Goal: Task Accomplishment & Management: Complete application form

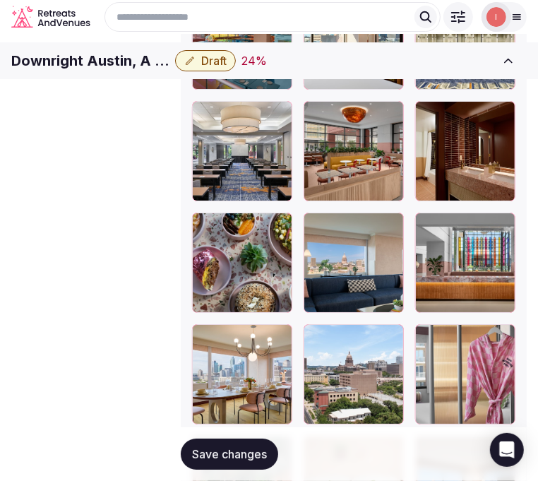
scroll to position [2273, 0]
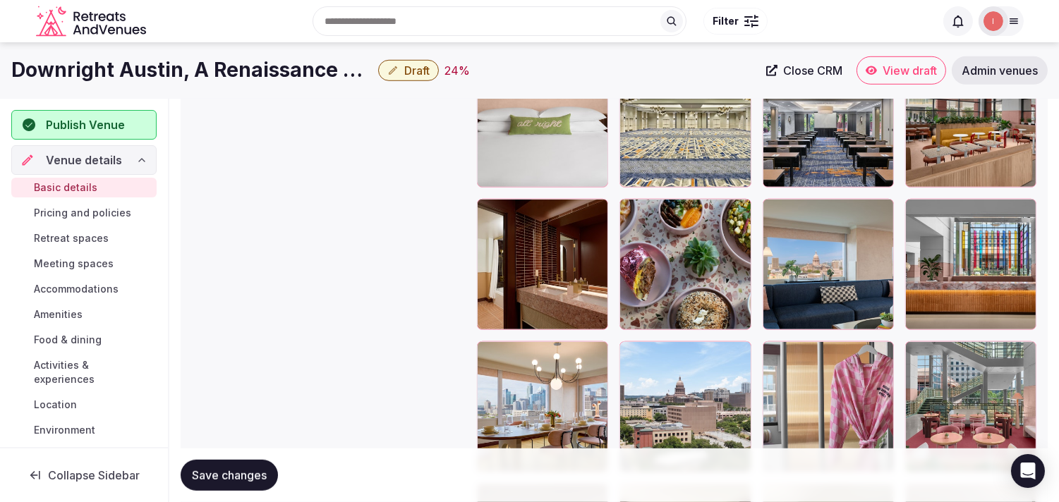
scroll to position [1866, 0]
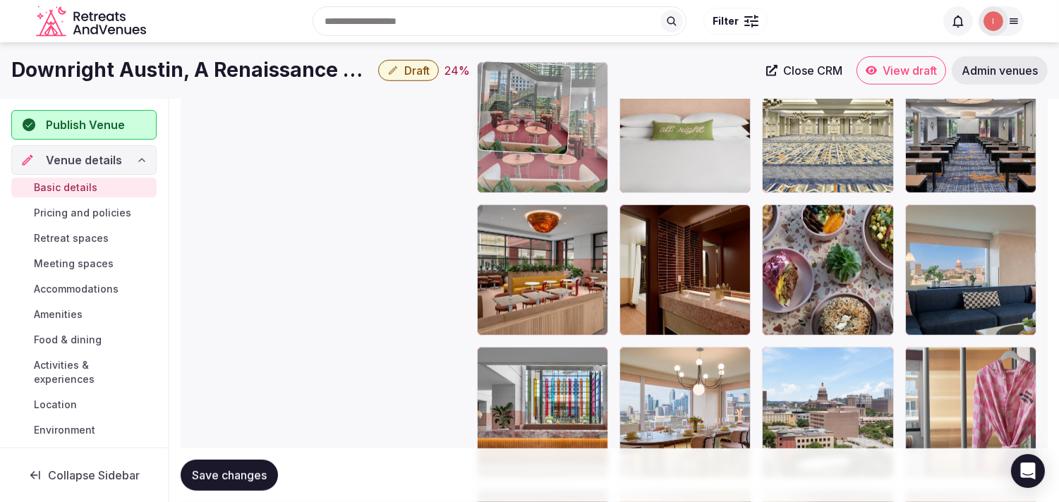
drag, startPoint x: 840, startPoint y: 272, endPoint x: 512, endPoint y: 117, distance: 363.0
click at [512, 117] on body "**********" at bounding box center [529, 0] width 1059 height 3733
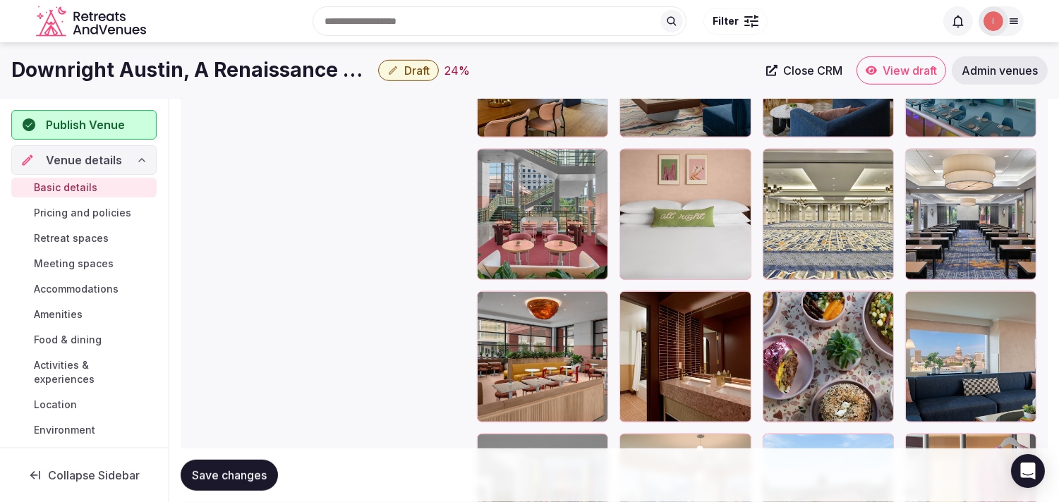
scroll to position [1709, 0]
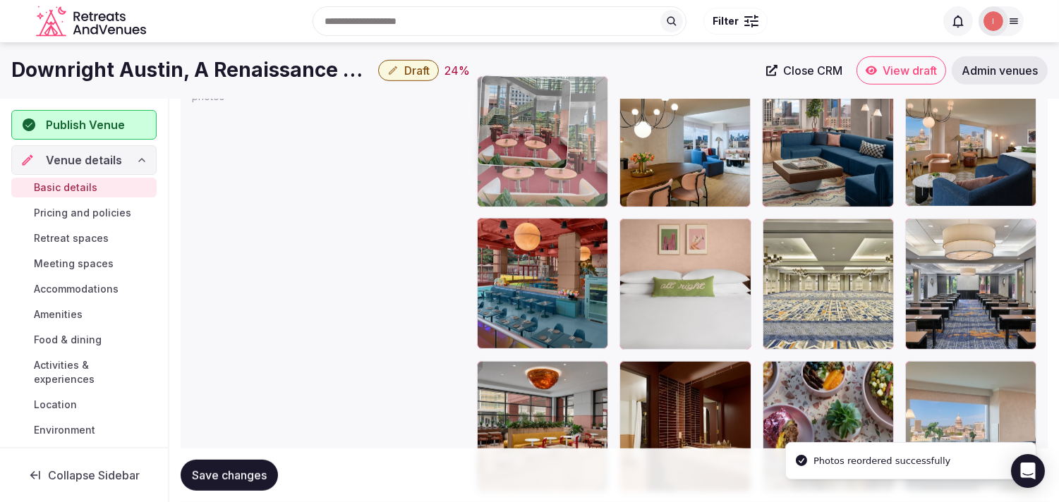
drag, startPoint x: 485, startPoint y: 234, endPoint x: 503, endPoint y: 137, distance: 98.4
click at [503, 137] on body "**********" at bounding box center [529, 157] width 1059 height 3733
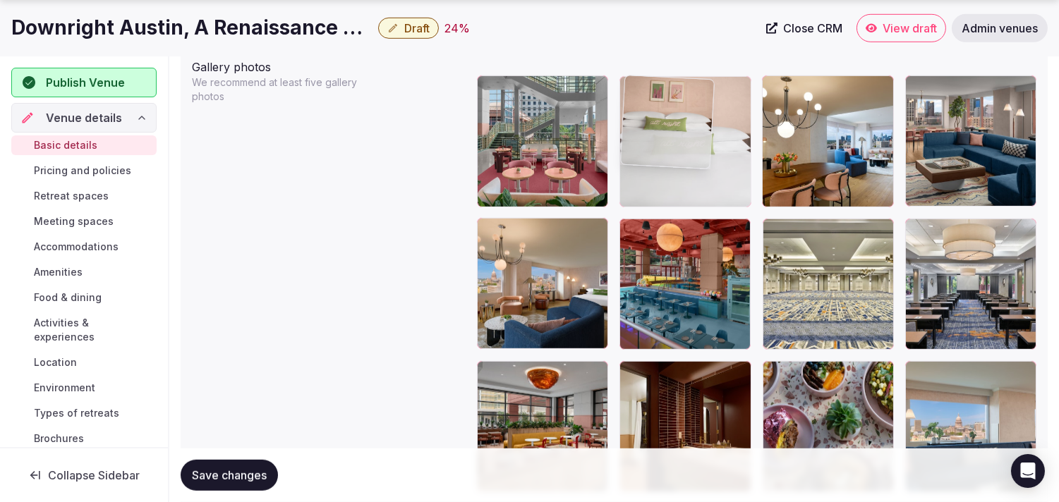
drag, startPoint x: 634, startPoint y: 223, endPoint x: 650, endPoint y: 119, distance: 105.7
click at [650, 119] on body "**********" at bounding box center [529, 157] width 1059 height 3733
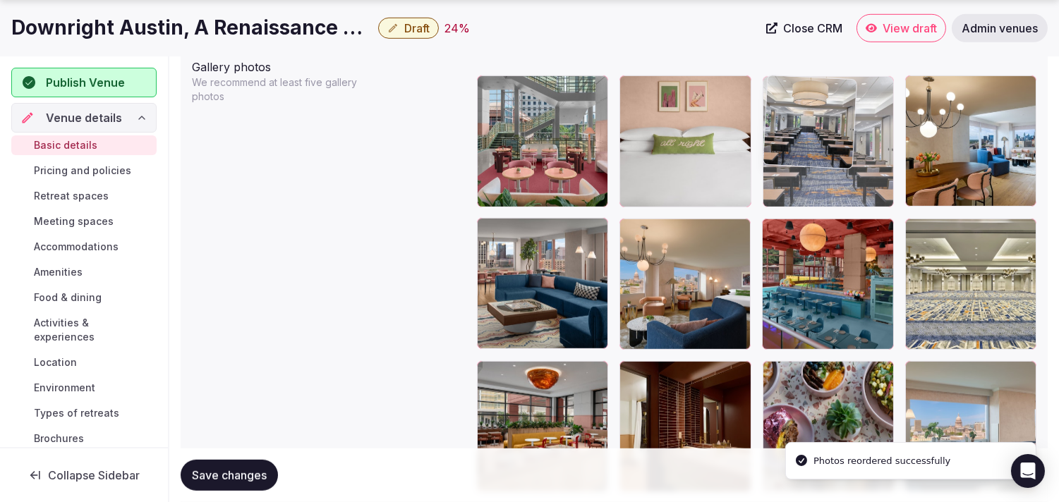
drag, startPoint x: 924, startPoint y: 230, endPoint x: 834, endPoint y: 139, distance: 128.2
click at [834, 139] on body "**********" at bounding box center [529, 157] width 1059 height 3733
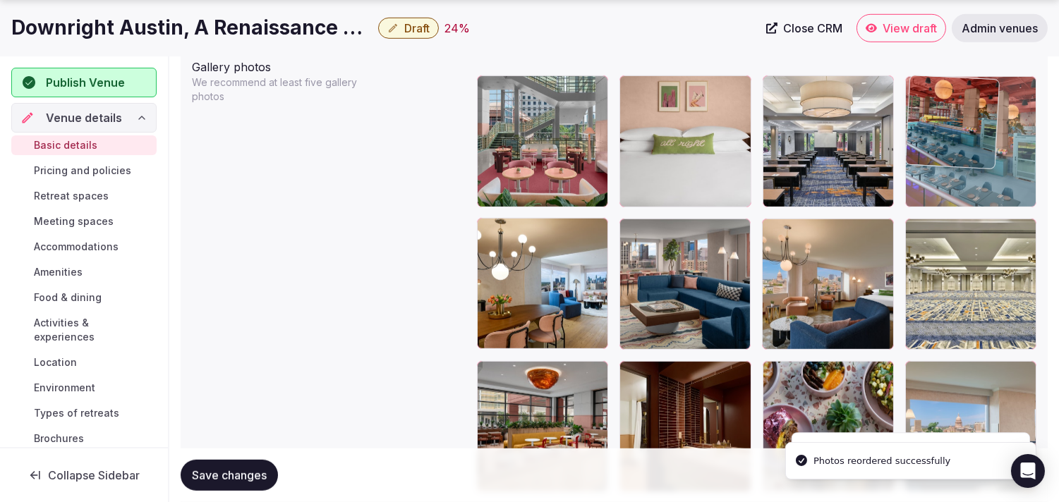
drag, startPoint x: 772, startPoint y: 235, endPoint x: 947, endPoint y: 129, distance: 204.5
click at [947, 129] on body "**********" at bounding box center [529, 157] width 1059 height 3733
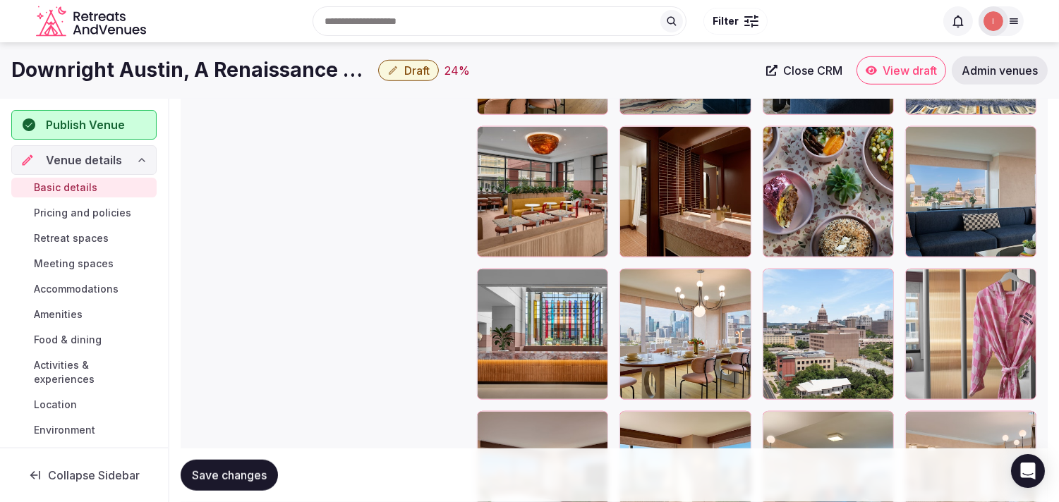
scroll to position [1866, 0]
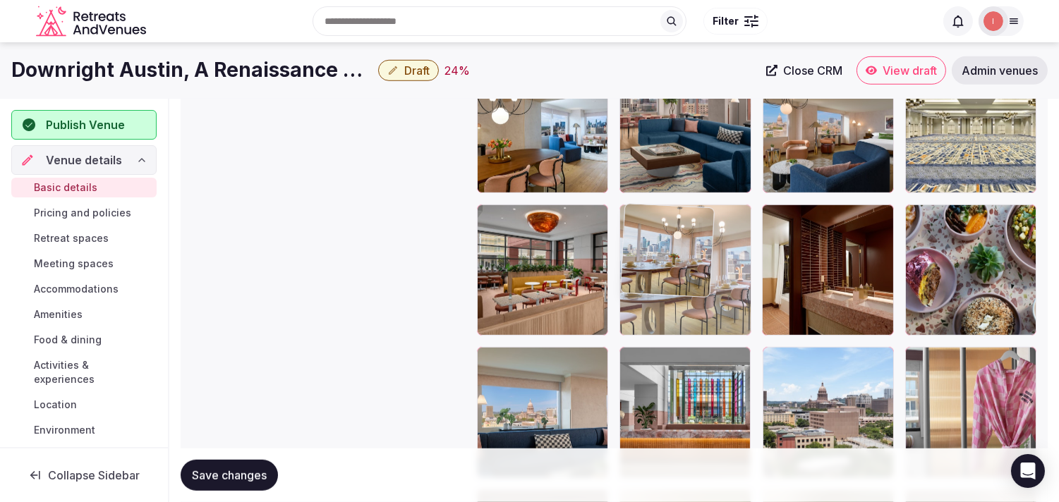
drag, startPoint x: 634, startPoint y: 358, endPoint x: 648, endPoint y: 229, distance: 129.9
click at [648, 229] on body "**********" at bounding box center [529, 0] width 1059 height 3733
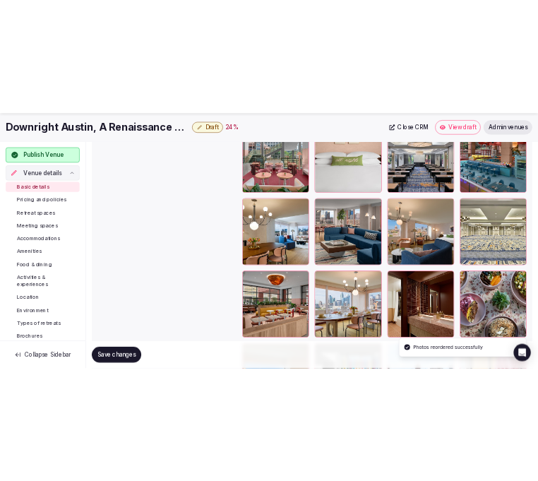
scroll to position [1787, 0]
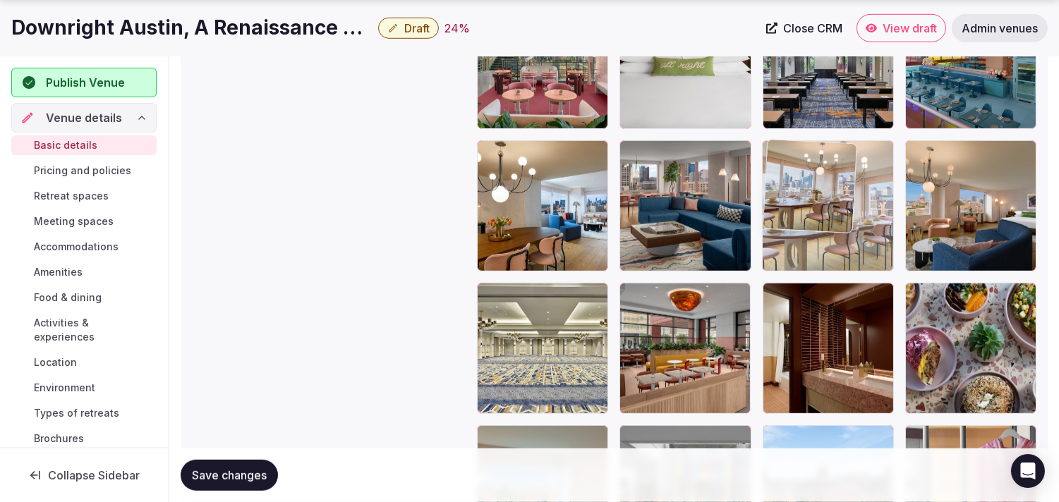
drag, startPoint x: 632, startPoint y: 293, endPoint x: 802, endPoint y: 187, distance: 200.3
click at [802, 187] on body "**********" at bounding box center [529, 79] width 1059 height 3733
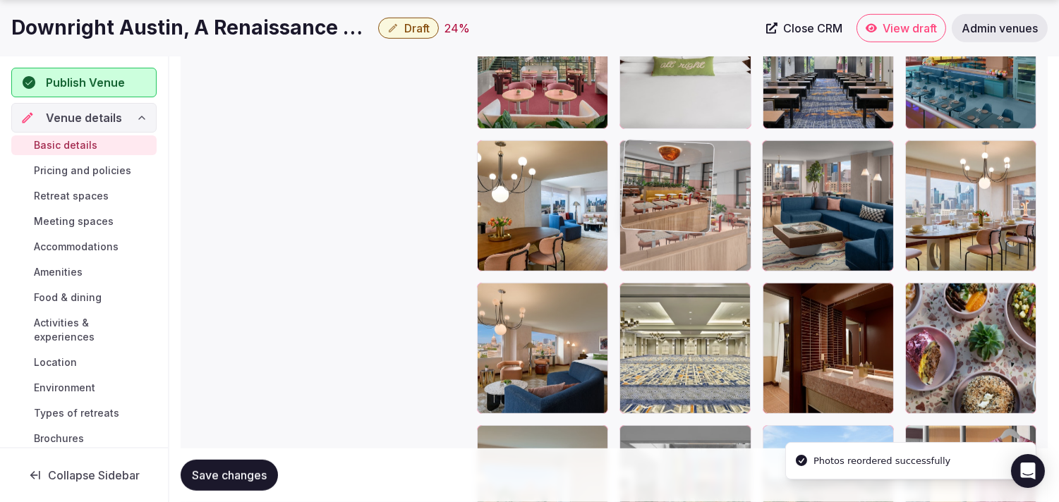
drag, startPoint x: 627, startPoint y: 299, endPoint x: 657, endPoint y: 209, distance: 95.3
click at [657, 209] on body "**********" at bounding box center [529, 79] width 1059 height 3733
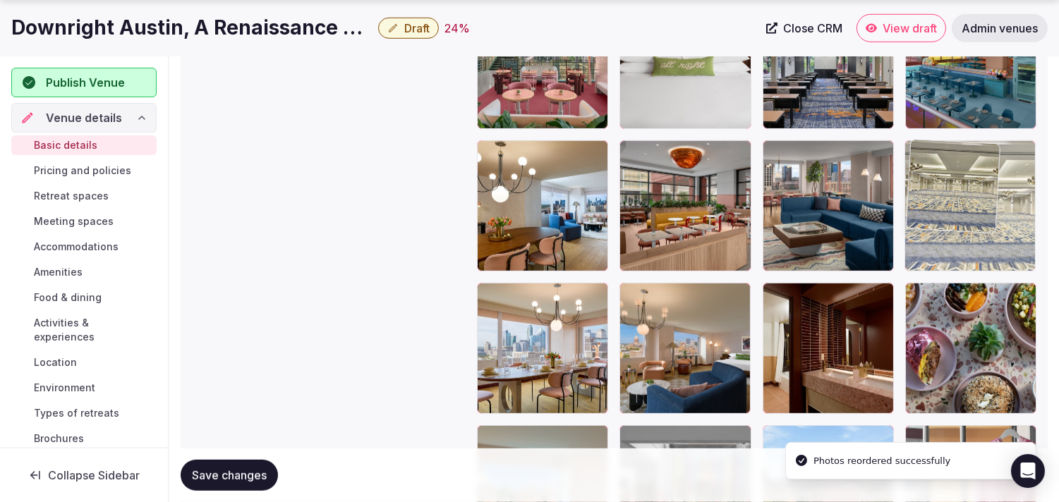
drag, startPoint x: 635, startPoint y: 298, endPoint x: 918, endPoint y: 179, distance: 306.8
click at [918, 179] on body "**********" at bounding box center [529, 79] width 1059 height 3733
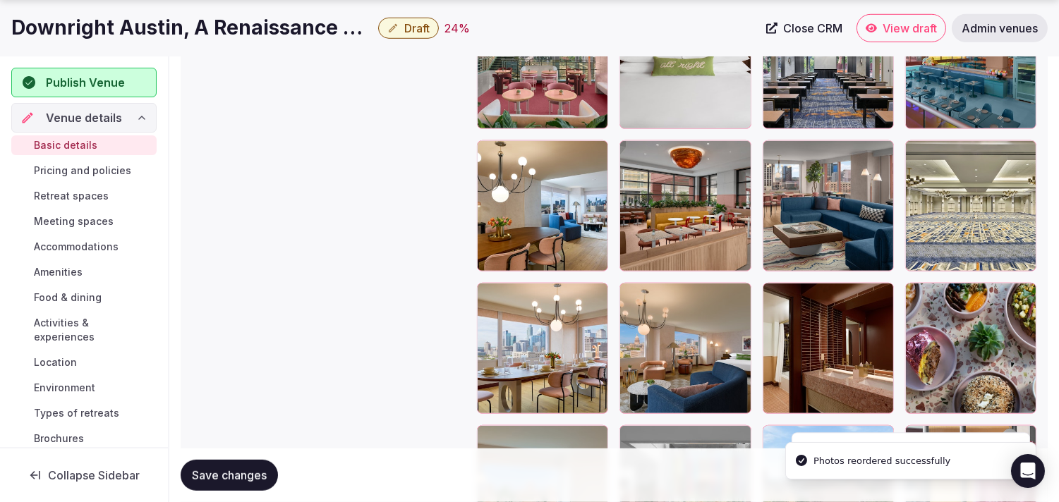
click at [224, 463] on button "Save changes" at bounding box center [229, 475] width 97 height 31
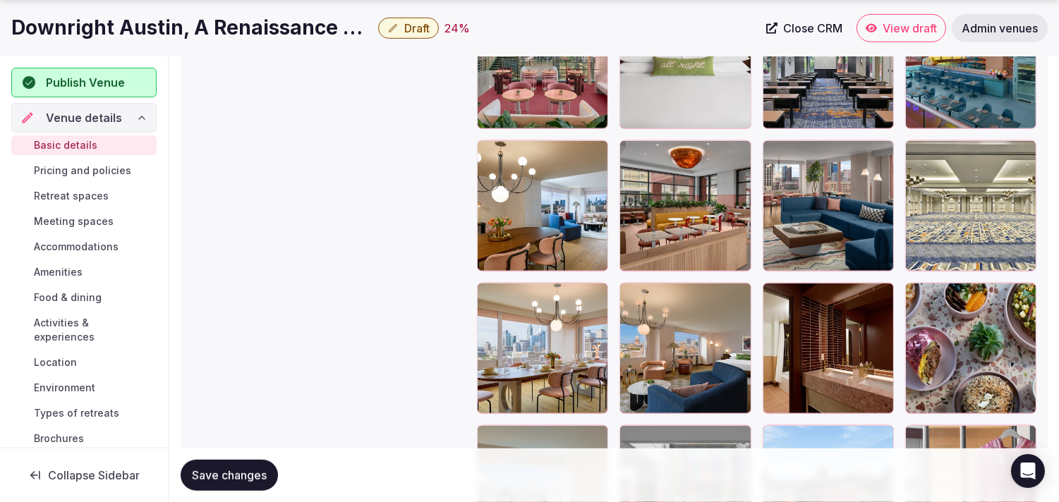
click at [392, 25] on icon "button" at bounding box center [392, 28] width 11 height 11
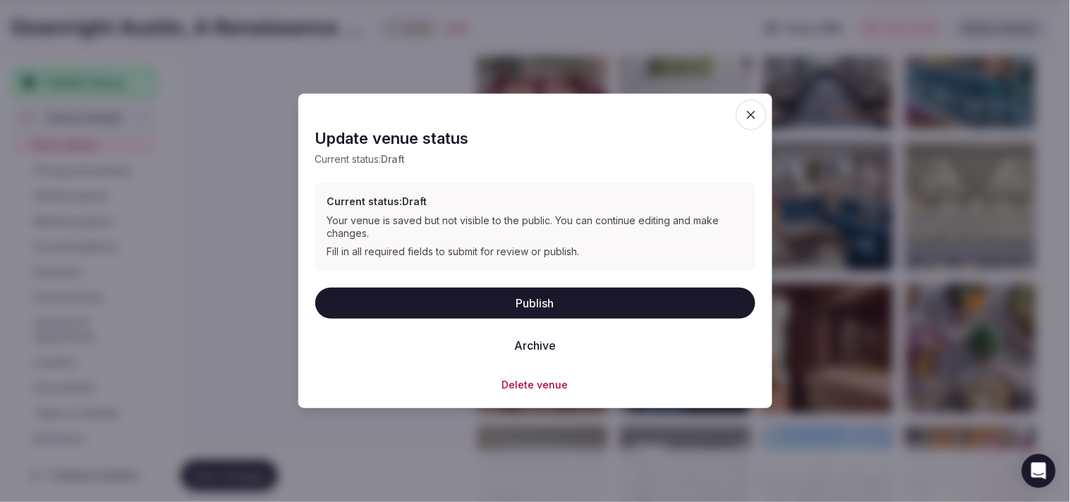
drag, startPoint x: 527, startPoint y: 307, endPoint x: 532, endPoint y: 284, distance: 23.1
click at [532, 284] on div "Update venue status Current status: Draft Current status: Draft Your venue is s…" at bounding box center [535, 251] width 440 height 281
click at [427, 315] on button "Publish" at bounding box center [535, 302] width 440 height 31
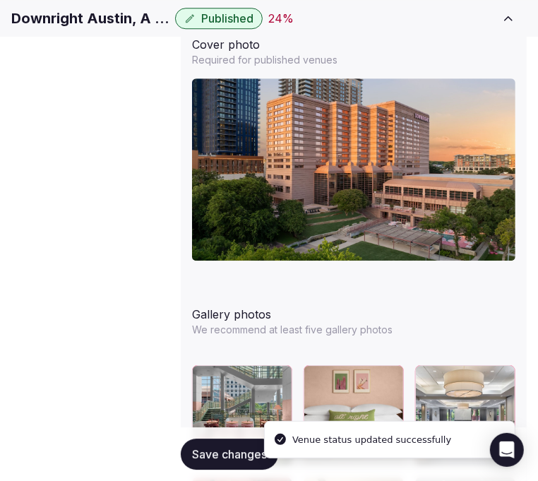
scroll to position [220, 0]
click at [0, 0] on span "Pricing and policies" at bounding box center [0, 0] width 0 height 0
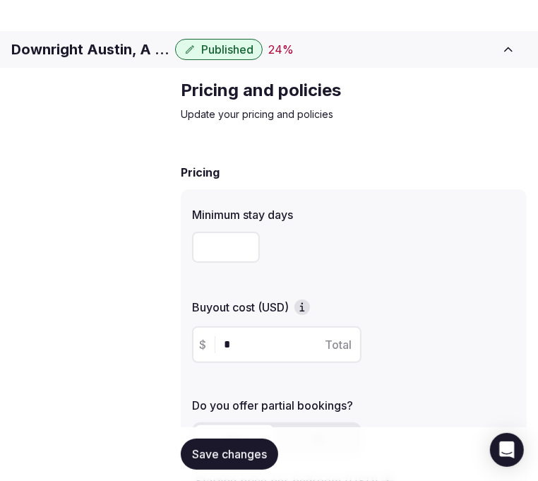
scroll to position [607, 0]
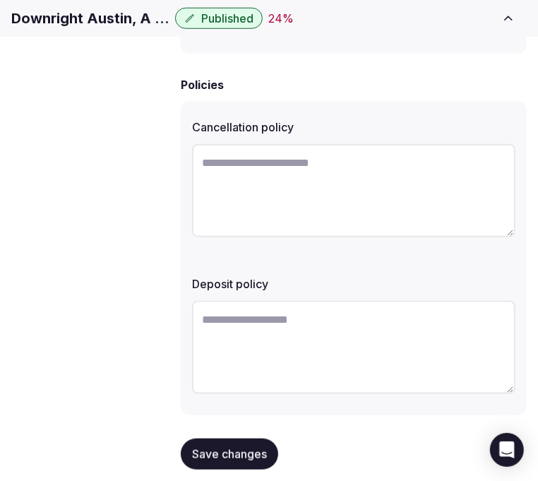
click at [169, 18] on h1 "Downright Austin, A Renaissance Hotel" at bounding box center [90, 18] width 158 height 20
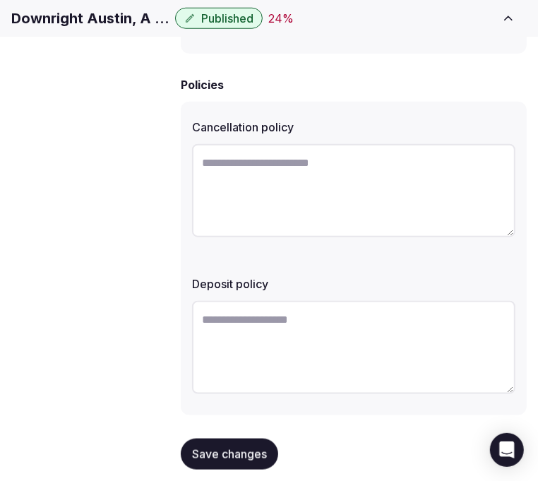
click at [169, 21] on h1 "Downright Austin, A Renaissance Hotel" at bounding box center [90, 18] width 158 height 20
copy div "Downright Austin, A Renaissance Hotel"
click at [242, 188] on textarea at bounding box center [353, 190] width 323 height 93
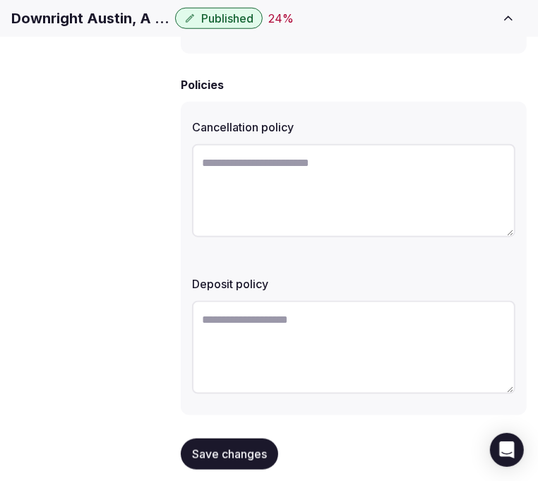
paste textarea "**********"
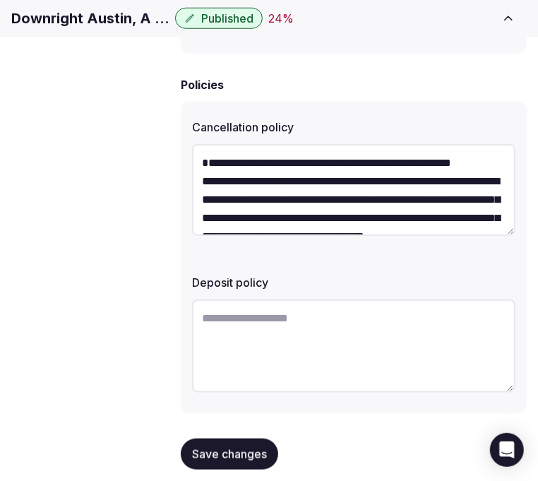
scroll to position [62, 0]
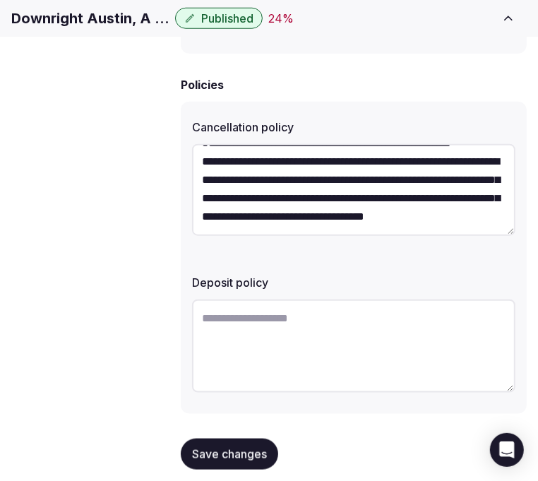
type textarea "**********"
click at [414, 299] on textarea at bounding box center [353, 345] width 323 height 93
paste textarea "**********"
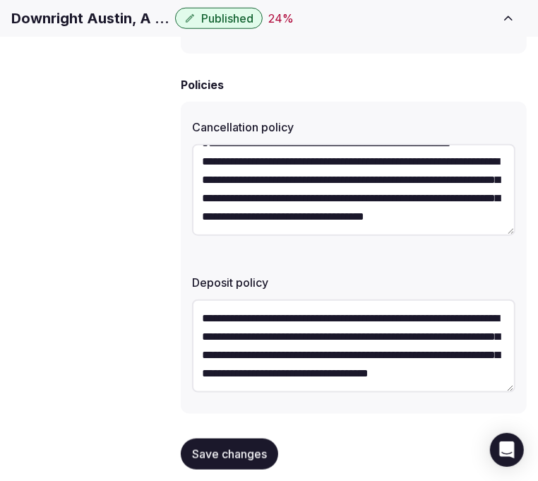
scroll to position [26, 0]
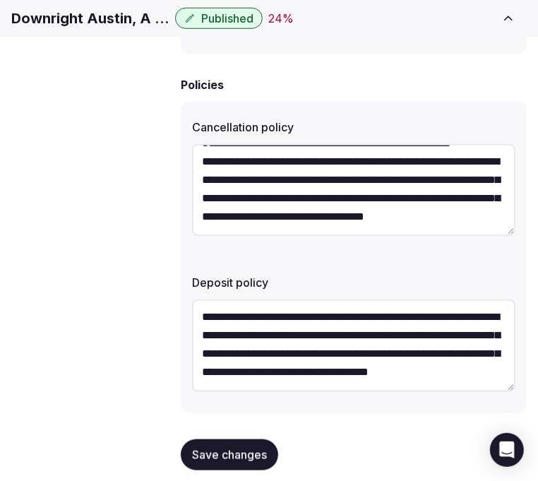
type textarea "**********"
click at [234, 447] on span "Save changes" at bounding box center [229, 454] width 75 height 14
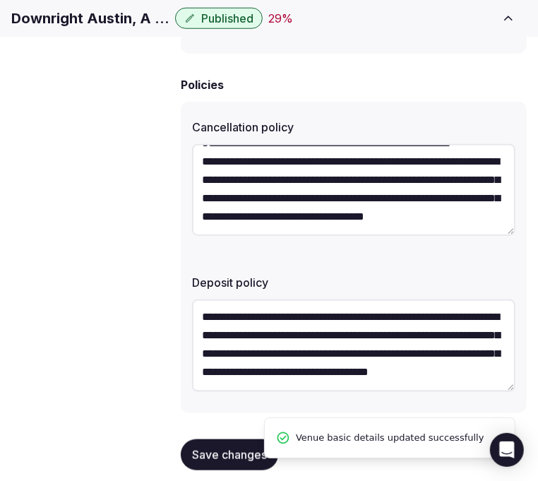
click at [0, 0] on span "Retreat spaces" at bounding box center [0, 0] width 0 height 0
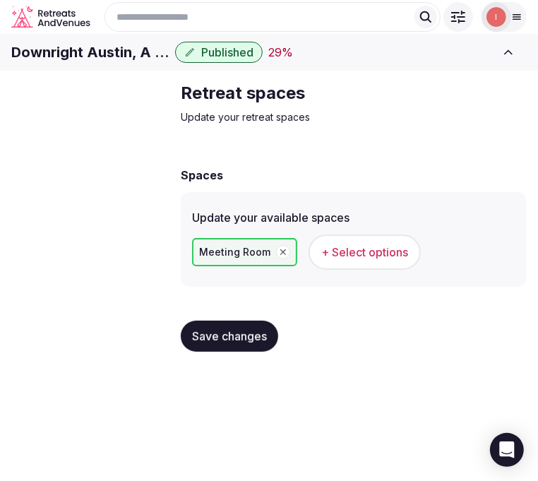
click at [364, 270] on button "+ Select options" at bounding box center [364, 251] width 112 height 35
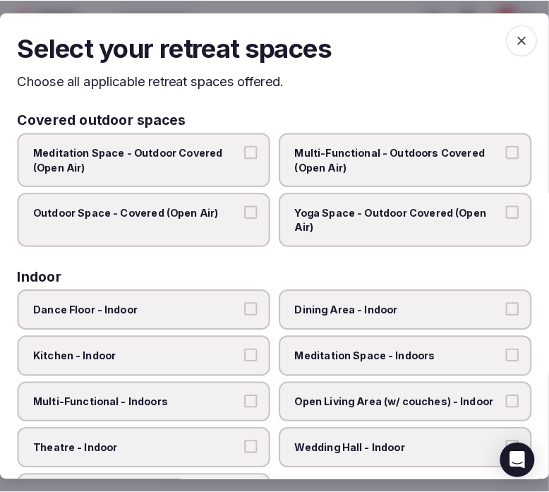
scroll to position [0, 0]
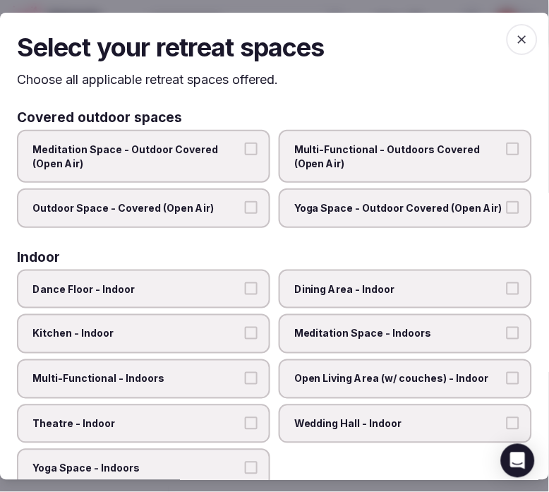
click at [370, 152] on span "Multi-Functional - Outdoors Covered (Open Air)" at bounding box center [398, 157] width 208 height 28
click at [507, 152] on button "Multi-Functional - Outdoors Covered (Open Air)" at bounding box center [513, 149] width 13 height 13
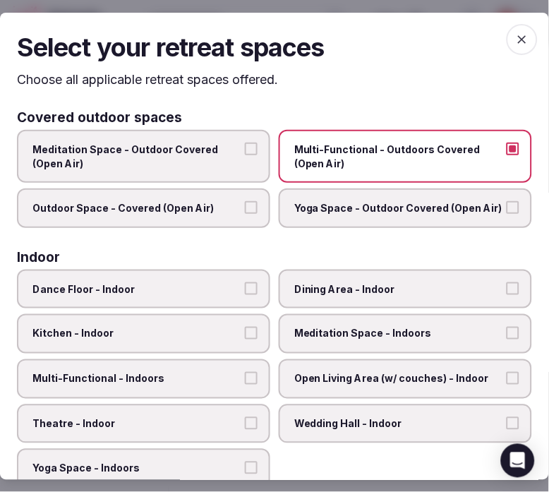
click at [212, 161] on span "Meditation Space - Outdoor Covered (Open Air)" at bounding box center [136, 157] width 208 height 28
click at [245, 155] on button "Meditation Space - Outdoor Covered (Open Air)" at bounding box center [251, 149] width 13 height 13
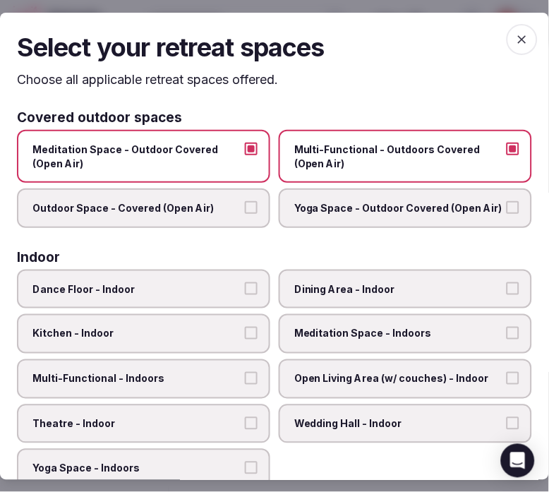
click at [248, 143] on button "Meditation Space - Outdoor Covered (Open Air)" at bounding box center [251, 149] width 13 height 13
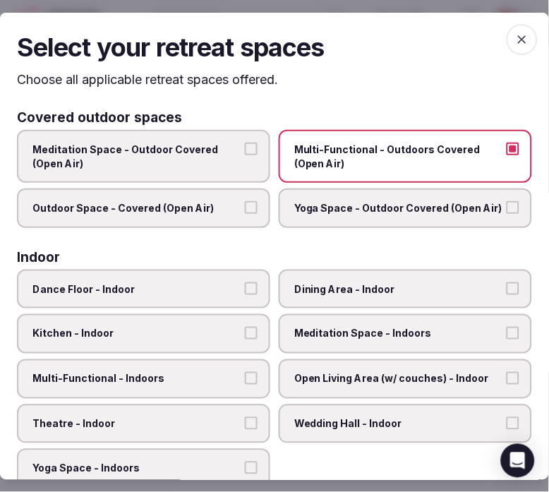
click at [248, 201] on button "Outdoor Space - Covered (Open Air)" at bounding box center [251, 207] width 13 height 13
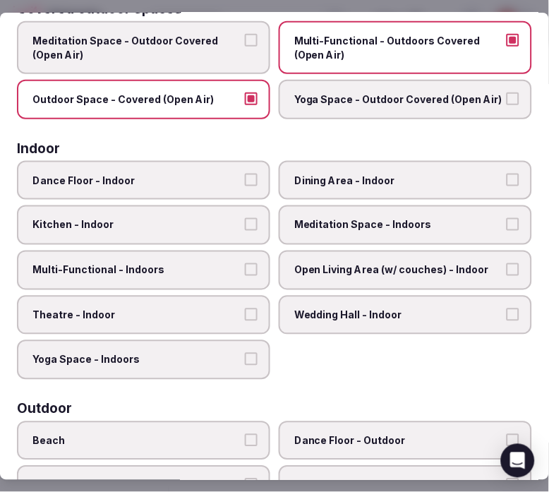
scroll to position [157, 0]
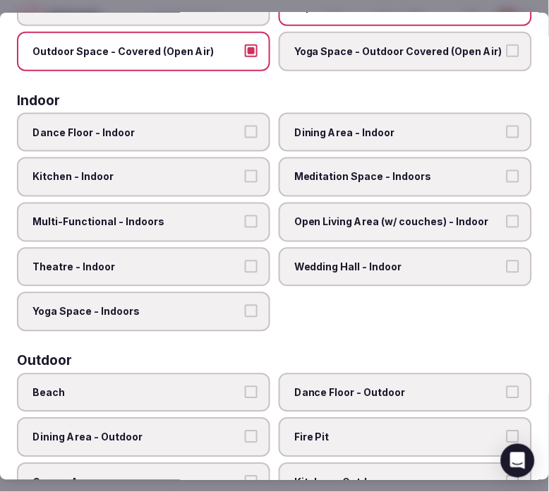
click at [354, 126] on span "Dining Area - Indoor" at bounding box center [398, 133] width 208 height 14
click at [507, 126] on button "Dining Area - Indoor" at bounding box center [513, 132] width 13 height 13
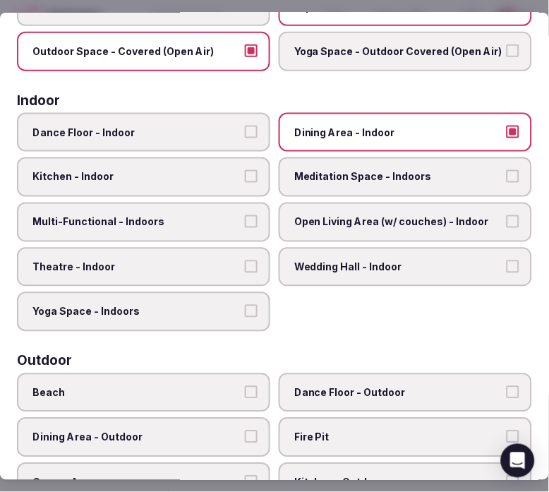
click at [243, 207] on label "Multi-Functional - Indoors" at bounding box center [143, 223] width 253 height 40
click at [245, 215] on button "Multi-Functional - Indoors" at bounding box center [251, 221] width 13 height 13
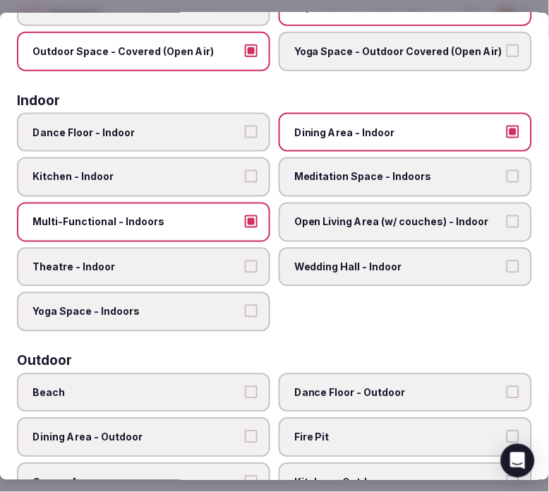
click at [238, 254] on label "Theatre - Indoor" at bounding box center [143, 268] width 253 height 40
click at [245, 260] on button "Theatre - Indoor" at bounding box center [251, 266] width 13 height 13
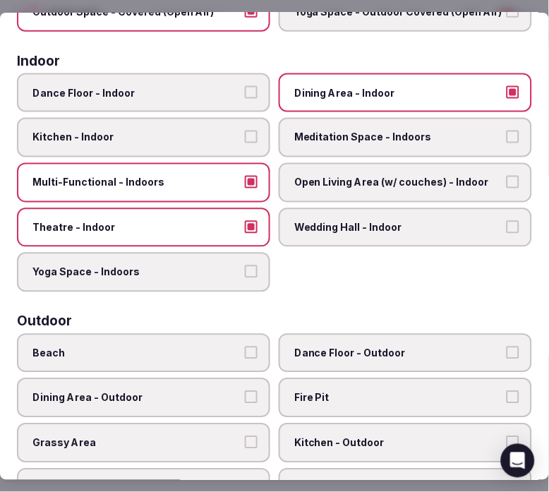
scroll to position [235, 0]
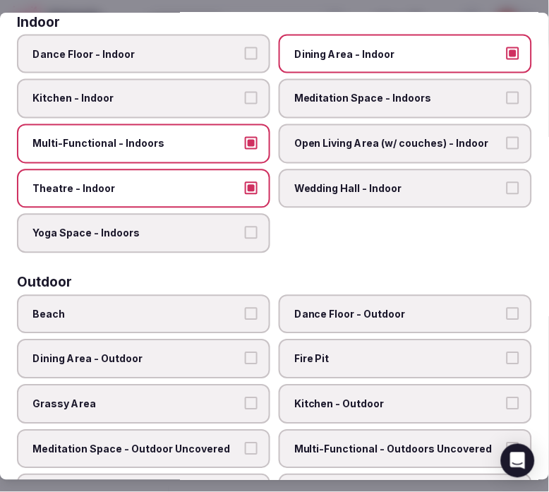
click at [411, 126] on label "Open Living Area (w/ couches) - Indoor" at bounding box center [405, 144] width 253 height 40
click at [507, 137] on button "Open Living Area (w/ couches) - Indoor" at bounding box center [513, 143] width 13 height 13
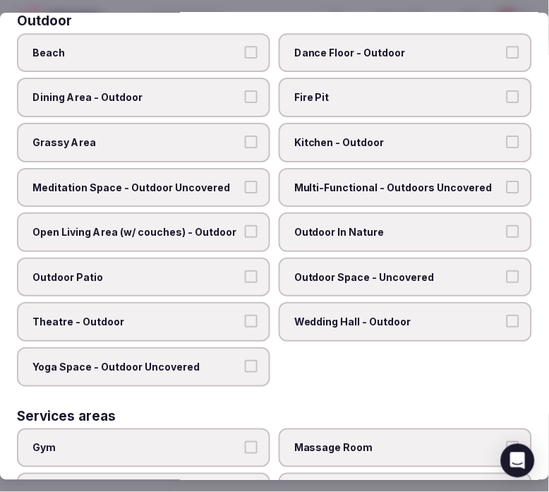
scroll to position [470, 0]
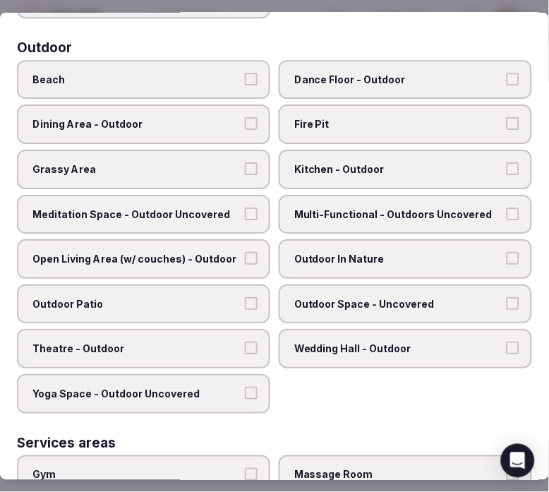
click at [354, 299] on label "Outdoor Space - Uncovered" at bounding box center [405, 304] width 253 height 40
click at [507, 299] on button "Outdoor Space - Uncovered" at bounding box center [513, 303] width 13 height 13
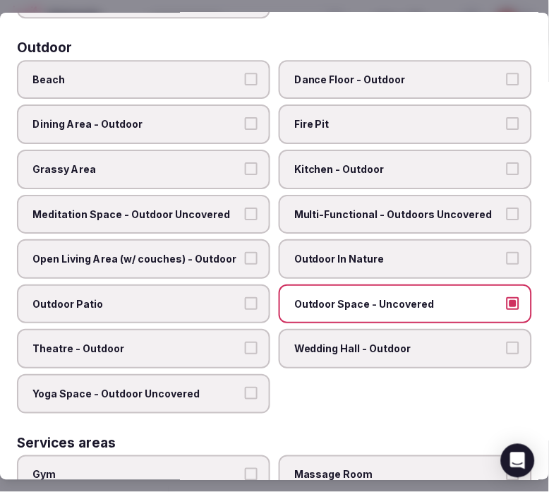
click at [363, 250] on label "Outdoor In Nature" at bounding box center [405, 259] width 253 height 40
click at [507, 252] on button "Outdoor In Nature" at bounding box center [513, 258] width 13 height 13
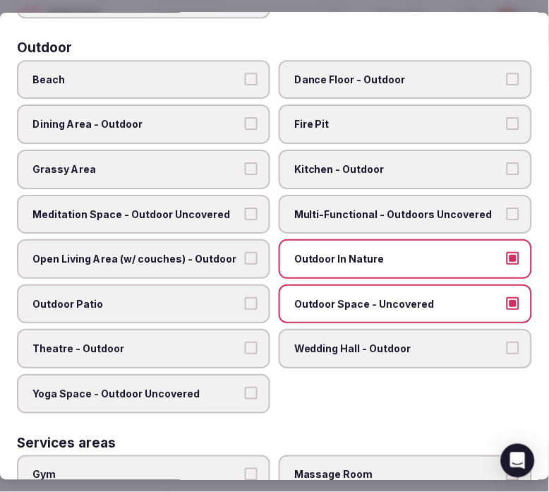
click at [367, 195] on label "Multi-Functional - Outdoors Uncovered" at bounding box center [405, 215] width 253 height 40
click at [507, 207] on button "Multi-Functional - Outdoors Uncovered" at bounding box center [513, 213] width 13 height 13
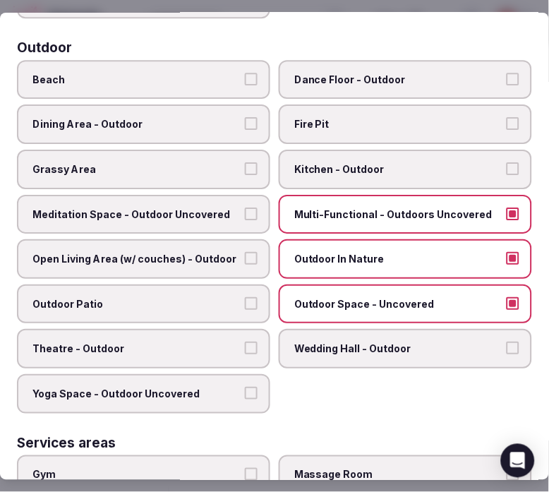
click at [234, 167] on label "Grassy Area" at bounding box center [143, 170] width 253 height 40
click at [245, 167] on button "Grassy Area" at bounding box center [251, 168] width 13 height 13
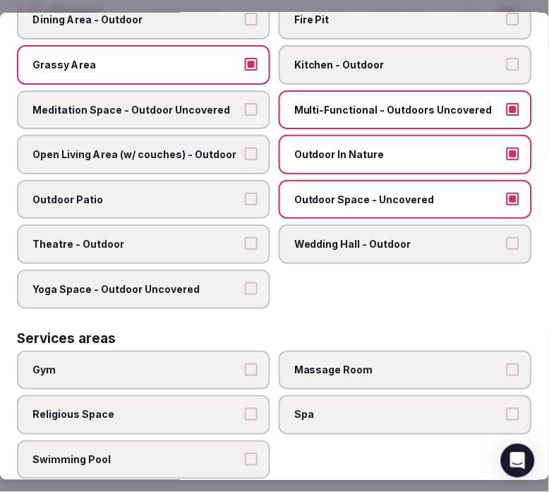
scroll to position [706, 0]
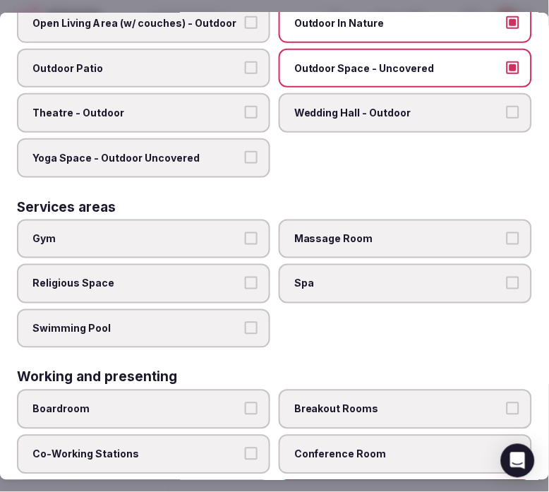
click at [250, 232] on button "Gym" at bounding box center [251, 238] width 13 height 13
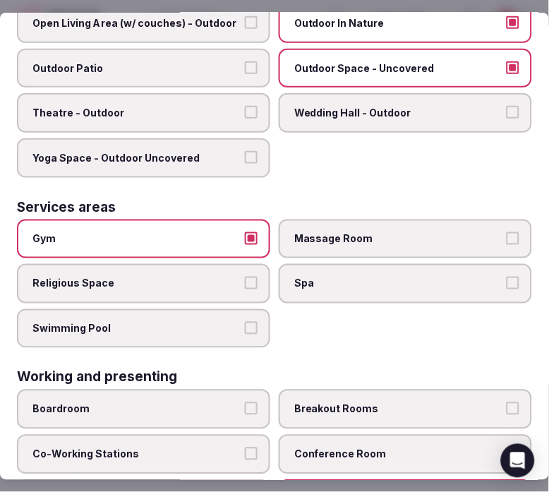
click at [247, 322] on button "Swimming Pool" at bounding box center [251, 328] width 13 height 13
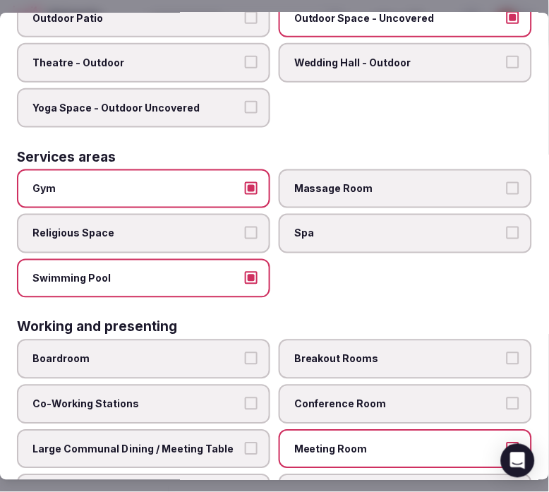
scroll to position [778, 0]
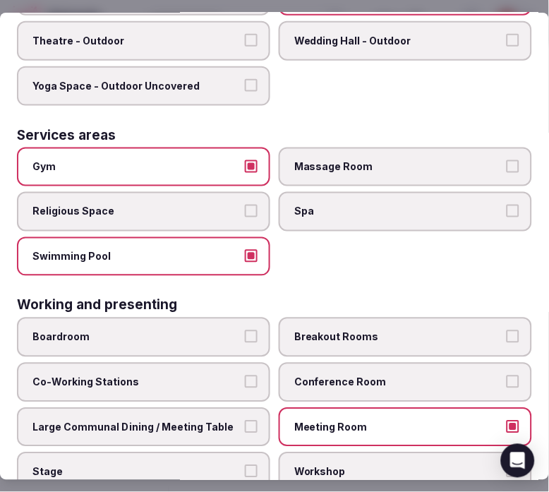
click at [388, 375] on span "Conference Room" at bounding box center [398, 382] width 208 height 14
click at [507, 375] on button "Conference Room" at bounding box center [513, 381] width 13 height 13
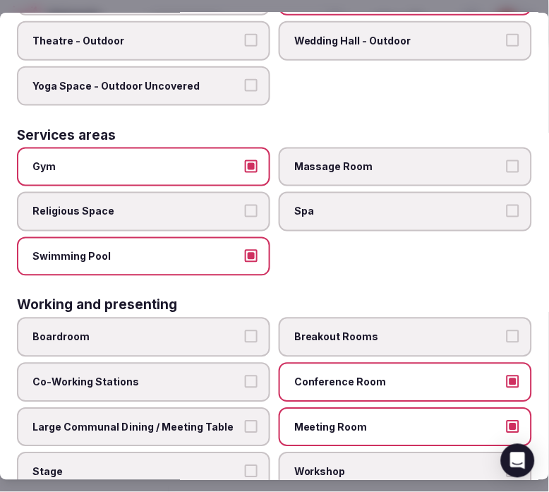
click at [245, 420] on button "Large Communal Dining / Meeting Table" at bounding box center [251, 426] width 13 height 13
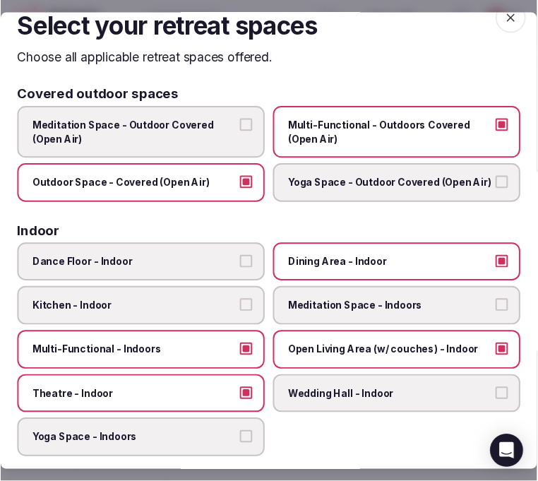
scroll to position [0, 0]
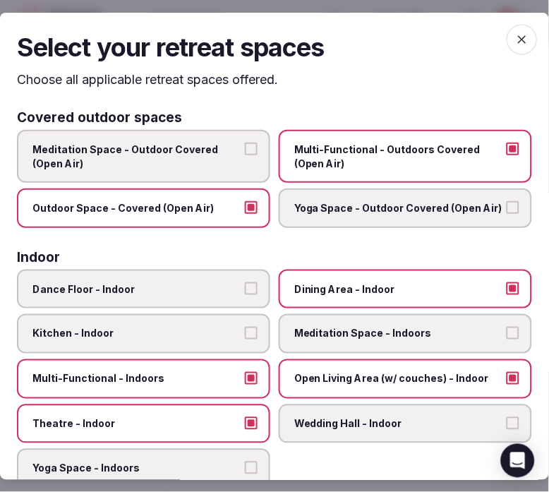
click at [515, 43] on icon "button" at bounding box center [522, 39] width 14 height 14
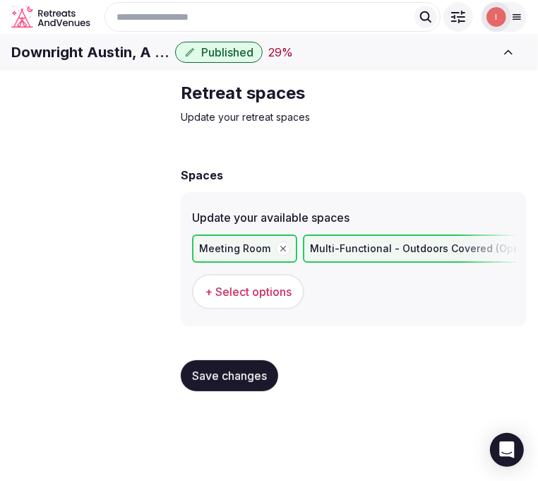
drag, startPoint x: 222, startPoint y: 394, endPoint x: 195, endPoint y: 369, distance: 37.0
click at [223, 382] on span "Save changes" at bounding box center [229, 375] width 75 height 14
click at [0, 0] on span "Meeting spaces" at bounding box center [0, 0] width 0 height 0
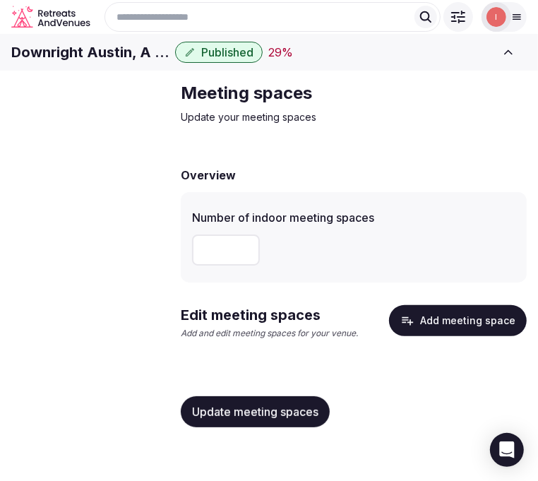
scroll to position [78, 0]
click at [223, 265] on input "number" at bounding box center [226, 249] width 68 height 31
type input "**"
drag, startPoint x: 229, startPoint y: 433, endPoint x: 531, endPoint y: 361, distance: 309.8
click at [234, 418] on span "Update meeting spaces" at bounding box center [255, 411] width 126 height 14
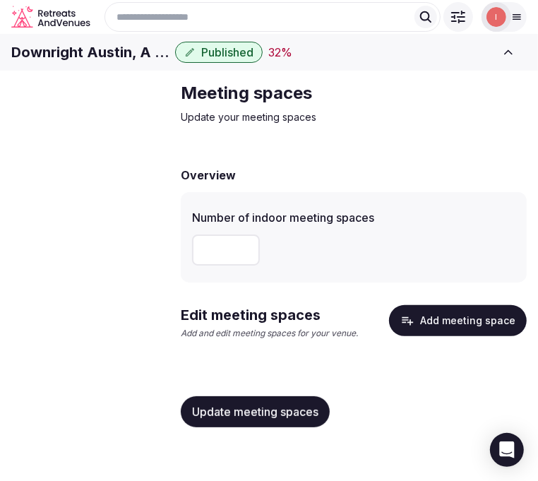
scroll to position [3, 0]
click at [408, 336] on button "Add meeting space" at bounding box center [458, 320] width 138 height 31
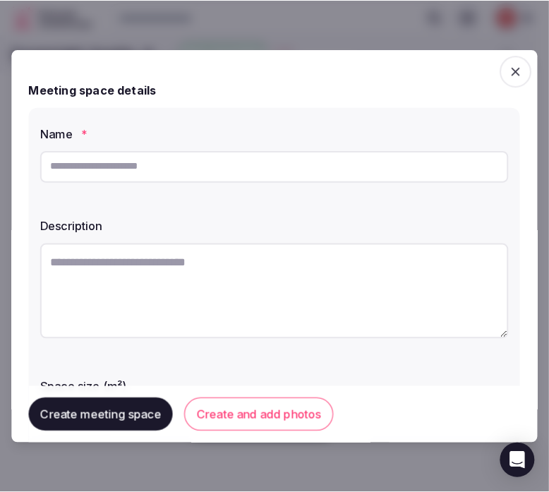
scroll to position [0, 0]
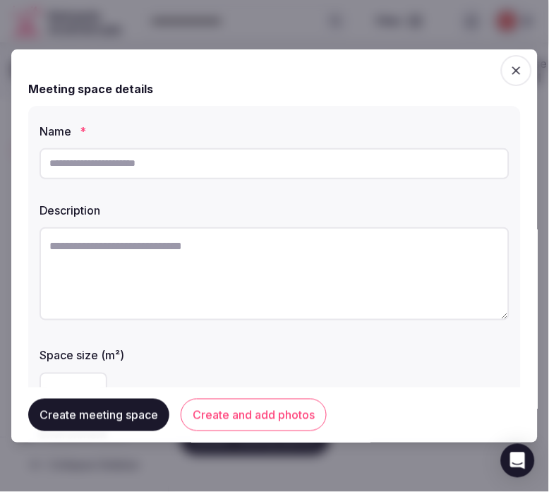
click at [414, 342] on div "Space size (m²)" at bounding box center [275, 352] width 470 height 20
click at [305, 168] on input "text" at bounding box center [275, 163] width 470 height 31
paste input "**********"
drag, startPoint x: 130, startPoint y: 159, endPoint x: 274, endPoint y: 158, distance: 143.9
click at [274, 158] on input "**********" at bounding box center [275, 163] width 470 height 31
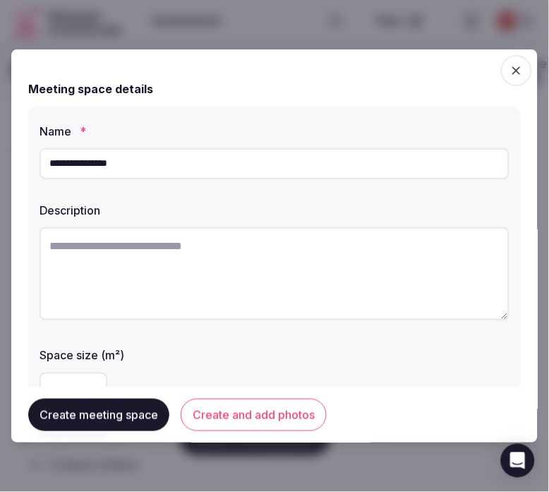
type input "**********"
click at [99, 285] on textarea at bounding box center [275, 273] width 470 height 93
paste textarea "**********"
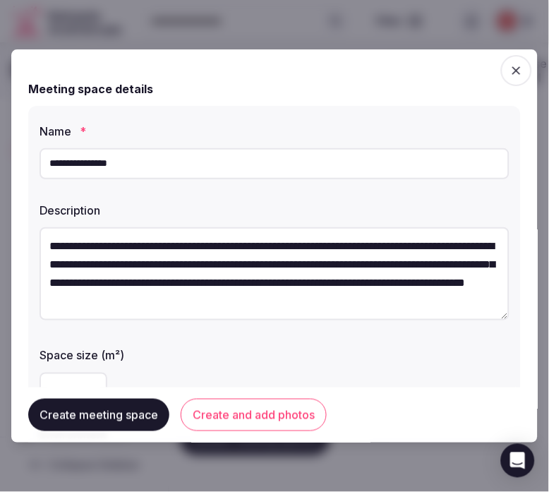
scroll to position [25, 0]
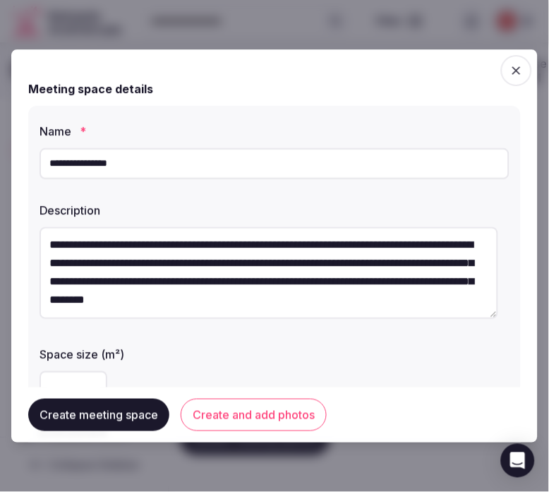
type textarea "**********"
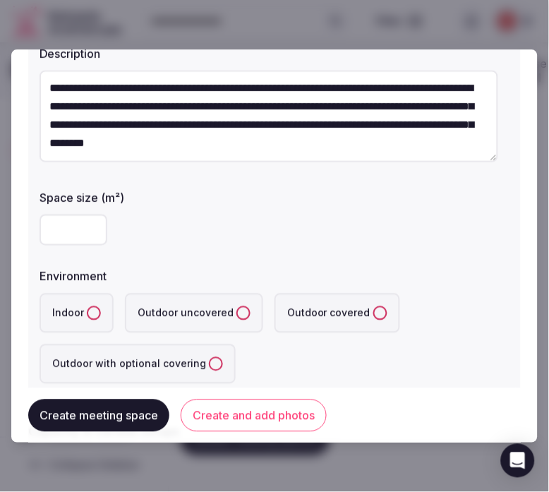
click at [68, 240] on input "number" at bounding box center [74, 230] width 68 height 31
type input "***"
click at [87, 318] on button "Indoor" at bounding box center [94, 313] width 14 height 14
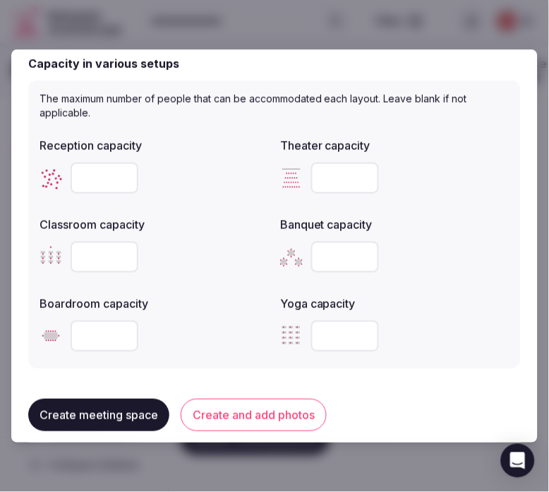
scroll to position [548, 0]
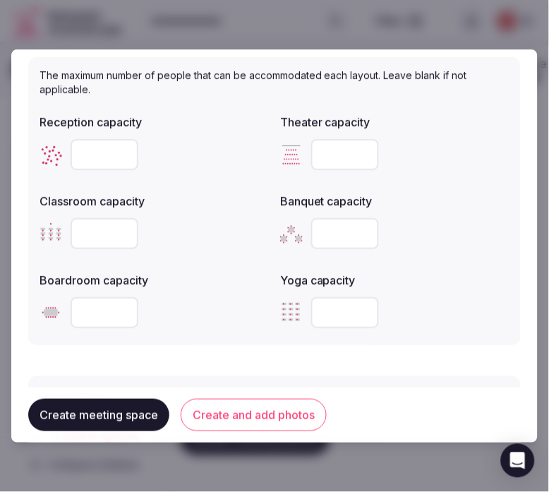
click at [99, 162] on input "number" at bounding box center [105, 154] width 68 height 31
type input "***"
click at [327, 151] on input "number" at bounding box center [345, 154] width 68 height 31
type input "***"
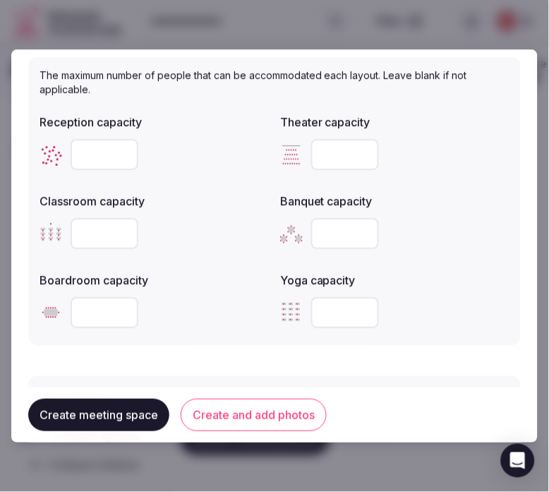
click at [92, 234] on input "number" at bounding box center [105, 233] width 68 height 31
type input "***"
click at [325, 236] on input "number" at bounding box center [345, 233] width 68 height 31
click at [328, 234] on input "number" at bounding box center [345, 233] width 68 height 31
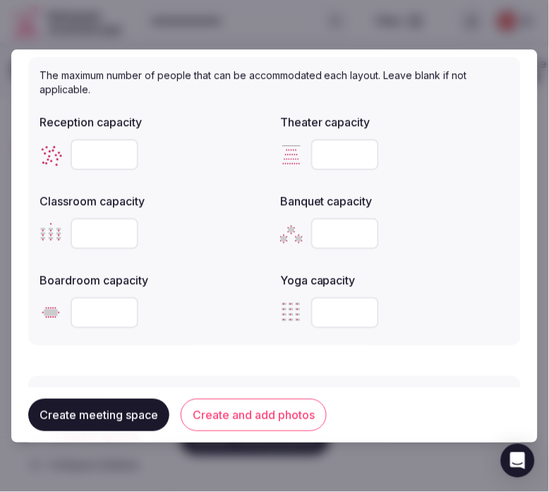
type input "***"
click at [245, 413] on button "Create and add photos" at bounding box center [254, 415] width 146 height 32
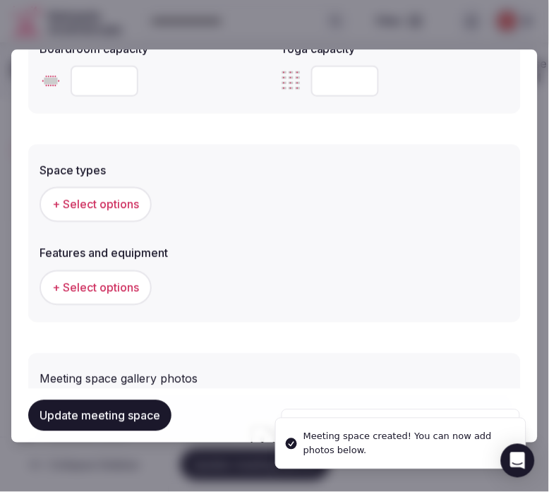
scroll to position [784, 0]
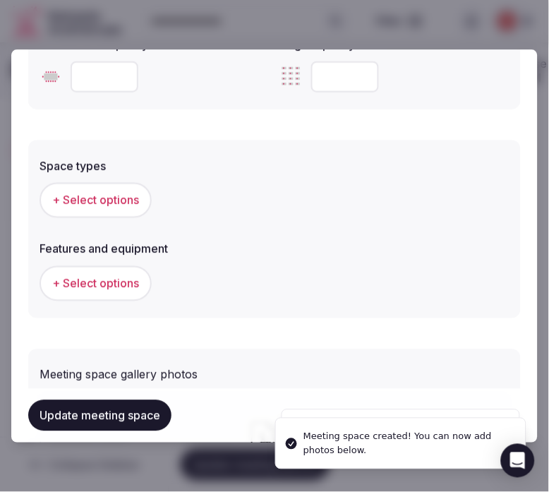
click at [111, 188] on button "+ Select options" at bounding box center [96, 200] width 112 height 35
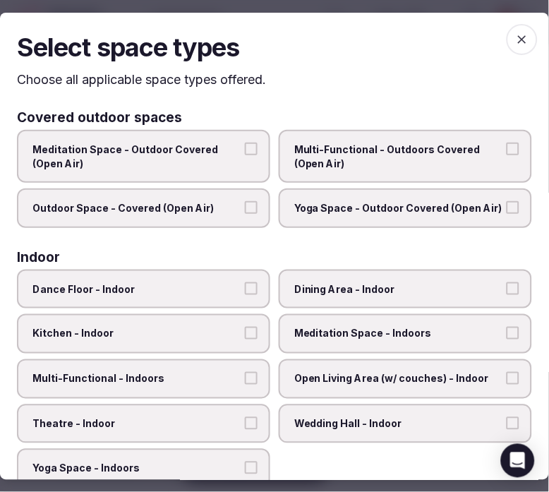
click at [390, 160] on span "Multi-Functional - Outdoors Covered (Open Air)" at bounding box center [398, 157] width 208 height 28
click at [507, 155] on button "Multi-Functional - Outdoors Covered (Open Air)" at bounding box center [513, 149] width 13 height 13
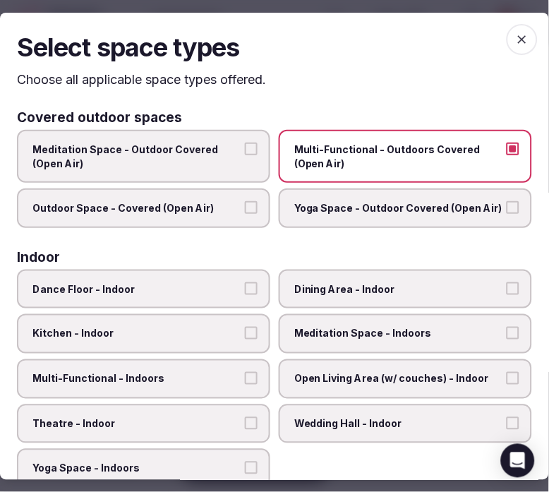
click at [390, 160] on span "Multi-Functional - Outdoors Covered (Open Air)" at bounding box center [398, 157] width 208 height 28
click at [507, 155] on button "Multi-Functional - Outdoors Covered (Open Air)" at bounding box center [513, 149] width 13 height 13
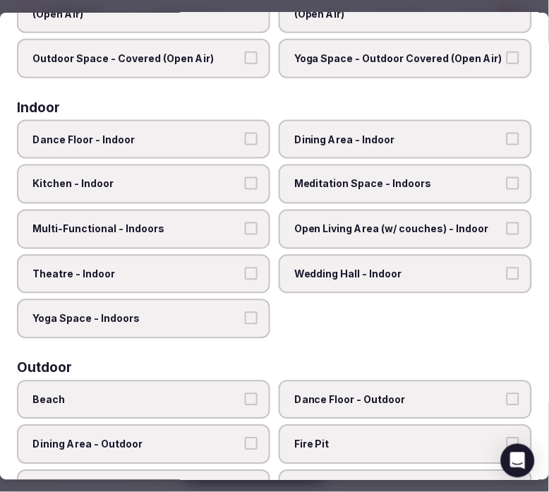
scroll to position [157, 0]
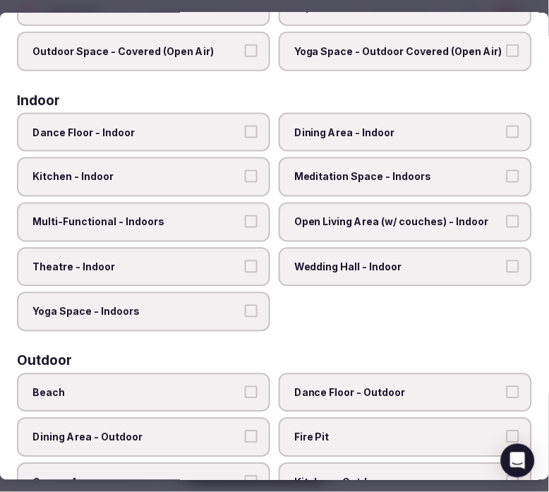
click at [406, 126] on span "Dining Area - Indoor" at bounding box center [398, 133] width 208 height 14
click at [507, 126] on button "Dining Area - Indoor" at bounding box center [513, 132] width 13 height 13
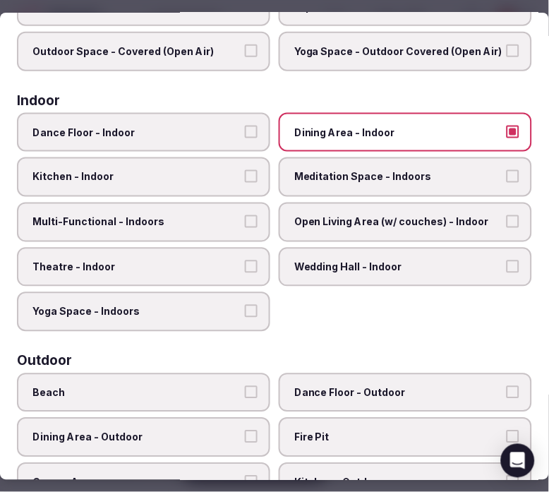
click at [215, 215] on span "Multi-Functional - Indoors" at bounding box center [136, 222] width 208 height 14
click at [245, 215] on button "Multi-Functional - Indoors" at bounding box center [251, 221] width 13 height 13
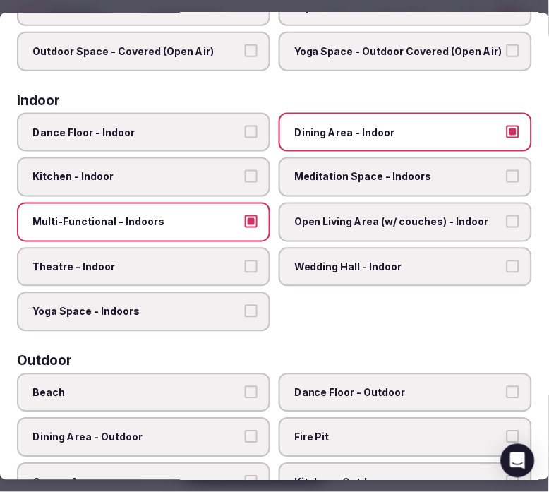
click at [203, 261] on span "Theatre - Indoor" at bounding box center [136, 267] width 208 height 14
click at [245, 261] on button "Theatre - Indoor" at bounding box center [251, 266] width 13 height 13
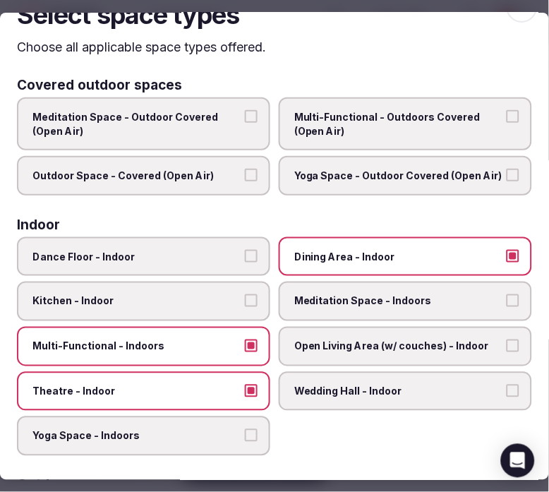
scroll to position [0, 0]
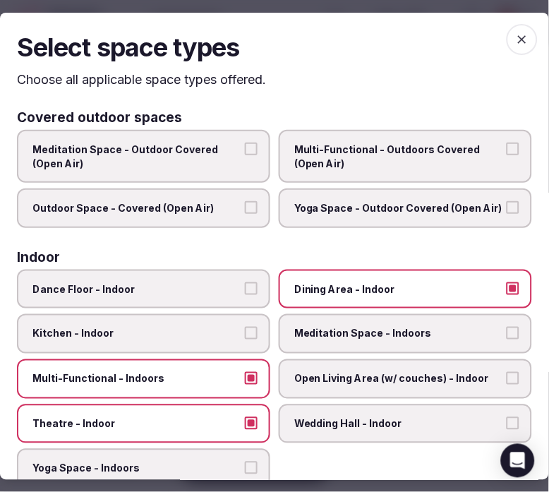
click at [515, 34] on icon "button" at bounding box center [522, 39] width 14 height 14
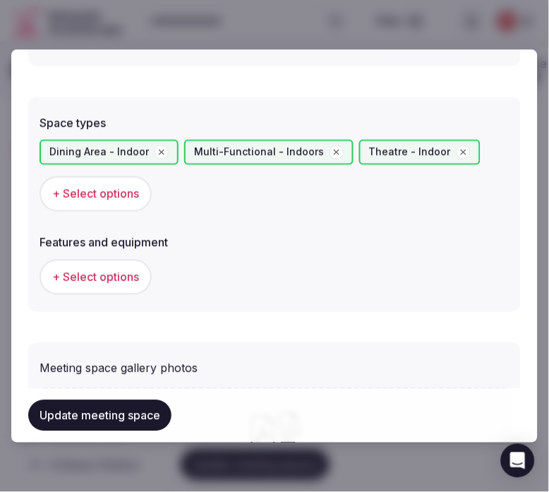
scroll to position [941, 0]
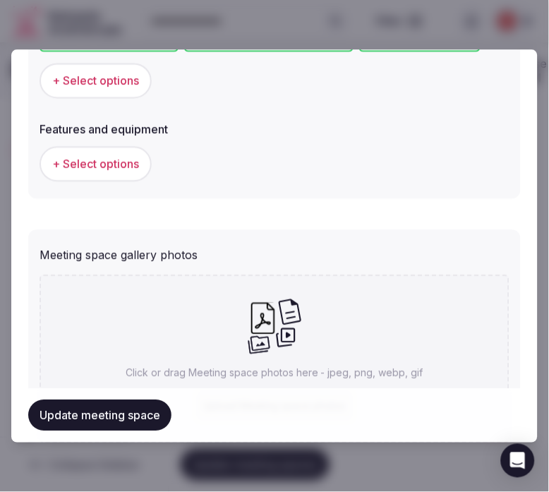
click at [142, 146] on button "+ Select options" at bounding box center [96, 163] width 112 height 35
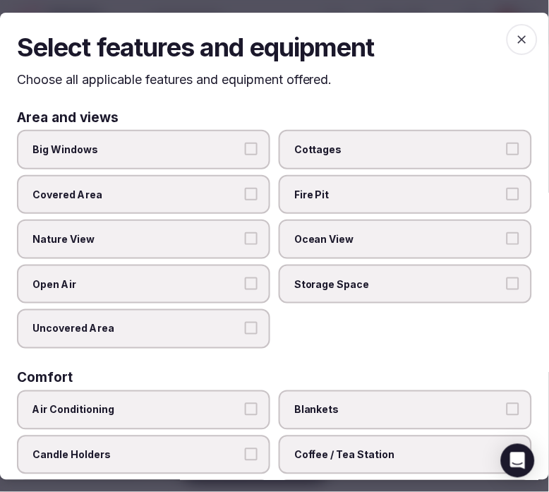
click at [171, 223] on label "Nature View" at bounding box center [143, 239] width 253 height 40
click at [245, 232] on button "Nature View" at bounding box center [251, 238] width 13 height 13
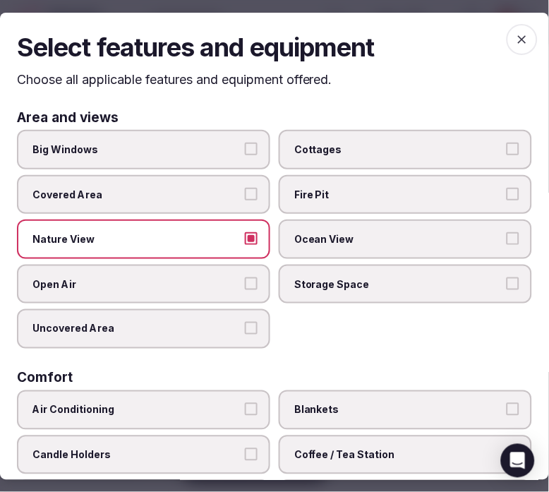
click at [223, 150] on span "Big Windows" at bounding box center [136, 150] width 208 height 14
click at [245, 150] on button "Big Windows" at bounding box center [251, 149] width 13 height 13
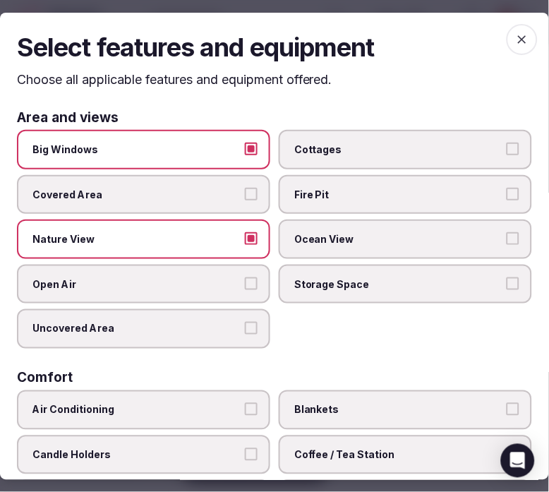
drag, startPoint x: 216, startPoint y: 236, endPoint x: 512, endPoint y: 265, distance: 297.8
click at [216, 236] on span "Nature View" at bounding box center [136, 239] width 208 height 14
click at [245, 236] on button "Nature View" at bounding box center [251, 238] width 13 height 13
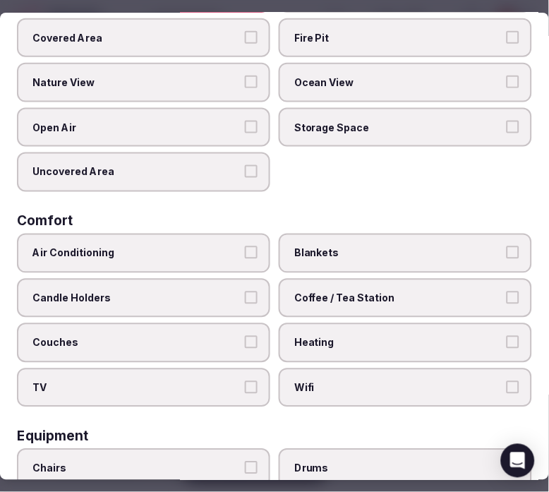
scroll to position [0, 0]
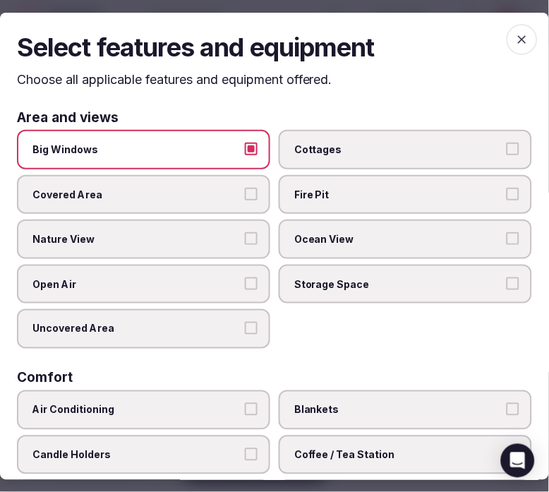
click at [248, 147] on button "Big Windows" at bounding box center [251, 149] width 13 height 13
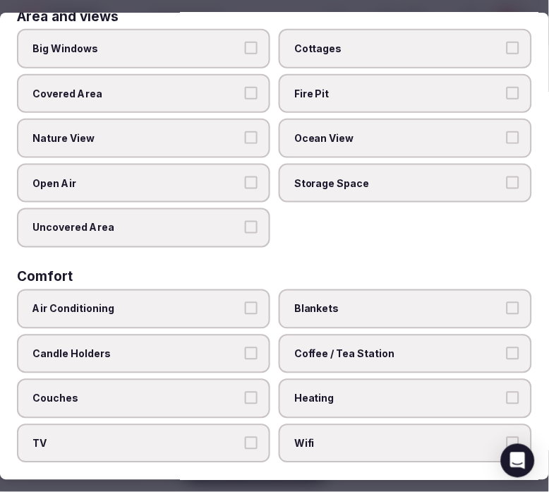
scroll to position [157, 0]
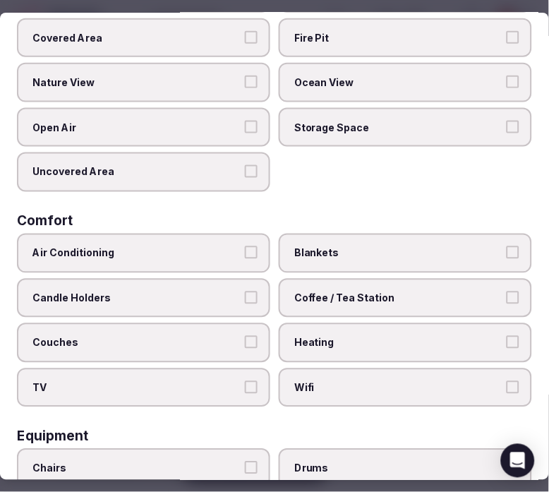
click at [217, 217] on div "Comfort" at bounding box center [274, 221] width 515 height 13
click at [231, 254] on label "Air Conditioning" at bounding box center [143, 254] width 253 height 40
click at [245, 254] on button "Air Conditioning" at bounding box center [251, 252] width 13 height 13
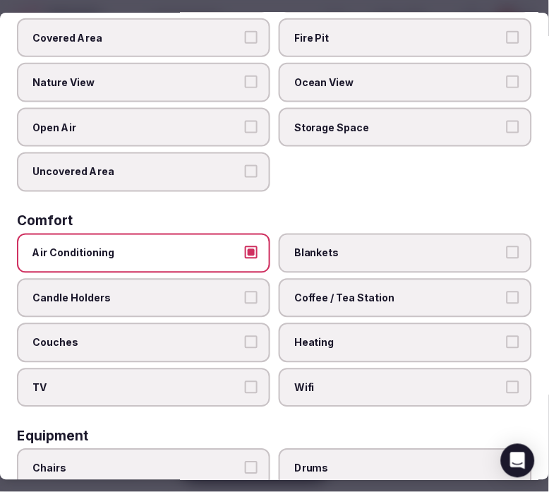
click at [340, 300] on label "Coffee / Tea Station" at bounding box center [405, 299] width 253 height 40
click at [507, 300] on button "Coffee / Tea Station" at bounding box center [513, 297] width 13 height 13
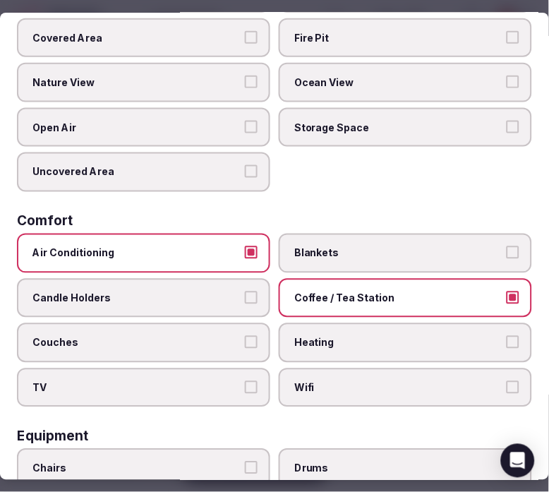
click at [354, 381] on span "Wifi" at bounding box center [398, 388] width 208 height 14
click at [507, 381] on button "Wifi" at bounding box center [513, 387] width 13 height 13
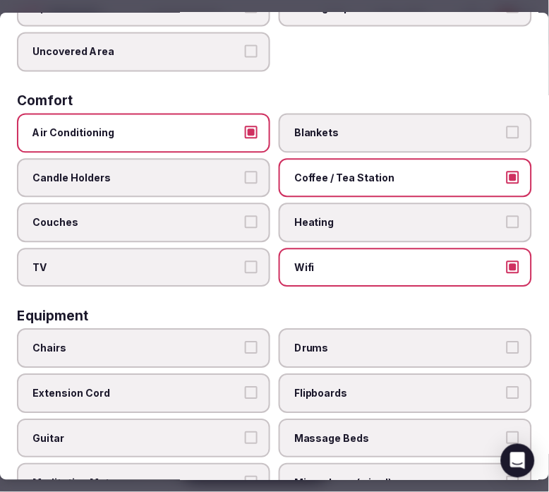
scroll to position [392, 0]
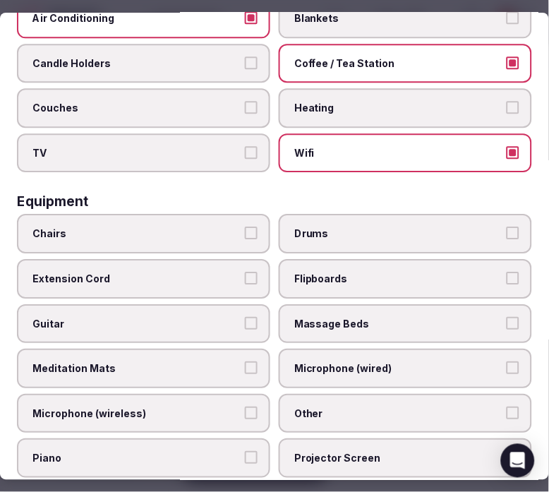
click at [160, 228] on label "Chairs" at bounding box center [143, 234] width 253 height 40
click at [245, 228] on button "Chairs" at bounding box center [251, 232] width 13 height 13
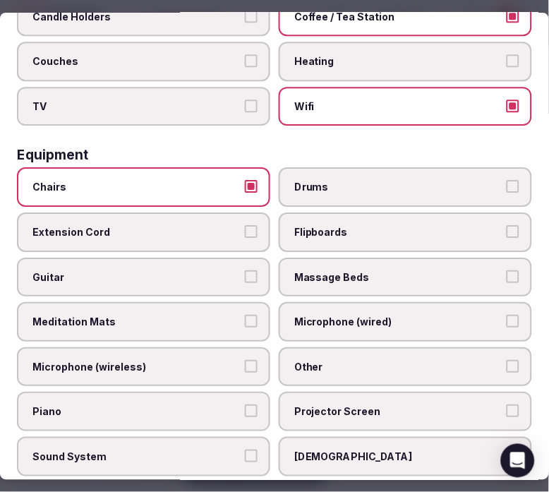
scroll to position [470, 0]
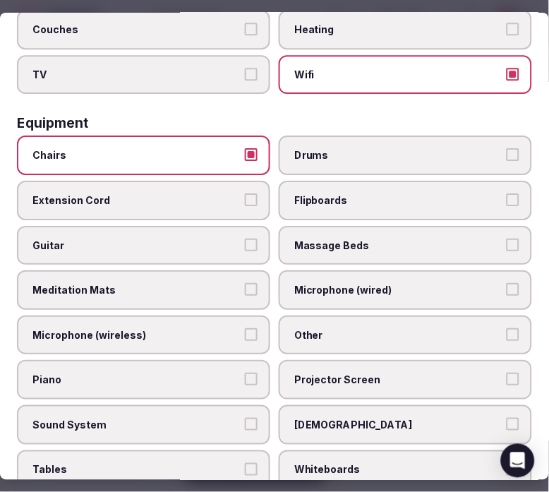
click at [327, 328] on span "Other" at bounding box center [398, 335] width 208 height 14
click at [507, 328] on button "Other" at bounding box center [513, 334] width 13 height 13
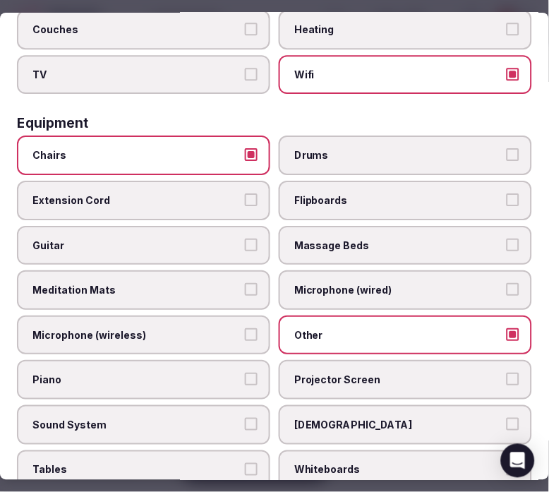
click at [329, 373] on span "Projector Screen" at bounding box center [398, 380] width 208 height 14
click at [507, 373] on button "Projector Screen" at bounding box center [513, 379] width 13 height 13
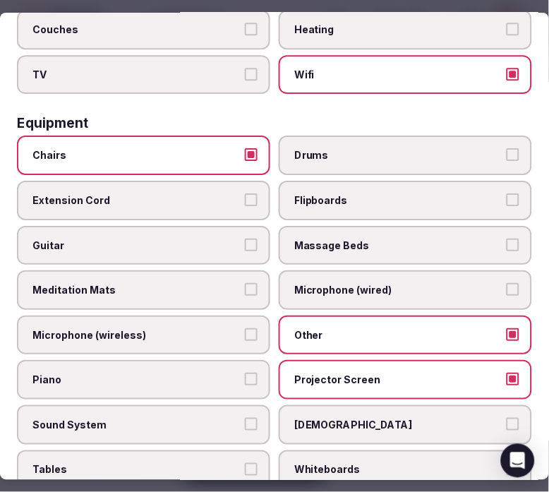
click at [198, 418] on span "Sound System" at bounding box center [136, 425] width 208 height 14
click at [245, 418] on button "Sound System" at bounding box center [251, 424] width 13 height 13
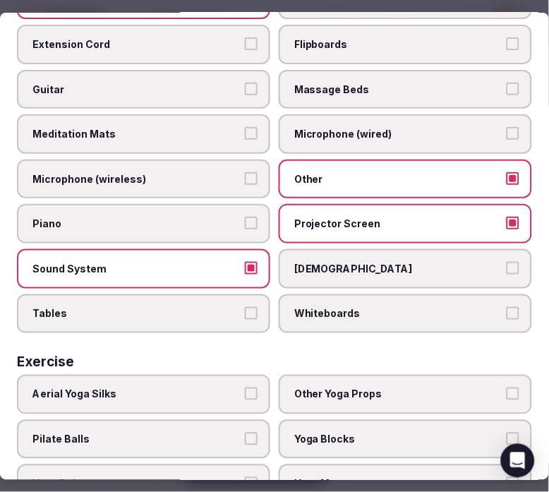
scroll to position [627, 0]
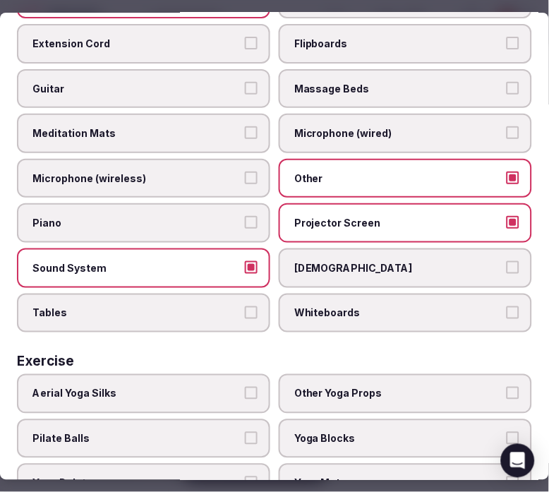
click at [236, 294] on label "Tables" at bounding box center [143, 314] width 253 height 40
click at [245, 306] on button "Tables" at bounding box center [251, 312] width 13 height 13
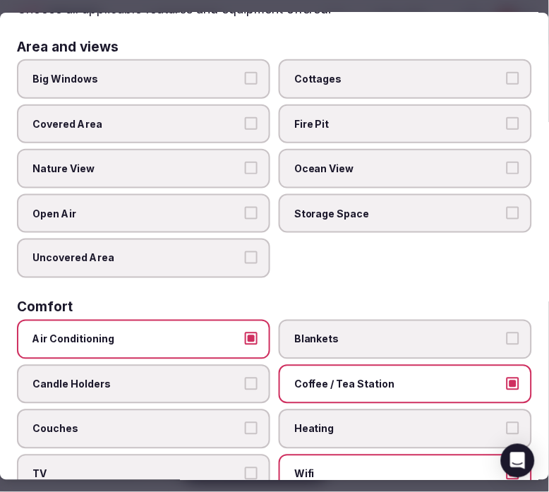
scroll to position [0, 0]
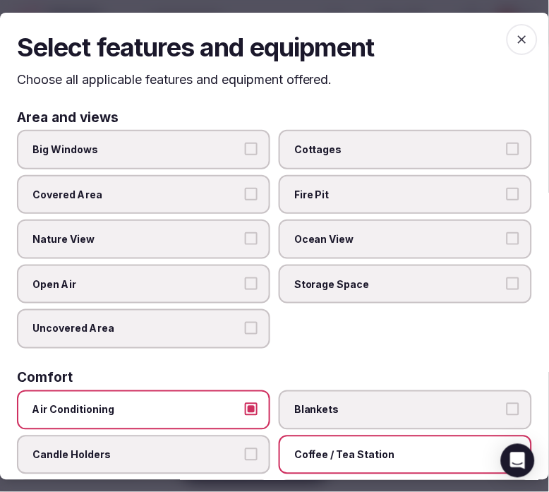
click at [520, 36] on span "button" at bounding box center [522, 38] width 31 height 31
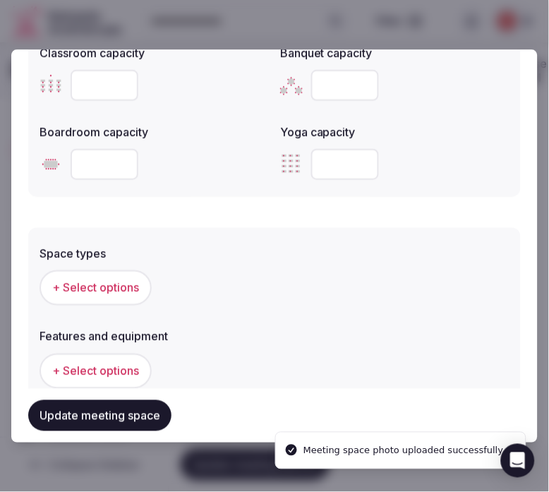
scroll to position [694, 0]
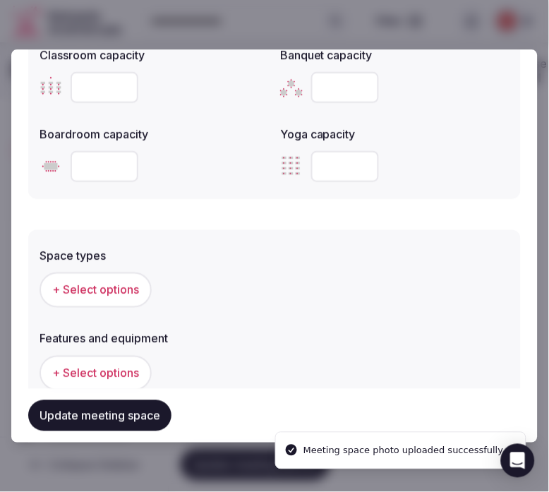
click at [133, 282] on span "+ Select options" at bounding box center [95, 290] width 87 height 16
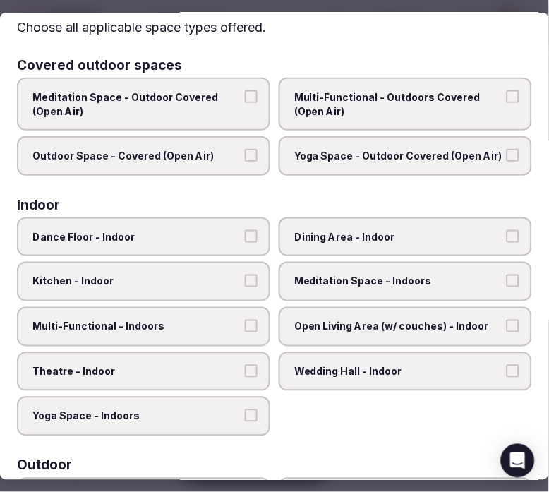
scroll to position [78, 0]
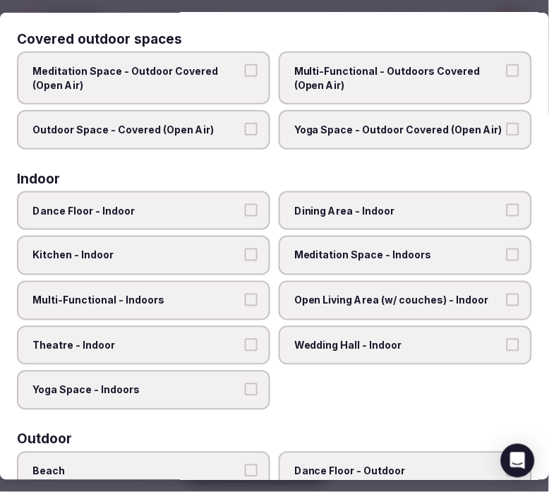
click at [330, 217] on label "Dining Area - Indoor" at bounding box center [405, 211] width 253 height 40
click at [236, 289] on label "Multi-Functional - Indoors" at bounding box center [143, 301] width 253 height 40
click at [245, 294] on button "Multi-Functional - Indoors" at bounding box center [251, 300] width 13 height 13
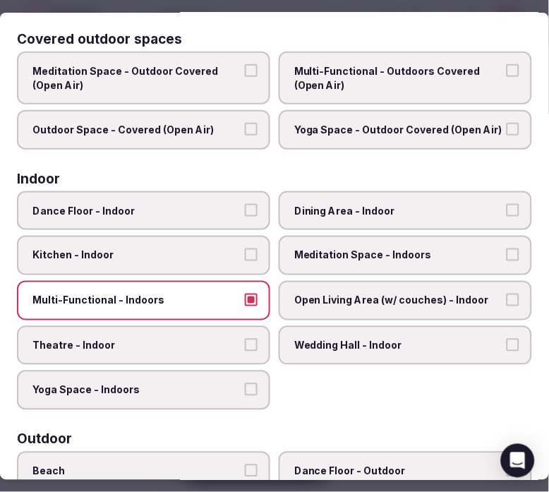
click at [219, 330] on label "Theatre - Indoor" at bounding box center [143, 346] width 253 height 40
click at [245, 339] on button "Theatre - Indoor" at bounding box center [251, 345] width 13 height 13
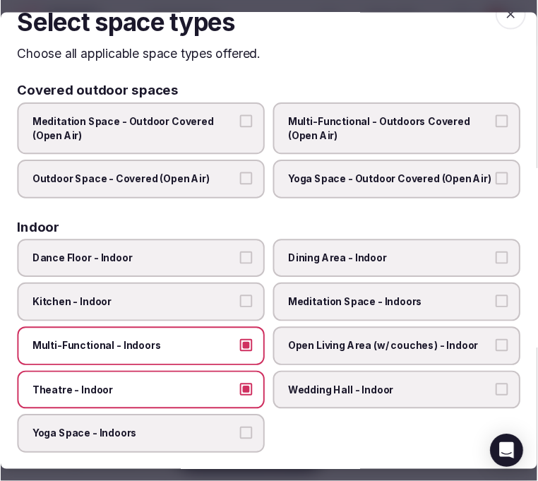
scroll to position [0, 0]
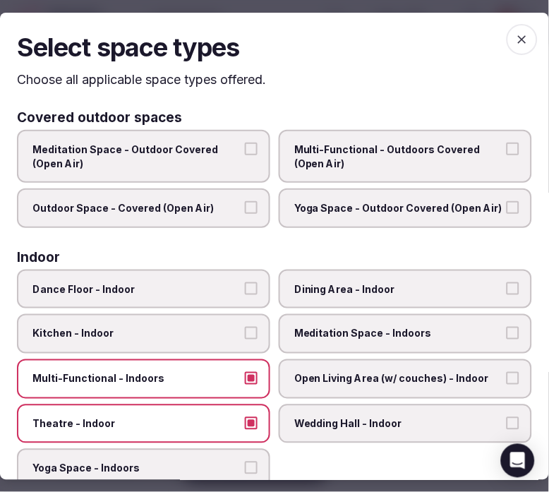
click at [514, 51] on span "button" at bounding box center [522, 38] width 31 height 31
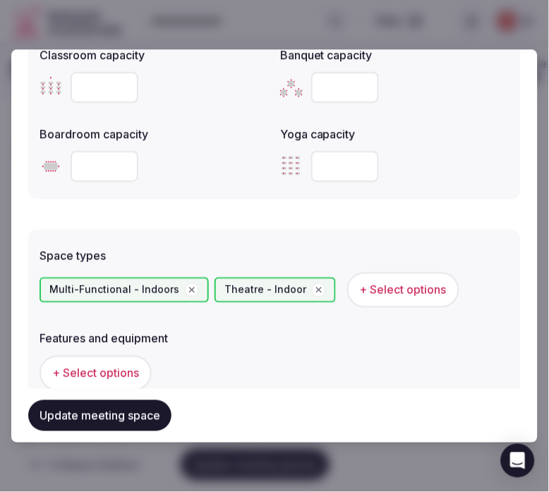
click at [108, 420] on button "Update meeting space" at bounding box center [99, 415] width 143 height 31
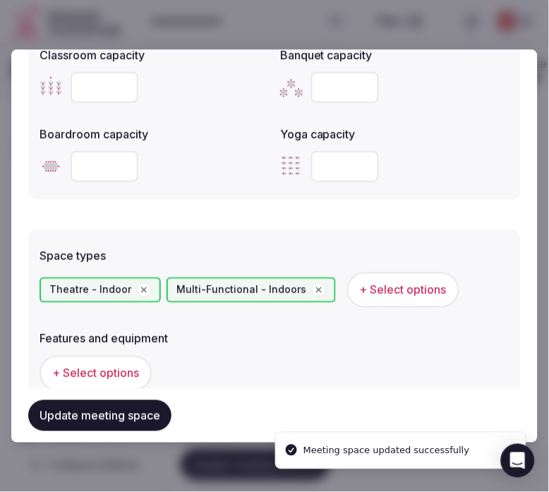
click at [133, 373] on span "+ Select options" at bounding box center [95, 373] width 87 height 16
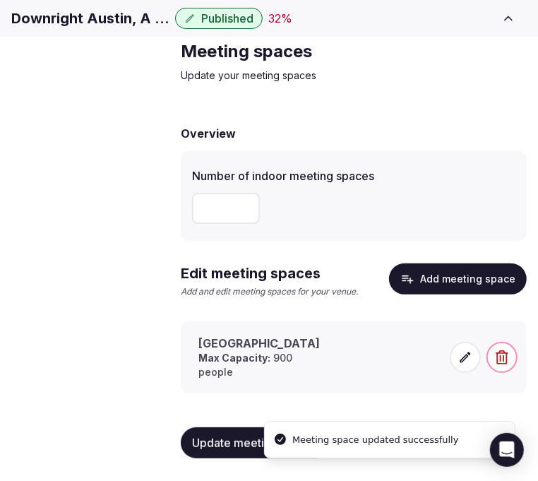
click at [461, 362] on icon at bounding box center [465, 357] width 14 height 14
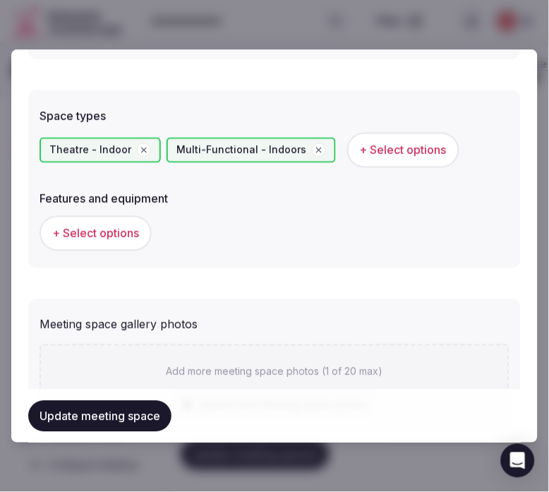
scroll to position [862, 0]
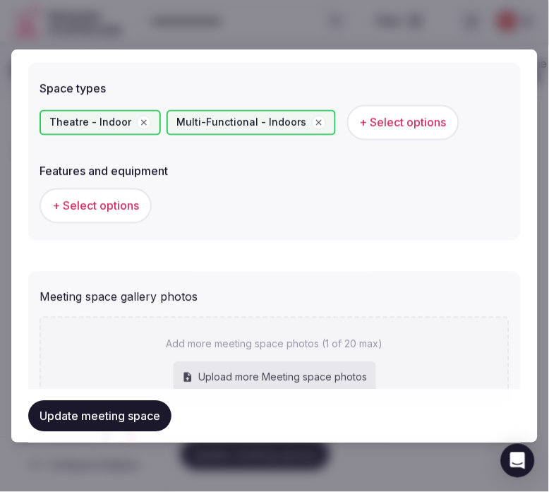
click at [120, 203] on span "+ Select options" at bounding box center [95, 206] width 87 height 16
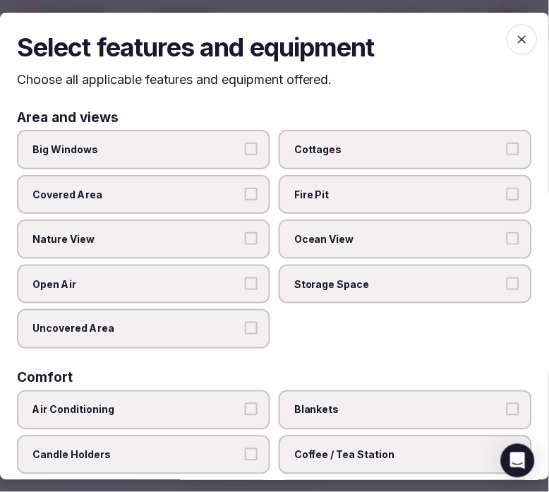
click at [229, 152] on span "Big Windows" at bounding box center [136, 150] width 208 height 14
click at [245, 152] on button "Big Windows" at bounding box center [251, 149] width 13 height 13
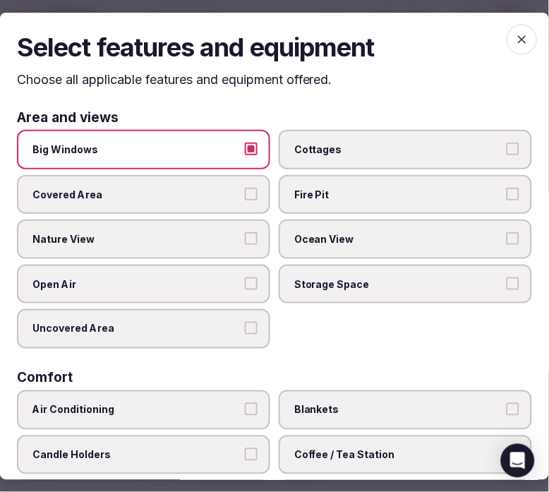
click at [229, 152] on span "Big Windows" at bounding box center [136, 150] width 208 height 14
click at [245, 152] on button "Big Windows" at bounding box center [251, 149] width 13 height 13
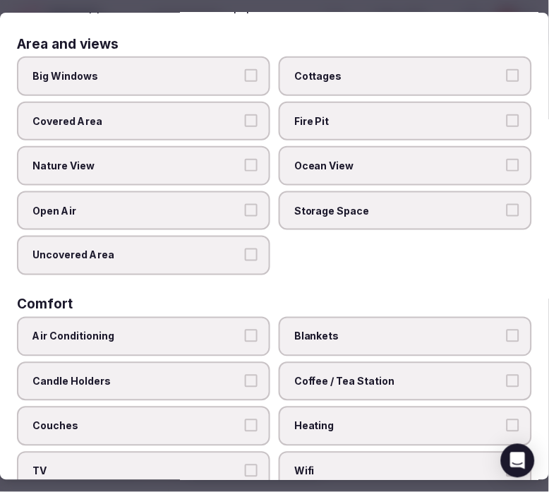
scroll to position [157, 0]
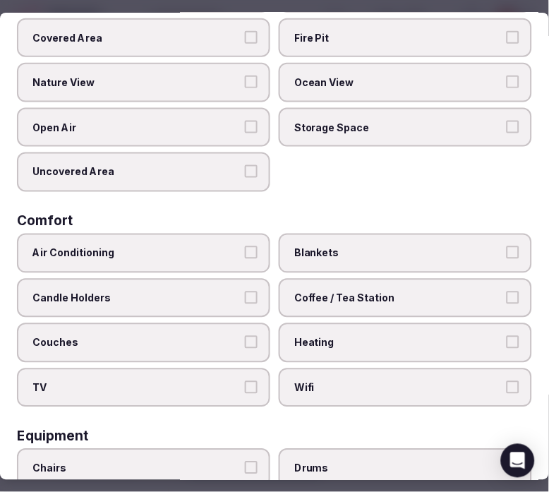
click at [233, 256] on label "Air Conditioning" at bounding box center [143, 254] width 253 height 40
click at [245, 256] on button "Air Conditioning" at bounding box center [251, 252] width 13 height 13
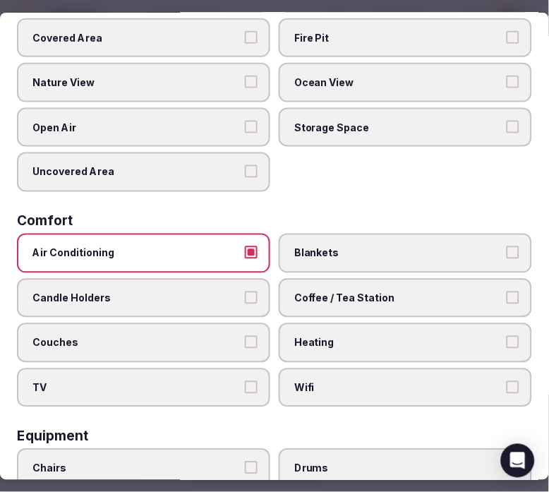
click at [301, 381] on span "Wifi" at bounding box center [398, 388] width 208 height 14
click at [507, 381] on button "Wifi" at bounding box center [513, 387] width 13 height 13
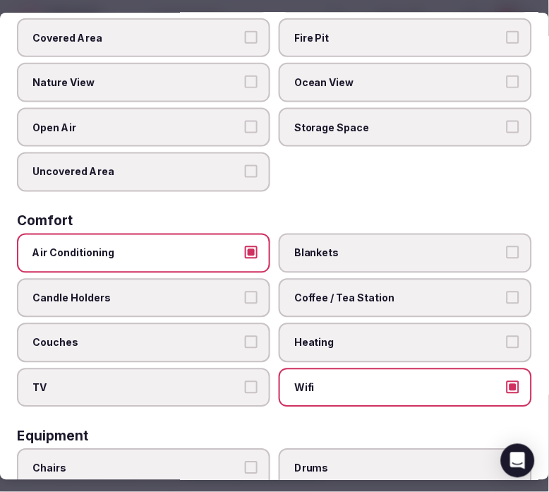
click at [332, 291] on span "Coffee / Tea Station" at bounding box center [398, 298] width 208 height 14
click at [507, 291] on button "Coffee / Tea Station" at bounding box center [513, 297] width 13 height 13
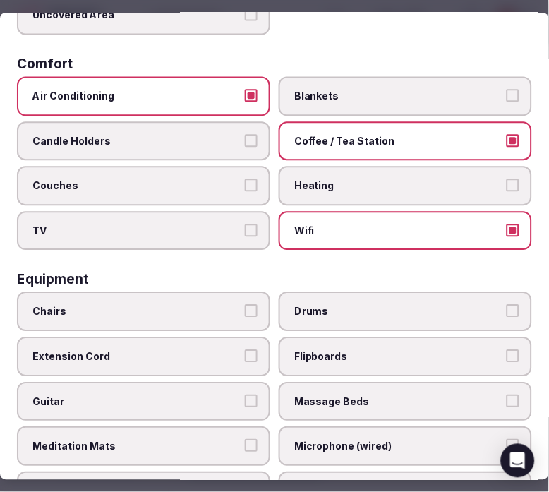
click at [174, 305] on span "Chairs" at bounding box center [136, 312] width 208 height 14
click at [245, 305] on button "Chairs" at bounding box center [251, 311] width 13 height 13
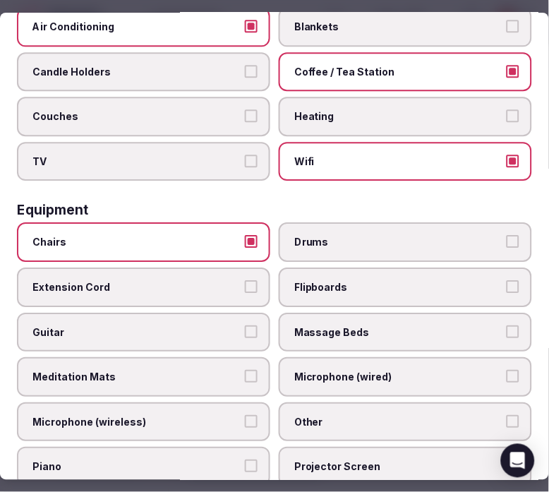
scroll to position [470, 0]
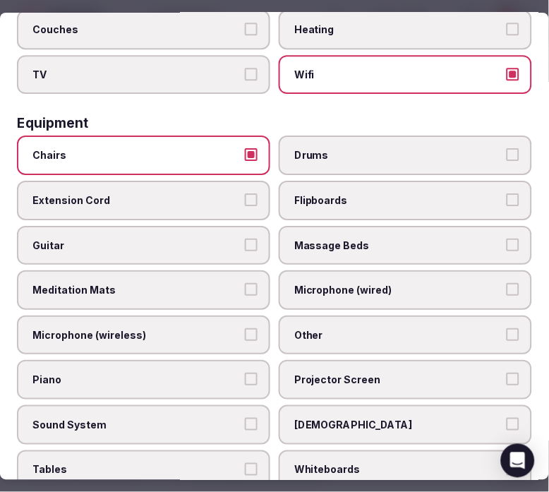
click at [303, 328] on span "Other" at bounding box center [398, 335] width 208 height 14
click at [507, 328] on button "Other" at bounding box center [513, 334] width 13 height 13
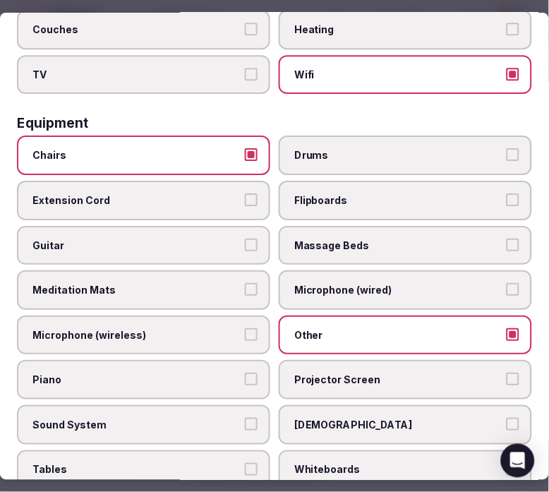
scroll to position [548, 0]
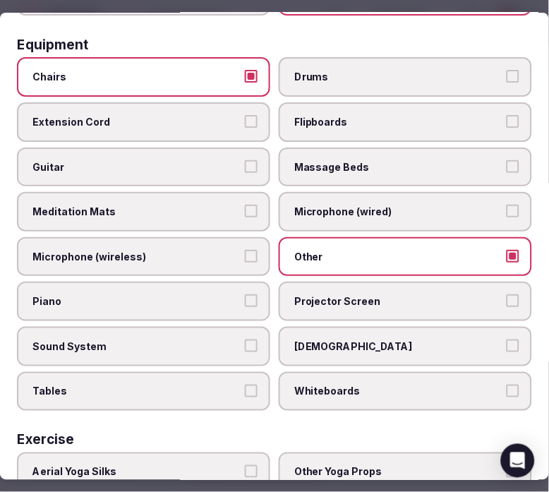
click at [356, 294] on span "Projector Screen" at bounding box center [398, 301] width 208 height 14
click at [507, 294] on button "Projector Screen" at bounding box center [513, 300] width 13 height 13
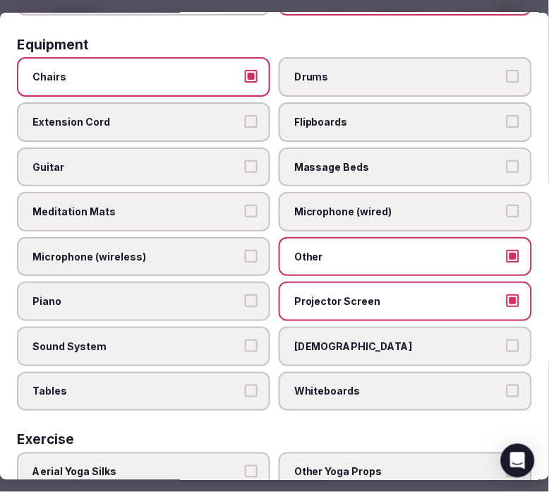
click at [221, 339] on span "Sound System" at bounding box center [136, 346] width 208 height 14
click at [245, 339] on button "Sound System" at bounding box center [251, 345] width 13 height 13
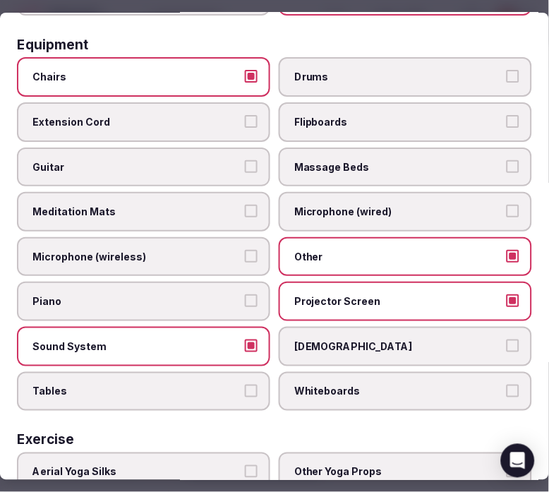
click at [238, 372] on label "Tables" at bounding box center [143, 392] width 253 height 40
click at [245, 385] on button "Tables" at bounding box center [251, 391] width 13 height 13
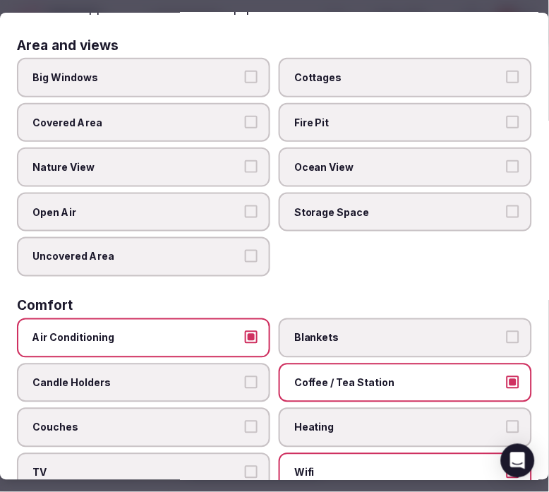
scroll to position [0, 0]
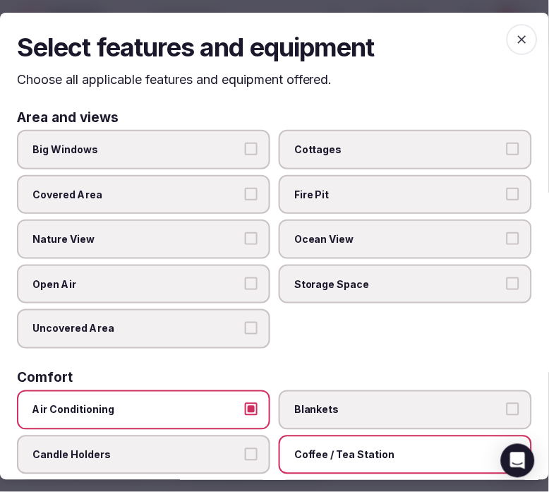
click at [523, 44] on span "button" at bounding box center [522, 38] width 31 height 31
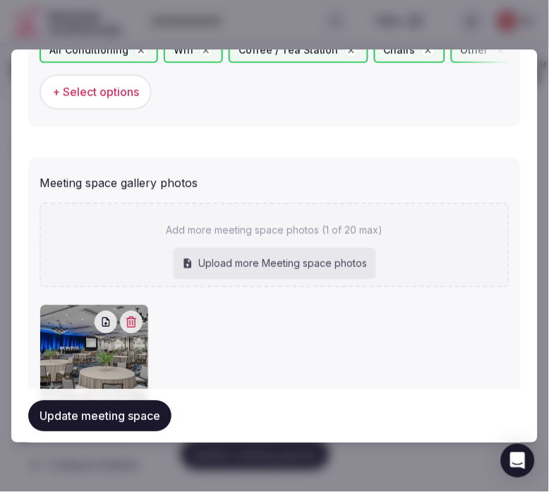
scroll to position [1019, 0]
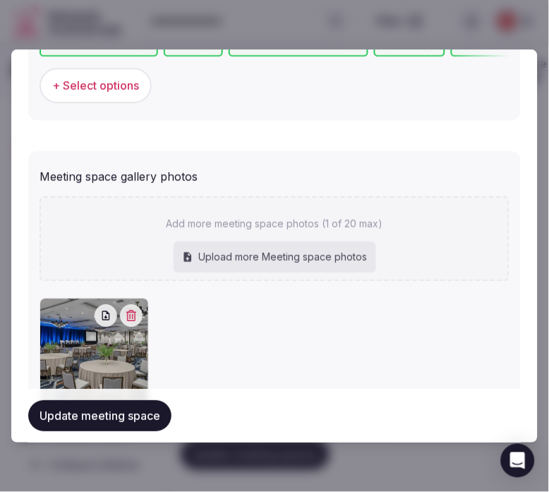
click at [114, 409] on button "Update meeting space" at bounding box center [99, 415] width 143 height 31
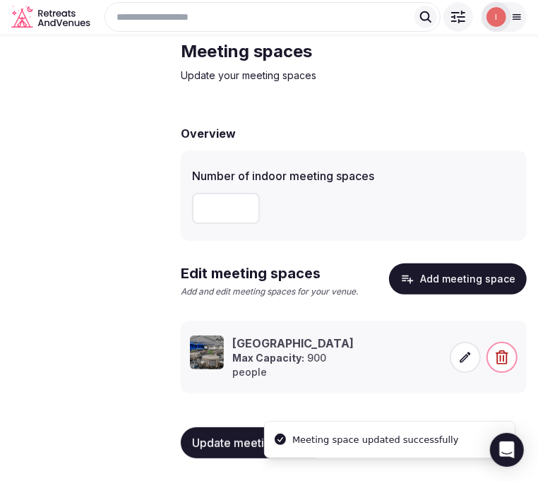
scroll to position [69, 0]
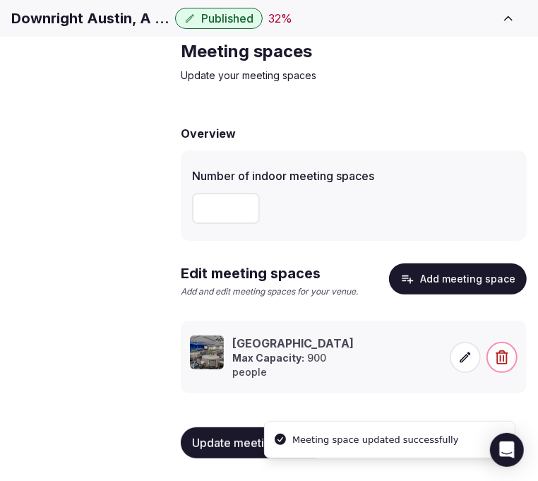
click at [0, 0] on span "Accommodations" at bounding box center [0, 0] width 0 height 0
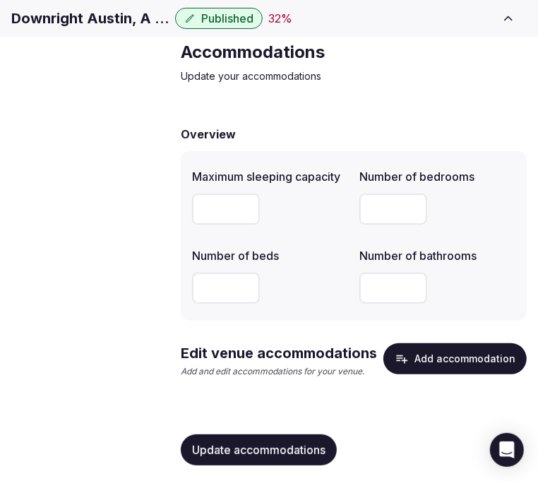
scroll to position [75, 0]
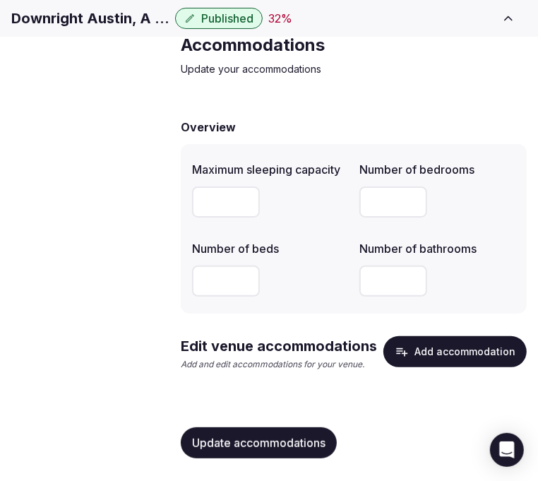
click at [459, 351] on button "Add accommodation" at bounding box center [454, 351] width 143 height 31
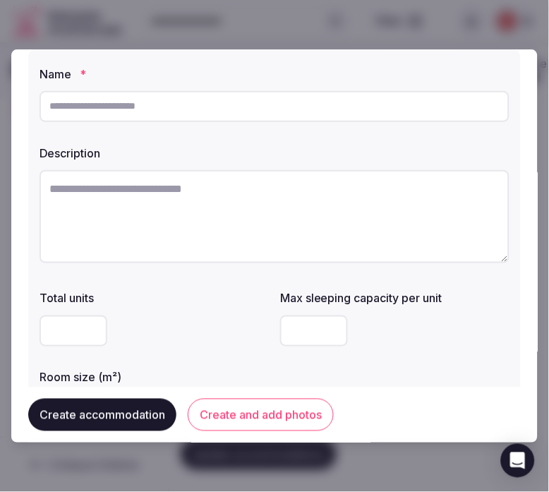
scroll to position [78, 0]
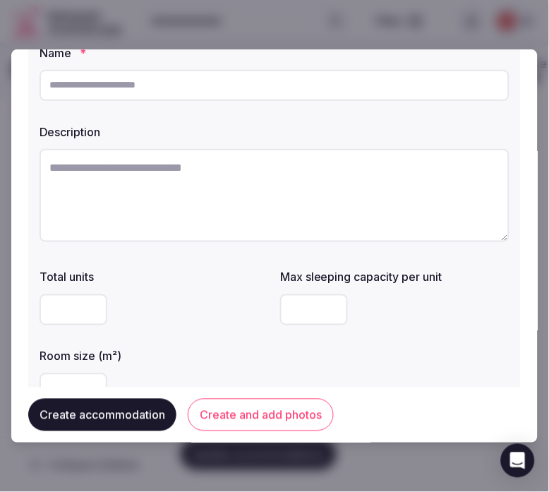
click at [229, 71] on input "text" at bounding box center [275, 85] width 470 height 31
paste input "**********"
type input "**********"
click at [309, 179] on textarea at bounding box center [275, 195] width 470 height 93
paste textarea "**********"
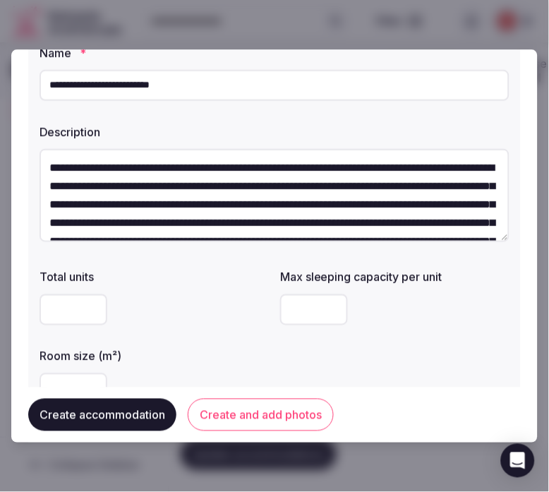
scroll to position [135, 0]
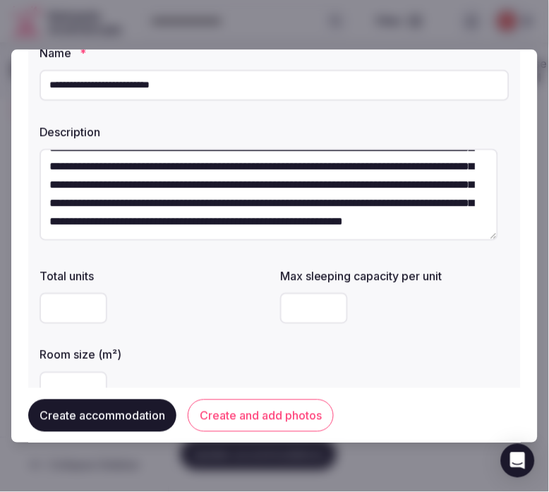
drag, startPoint x: 206, startPoint y: 181, endPoint x: 141, endPoint y: 170, distance: 65.8
click at [141, 170] on textarea "**********" at bounding box center [269, 195] width 459 height 92
type textarea "**********"
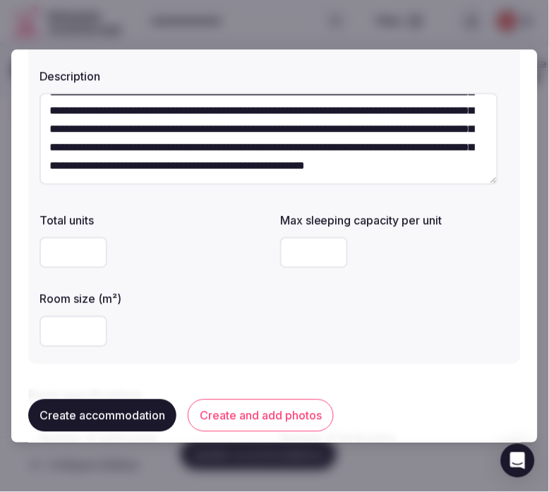
scroll to position [157, 0]
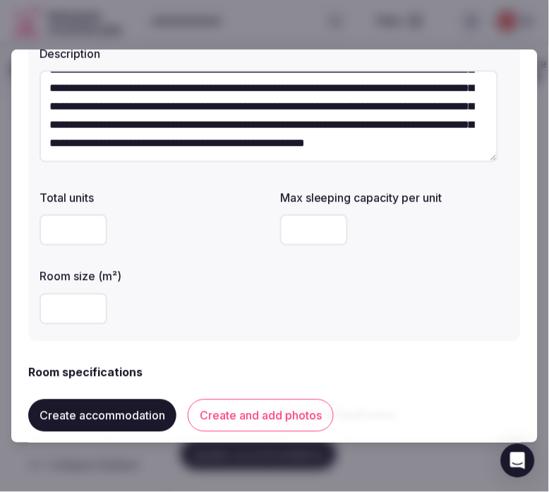
click at [52, 307] on input "number" at bounding box center [74, 309] width 68 height 31
type input "***"
click at [305, 230] on input "number" at bounding box center [314, 230] width 68 height 31
drag, startPoint x: 301, startPoint y: 220, endPoint x: 265, endPoint y: 229, distance: 37.1
click at [265, 229] on div "Total units Max sleeping capacity per unit * Room size (m²) ***" at bounding box center [275, 256] width 470 height 147
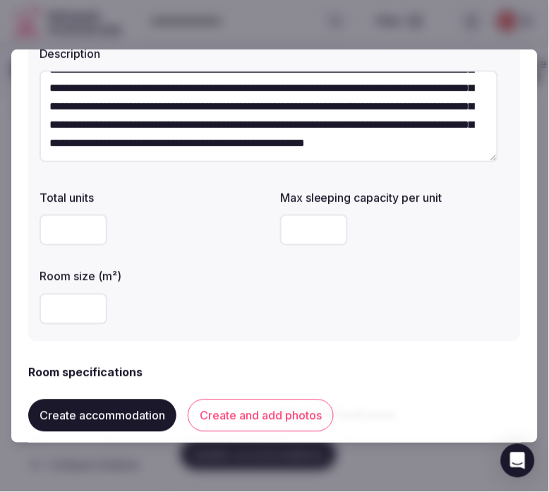
type input "*"
click at [44, 235] on input "number" at bounding box center [74, 230] width 68 height 31
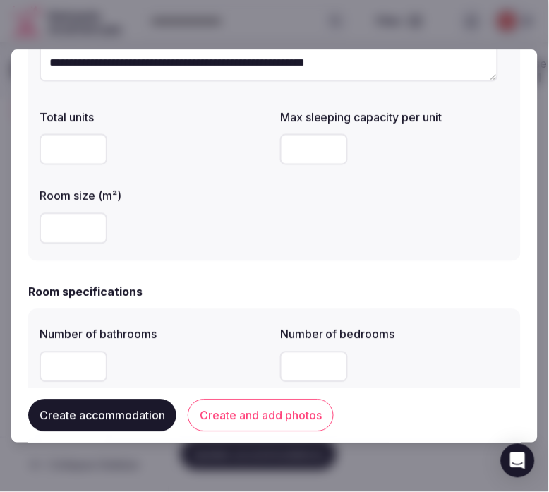
scroll to position [313, 0]
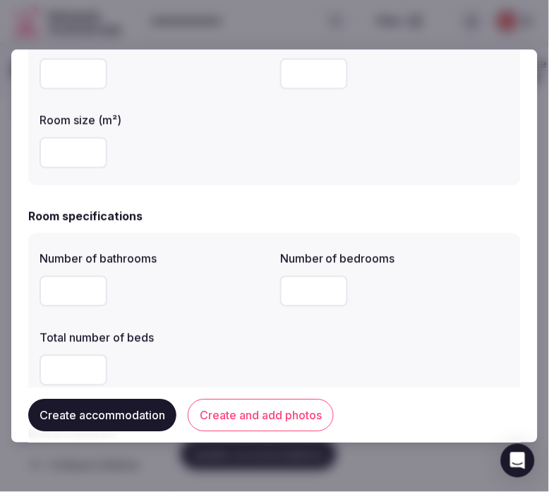
click at [80, 285] on input "number" at bounding box center [74, 290] width 68 height 31
type input "*"
click at [295, 291] on input "number" at bounding box center [314, 290] width 68 height 31
type input "*"
click at [189, 332] on label "Total number of beds" at bounding box center [154, 337] width 229 height 11
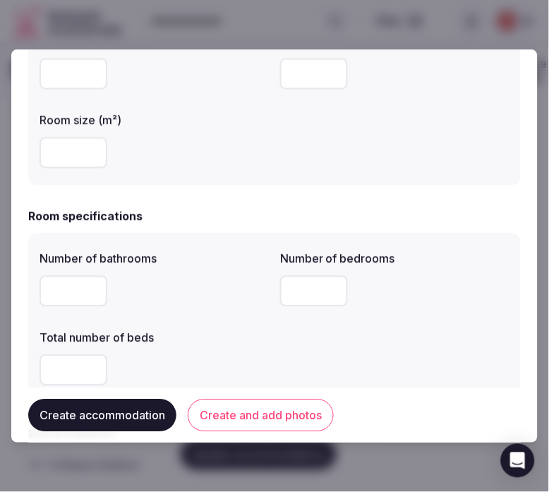
click at [75, 372] on input "number" at bounding box center [74, 369] width 68 height 31
drag, startPoint x: 57, startPoint y: 371, endPoint x: 38, endPoint y: 365, distance: 19.9
click at [38, 365] on div "Number of bathrooms * Number of bedrooms * Total number of beds *" at bounding box center [274, 317] width 493 height 169
type input "*"
drag, startPoint x: 346, startPoint y: 360, endPoint x: 322, endPoint y: 349, distance: 26.9
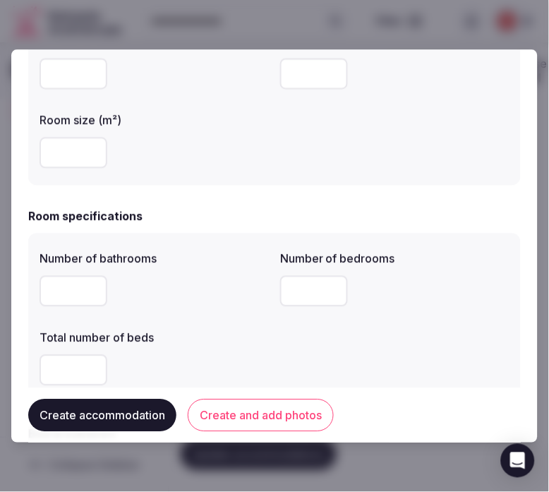
click at [342, 355] on div "Number of bathrooms * Number of bedrooms * Total number of beds *" at bounding box center [275, 317] width 470 height 147
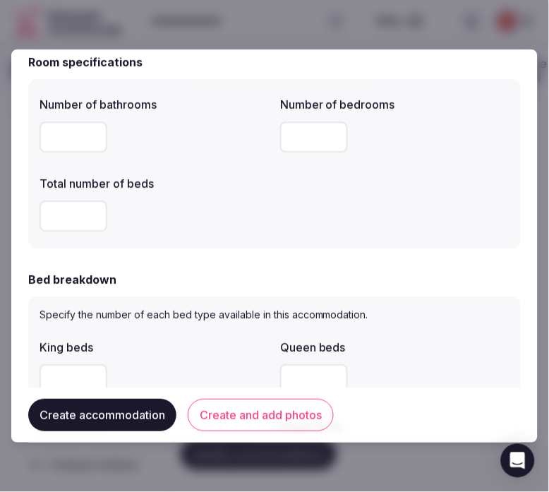
scroll to position [470, 0]
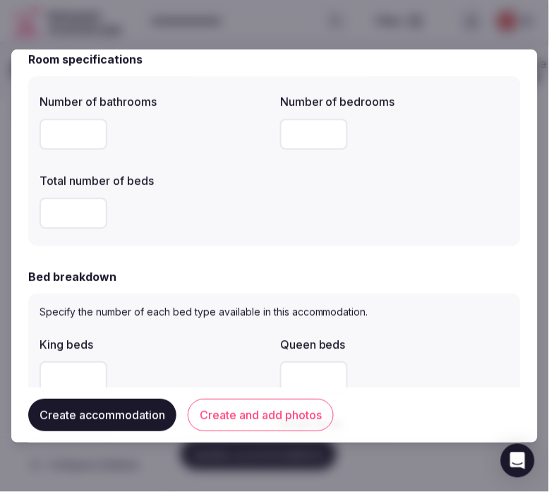
click at [68, 372] on input "number" at bounding box center [74, 376] width 68 height 31
type input "*"
click at [205, 365] on div "*" at bounding box center [154, 376] width 229 height 31
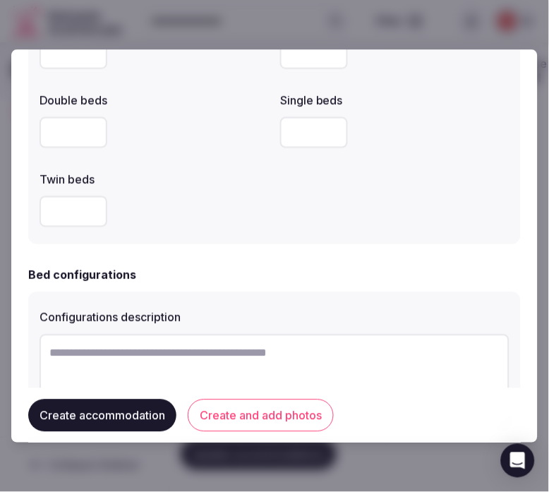
scroll to position [862, 0]
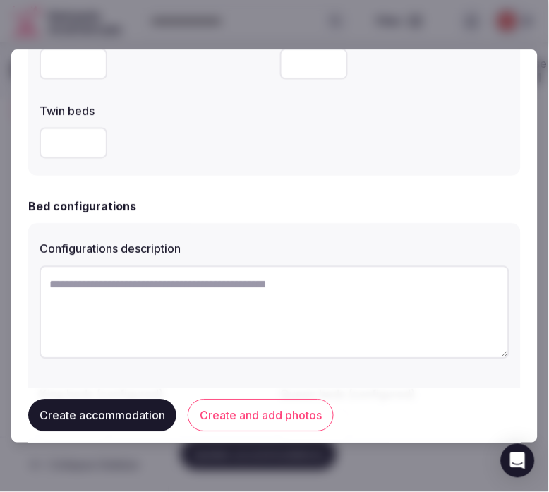
click at [357, 316] on textarea at bounding box center [275, 311] width 470 height 93
paste textarea "**********"
drag, startPoint x: 184, startPoint y: 287, endPoint x: 548, endPoint y: 277, distance: 363.5
click at [538, 277] on body "Search Popular Destinations Toscana, Italy Riviera Maya, Mexico Indonesia, Bali…" at bounding box center [269, 214] width 538 height 557
click at [199, 286] on textarea "**********" at bounding box center [269, 311] width 459 height 92
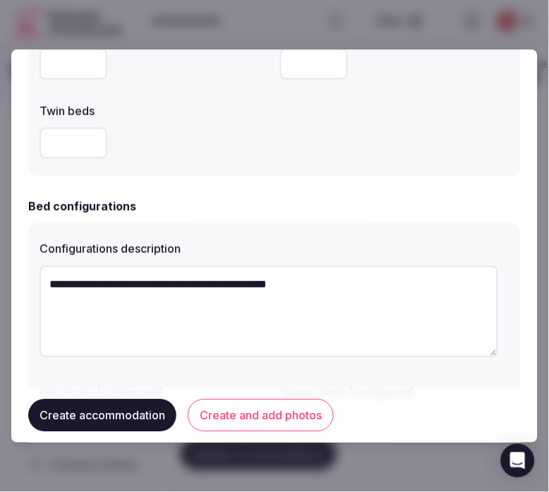
drag, startPoint x: 199, startPoint y: 286, endPoint x: 383, endPoint y: 279, distance: 184.3
click at [383, 279] on textarea "**********" at bounding box center [269, 311] width 459 height 92
type textarea "**********"
click at [192, 369] on div "**********" at bounding box center [274, 379] width 493 height 313
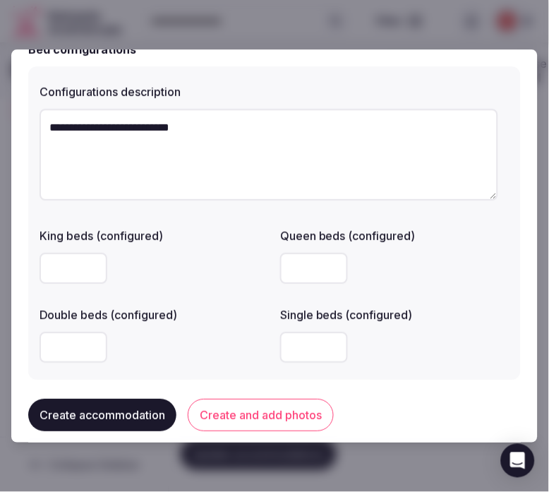
click at [75, 277] on input "number" at bounding box center [74, 268] width 68 height 31
click at [184, 261] on div at bounding box center [154, 268] width 229 height 31
click at [186, 329] on div at bounding box center [154, 347] width 229 height 42
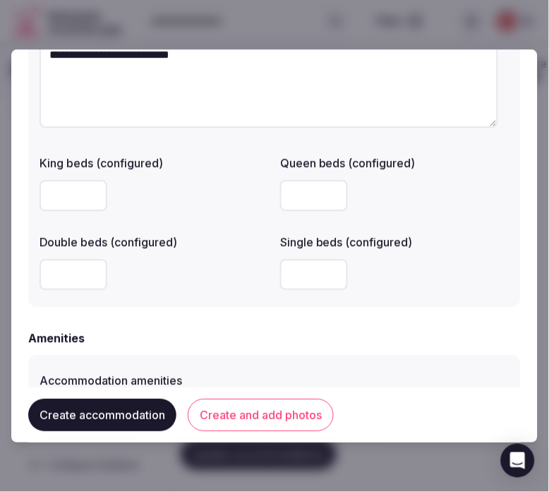
scroll to position [1176, 0]
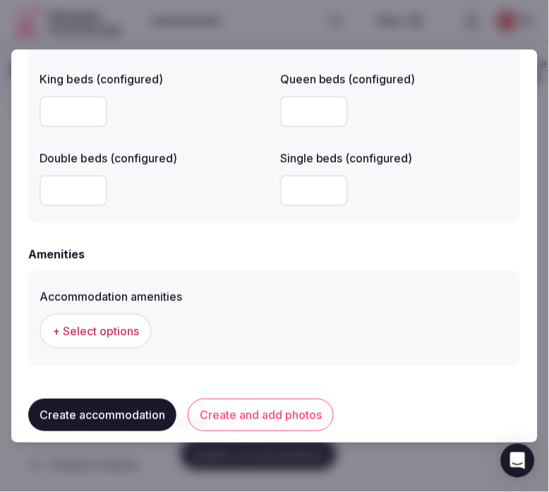
click at [280, 195] on input "number" at bounding box center [314, 190] width 68 height 31
drag, startPoint x: 288, startPoint y: 194, endPoint x: 269, endPoint y: 188, distance: 19.9
click at [269, 188] on div "King beds (configured) Queen beds (configured) Double beds (configured) Single …" at bounding box center [275, 138] width 470 height 147
type input "*"
click at [254, 298] on label "Accommodation amenities" at bounding box center [275, 296] width 470 height 11
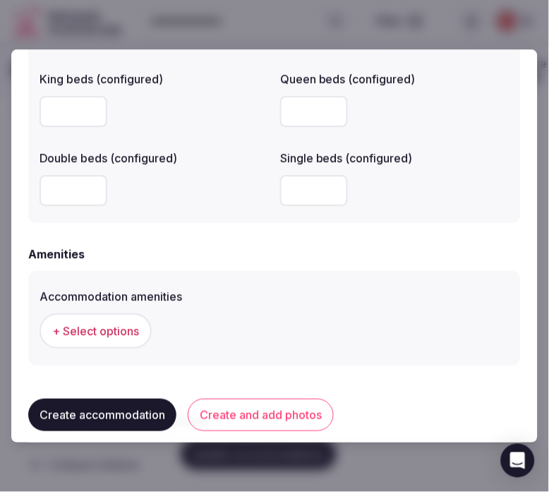
click at [92, 341] on button "+ Select options" at bounding box center [96, 330] width 112 height 35
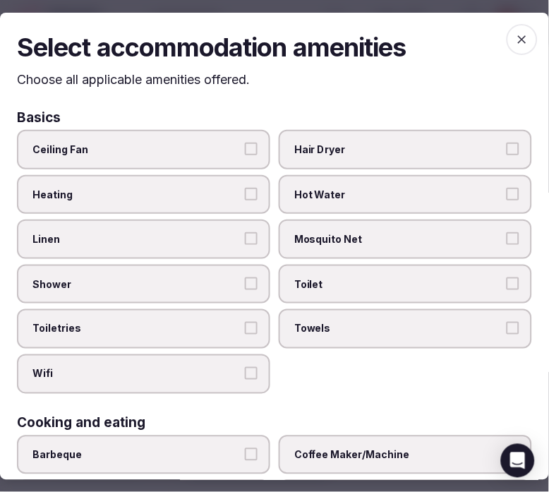
drag, startPoint x: 205, startPoint y: 245, endPoint x: 227, endPoint y: 275, distance: 37.8
click at [205, 245] on label "Linen" at bounding box center [143, 239] width 253 height 40
click at [245, 245] on button "Linen" at bounding box center [251, 238] width 13 height 13
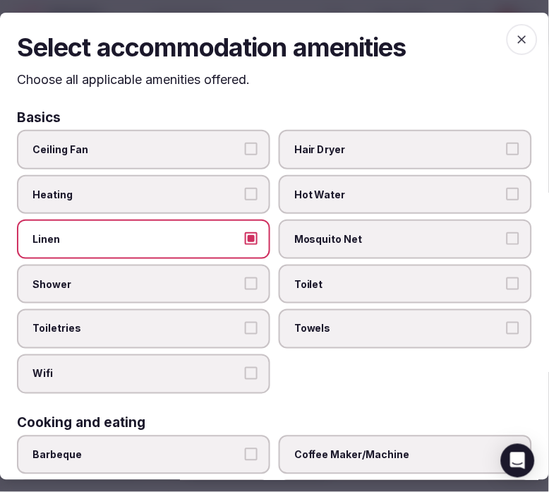
drag, startPoint x: 229, startPoint y: 285, endPoint x: 234, endPoint y: 302, distance: 17.9
click at [229, 287] on label "Shower" at bounding box center [143, 285] width 253 height 40
click at [245, 287] on button "Shower" at bounding box center [251, 283] width 13 height 13
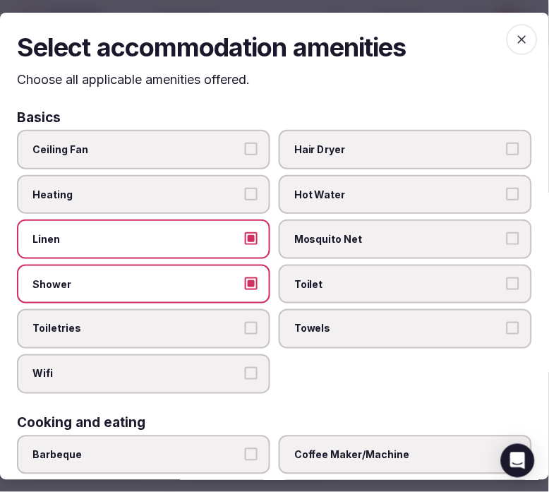
click at [231, 326] on span "Toiletries" at bounding box center [136, 329] width 208 height 14
click at [245, 326] on button "Toiletries" at bounding box center [251, 328] width 13 height 13
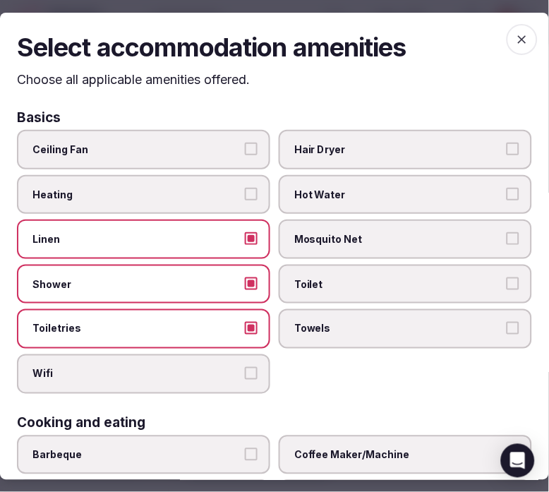
click at [227, 367] on span "Wifi" at bounding box center [136, 374] width 208 height 14
click at [245, 367] on button "Wifi" at bounding box center [251, 373] width 13 height 13
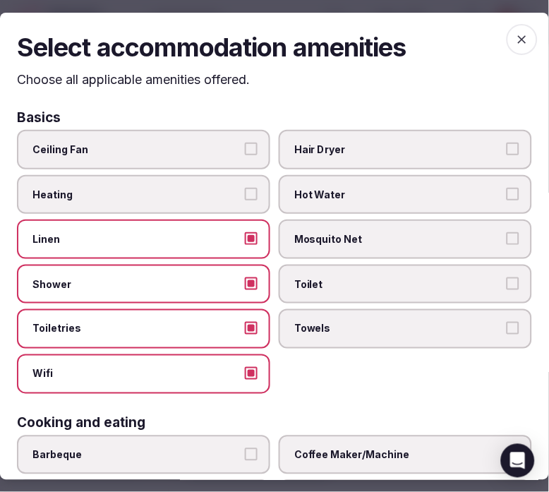
drag, startPoint x: 322, startPoint y: 322, endPoint x: 330, endPoint y: 301, distance: 23.2
click at [322, 322] on span "Towels" at bounding box center [398, 329] width 208 height 14
click at [507, 322] on button "Towels" at bounding box center [513, 328] width 13 height 13
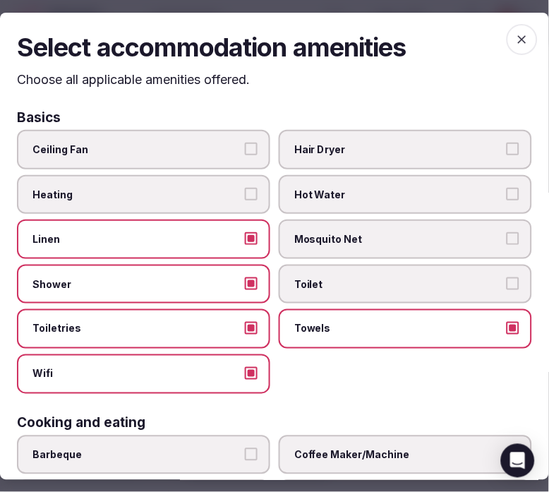
click at [337, 279] on span "Toilet" at bounding box center [398, 284] width 208 height 14
click at [507, 279] on button "Toilet" at bounding box center [513, 283] width 13 height 13
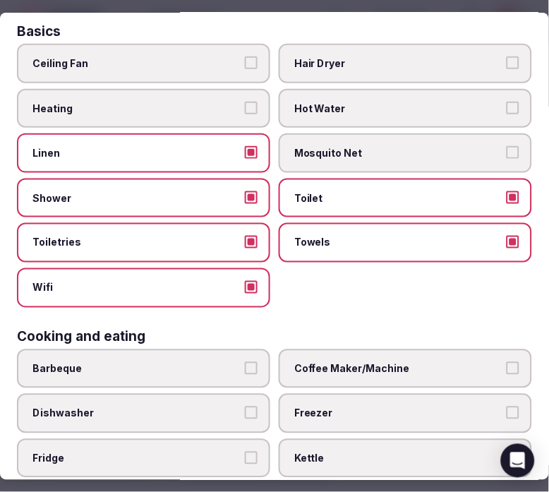
scroll to position [157, 0]
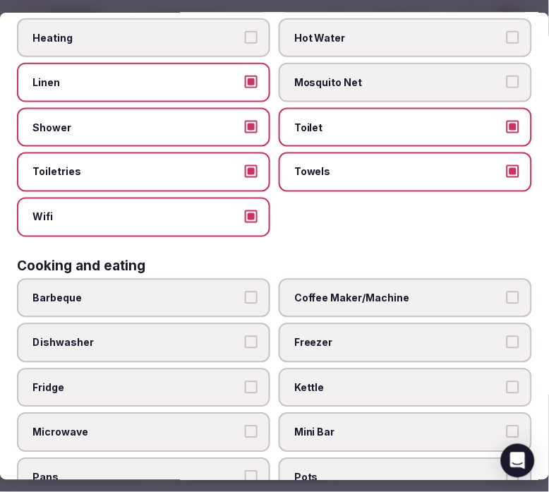
click at [368, 291] on span "Coffee Maker/Machine" at bounding box center [398, 298] width 208 height 14
click at [507, 291] on button "Coffee Maker/Machine" at bounding box center [513, 297] width 13 height 13
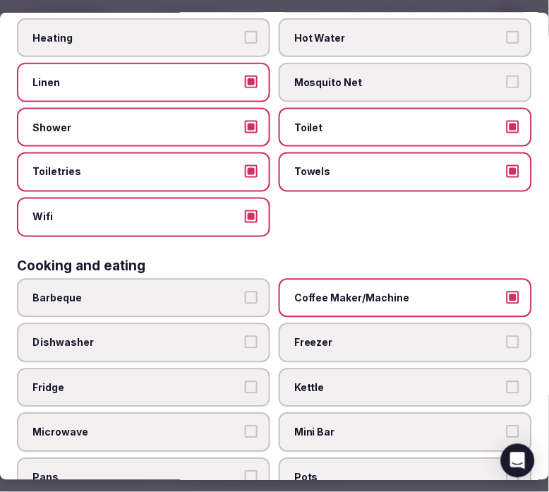
click at [335, 425] on span "Mini Bar" at bounding box center [398, 432] width 208 height 14
click at [507, 425] on button "Mini Bar" at bounding box center [513, 431] width 13 height 13
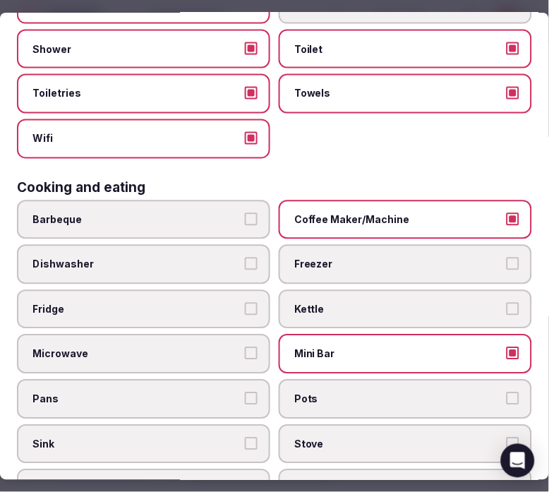
scroll to position [313, 0]
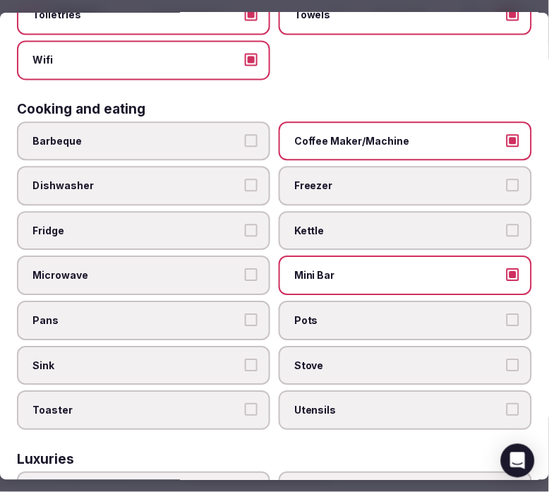
click at [179, 212] on label "Fridge" at bounding box center [143, 232] width 253 height 40
click at [245, 224] on button "Fridge" at bounding box center [251, 230] width 13 height 13
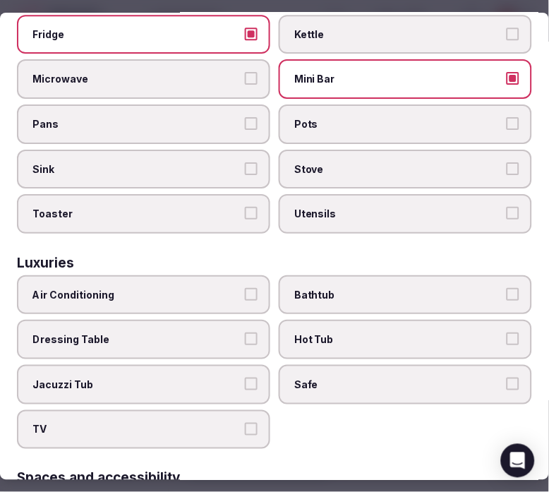
scroll to position [548, 0]
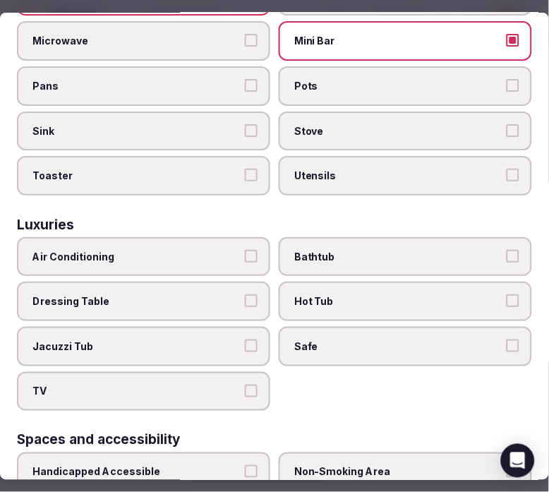
click at [206, 253] on label "Air Conditioning" at bounding box center [143, 257] width 253 height 40
click at [245, 253] on button "Air Conditioning" at bounding box center [251, 256] width 13 height 13
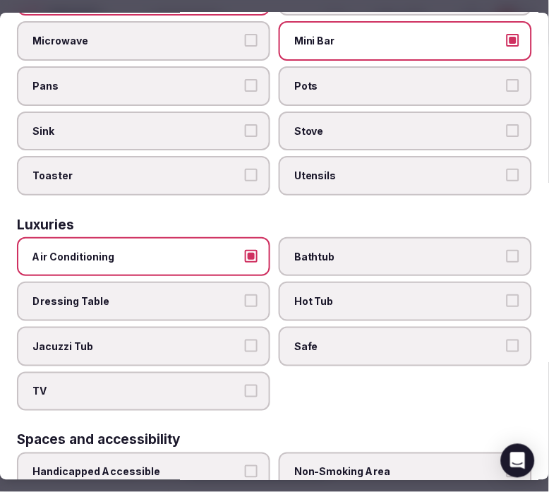
drag, startPoint x: 332, startPoint y: 241, endPoint x: 337, endPoint y: 270, distance: 28.8
click at [332, 250] on span "Bathtub" at bounding box center [398, 257] width 208 height 14
click at [507, 250] on button "Bathtub" at bounding box center [513, 256] width 13 height 13
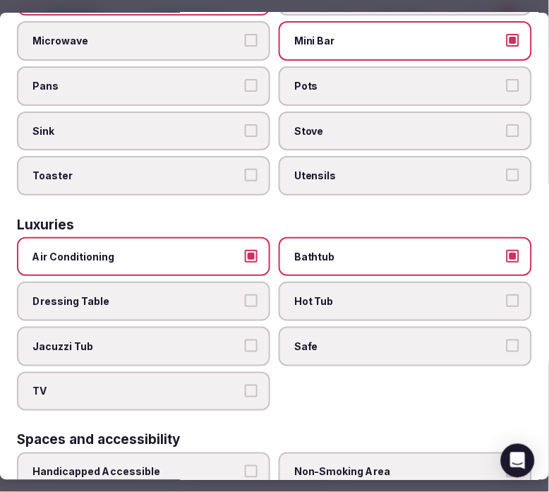
click at [325, 339] on span "Safe" at bounding box center [398, 346] width 208 height 14
click at [507, 339] on button "Safe" at bounding box center [513, 345] width 13 height 13
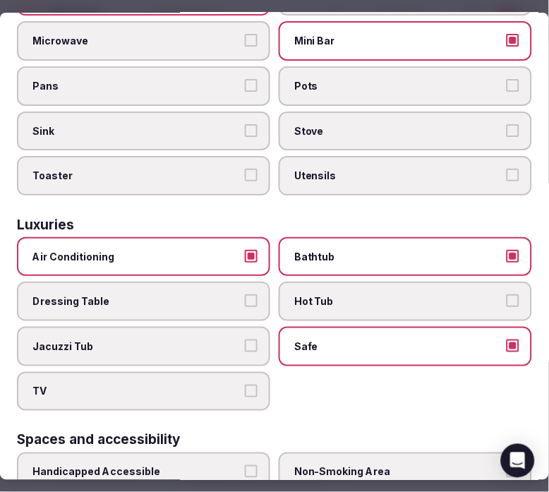
click at [231, 385] on span "TV" at bounding box center [136, 392] width 208 height 14
click at [245, 385] on button "TV" at bounding box center [251, 391] width 13 height 13
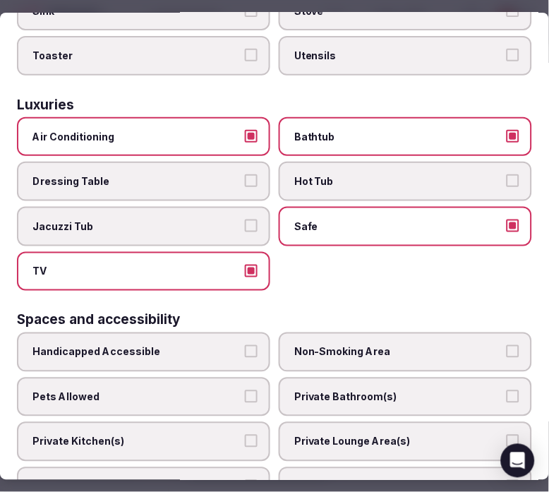
scroll to position [784, 0]
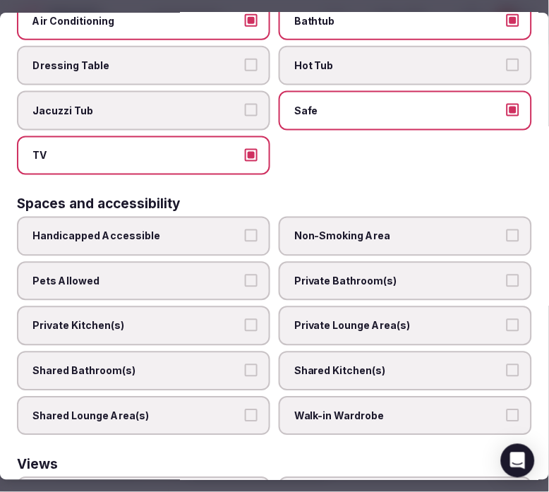
click at [347, 274] on span "Private Bathroom(s)" at bounding box center [398, 281] width 208 height 14
click at [507, 274] on button "Private Bathroom(s)" at bounding box center [513, 280] width 13 height 13
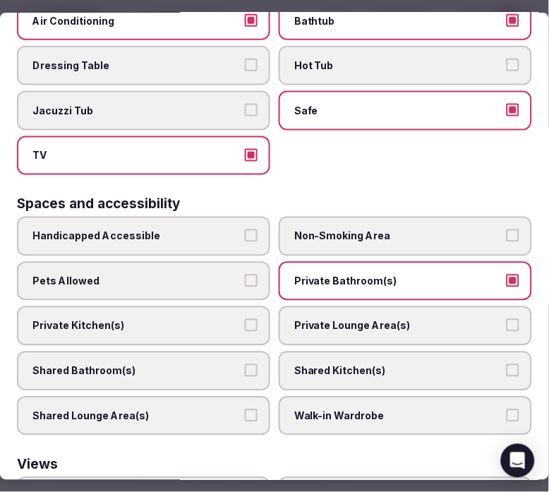
click at [344, 313] on label "Private Lounge Area(s)" at bounding box center [405, 326] width 253 height 40
click at [507, 319] on button "Private Lounge Area(s)" at bounding box center [513, 325] width 13 height 13
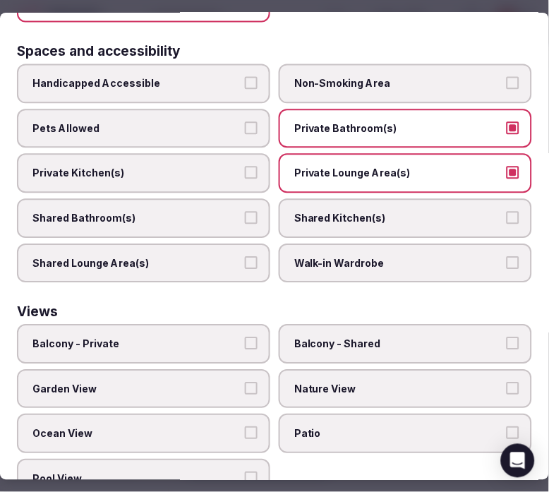
scroll to position [937, 0]
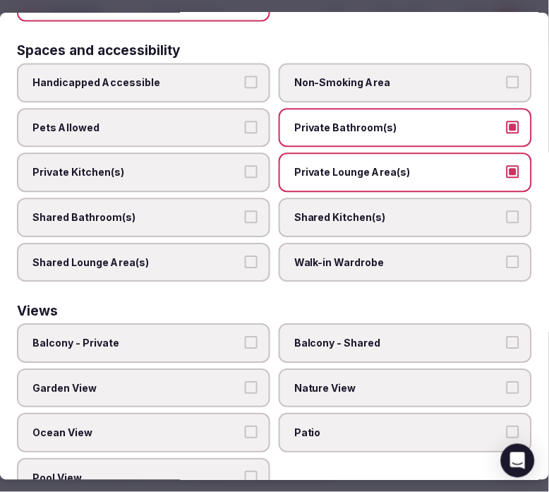
click at [163, 337] on span "Balcony - Private" at bounding box center [136, 344] width 208 height 14
click at [245, 337] on button "Balcony - Private" at bounding box center [251, 343] width 13 height 13
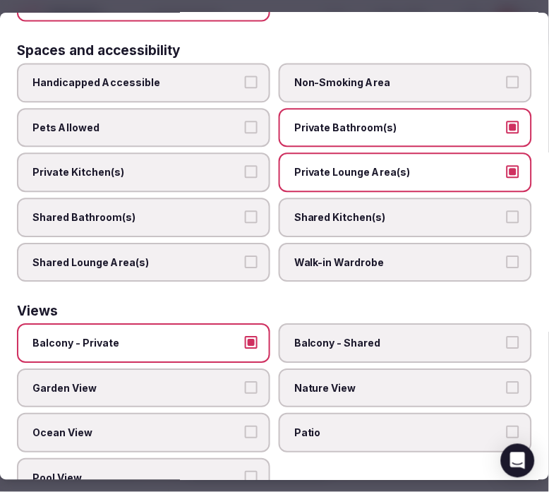
click at [180, 337] on span "Balcony - Private" at bounding box center [136, 344] width 208 height 14
click at [245, 337] on button "Balcony - Private" at bounding box center [251, 343] width 13 height 13
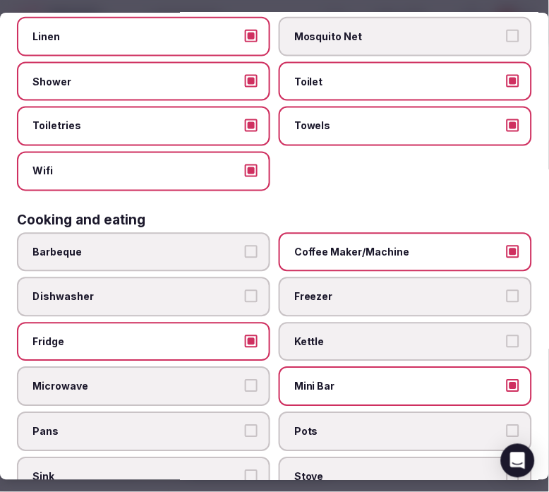
scroll to position [0, 0]
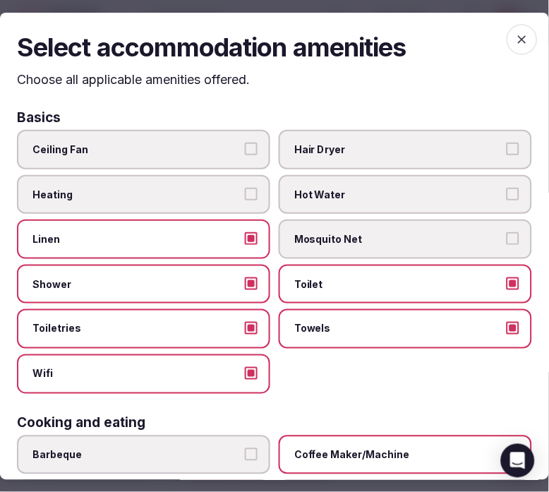
click at [515, 37] on icon "button" at bounding box center [522, 39] width 14 height 14
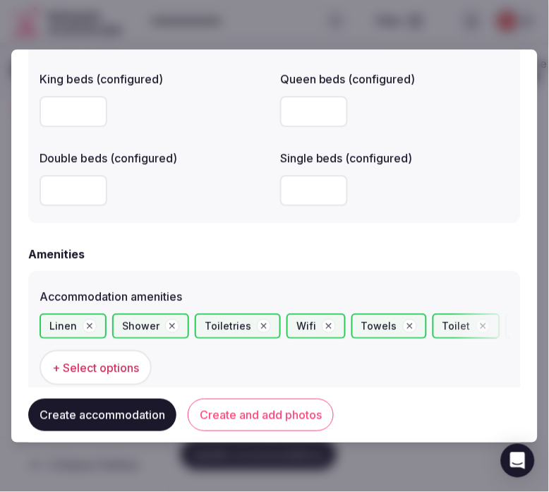
click at [201, 416] on button "Create and add photos" at bounding box center [261, 415] width 146 height 32
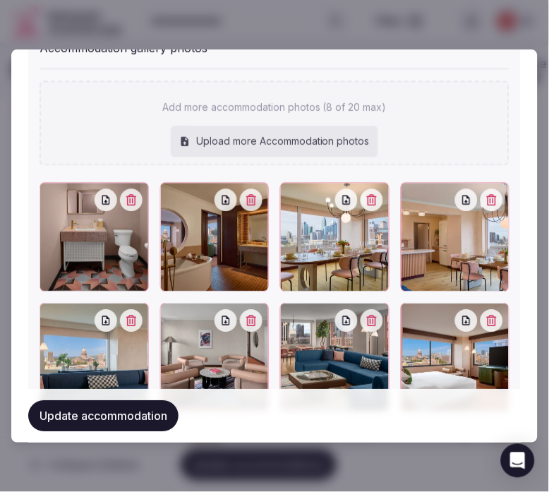
scroll to position [1633, 0]
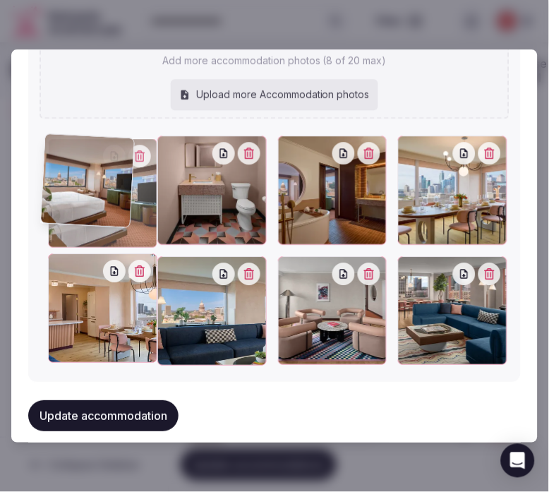
drag, startPoint x: 406, startPoint y: 261, endPoint x: 29, endPoint y: 154, distance: 392.4
click at [29, 154] on div "Accommodation gallery photos Add more accommodation photos (8 of 20 max) Upload…" at bounding box center [274, 179] width 493 height 406
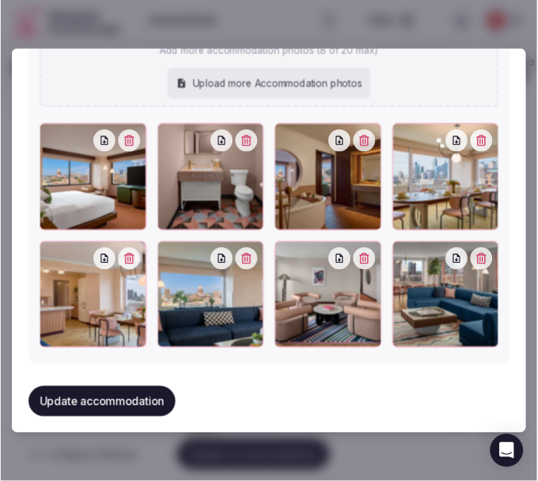
scroll to position [1645, 0]
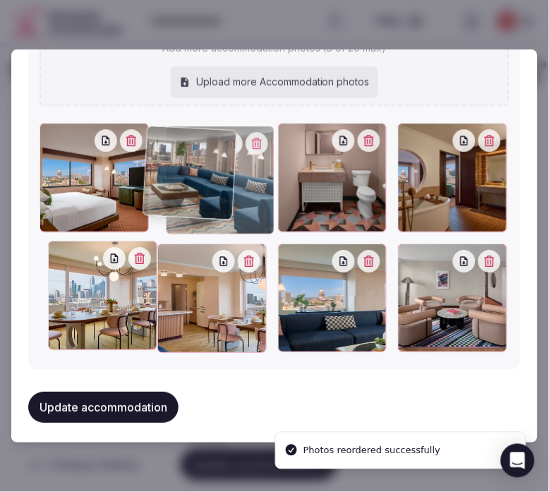
drag, startPoint x: 403, startPoint y: 245, endPoint x: 155, endPoint y: 135, distance: 270.7
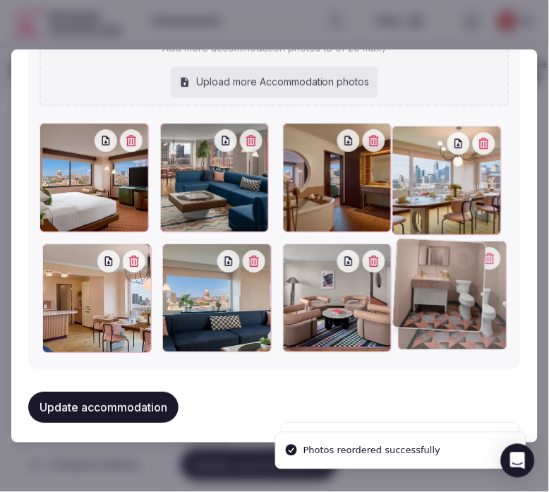
drag, startPoint x: 283, startPoint y: 129, endPoint x: 422, endPoint y: 257, distance: 188.8
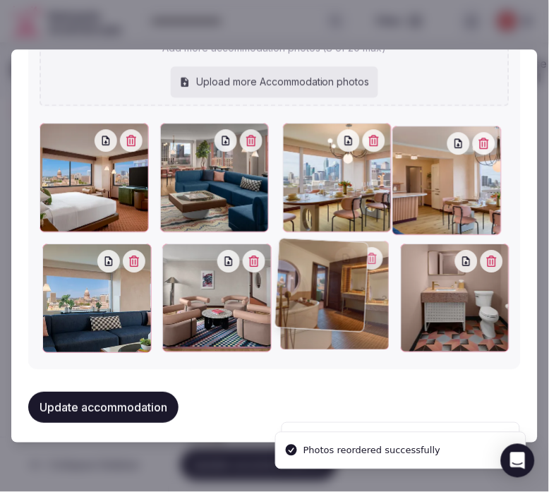
drag, startPoint x: 290, startPoint y: 139, endPoint x: 325, endPoint y: 301, distance: 165.4
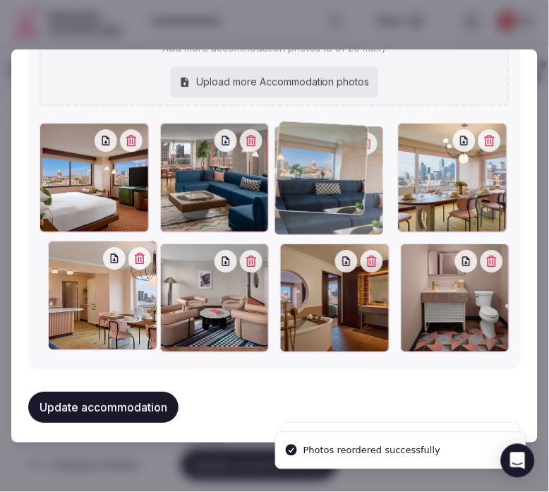
drag, startPoint x: 48, startPoint y: 249, endPoint x: 293, endPoint y: 143, distance: 267.0
click at [293, 143] on div at bounding box center [328, 180] width 109 height 109
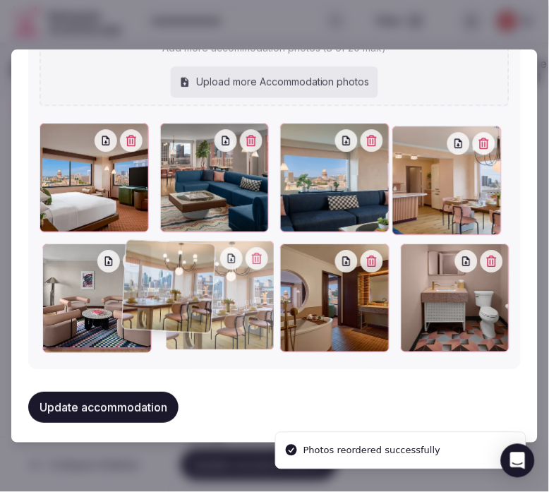
drag, startPoint x: 412, startPoint y: 131, endPoint x: 143, endPoint y: 253, distance: 295.0
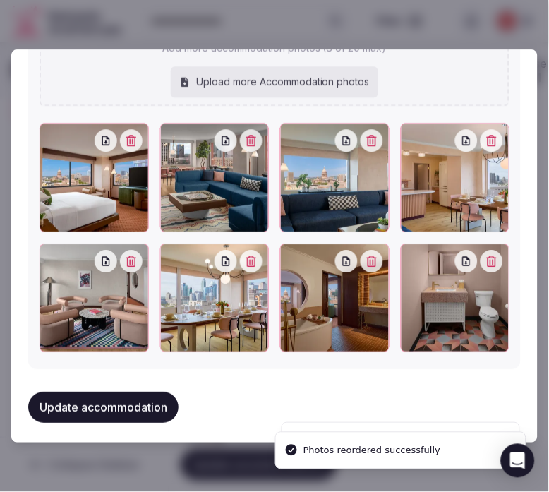
click at [139, 394] on button "Update accommodation" at bounding box center [103, 407] width 150 height 31
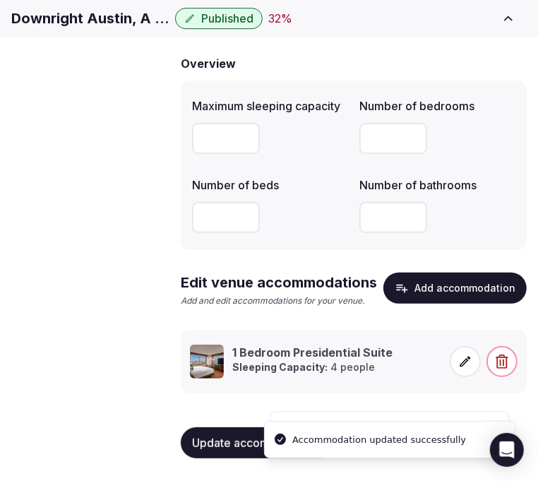
scroll to position [139, 0]
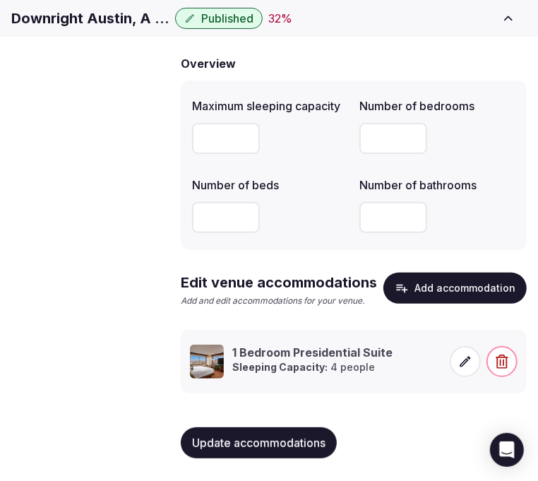
click at [0, 0] on span "Amenities" at bounding box center [0, 0] width 0 height 0
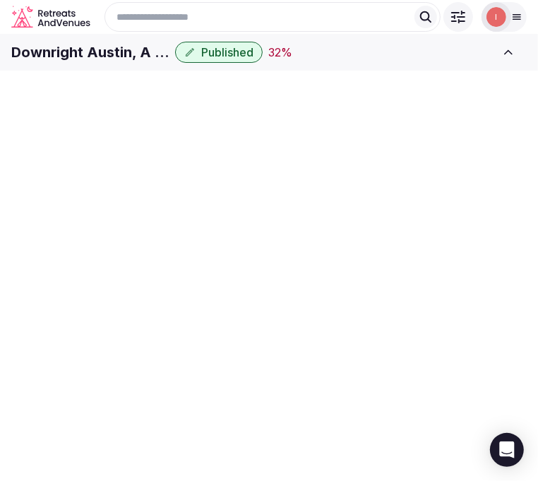
scroll to position [3, 0]
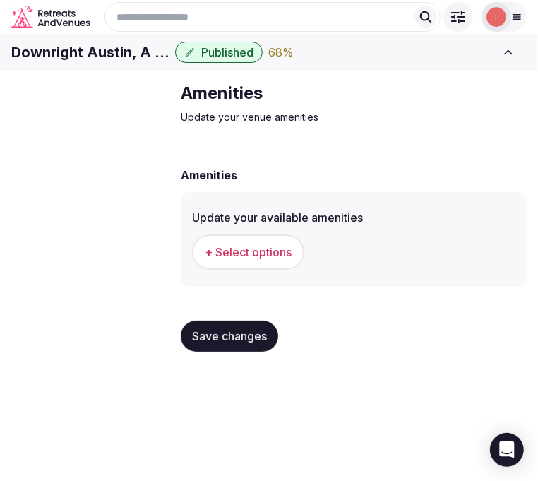
click at [265, 260] on span "+ Select options" at bounding box center [248, 252] width 87 height 16
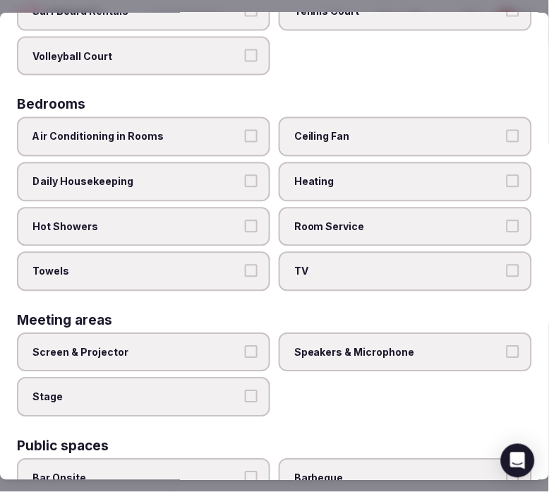
scroll to position [235, 0]
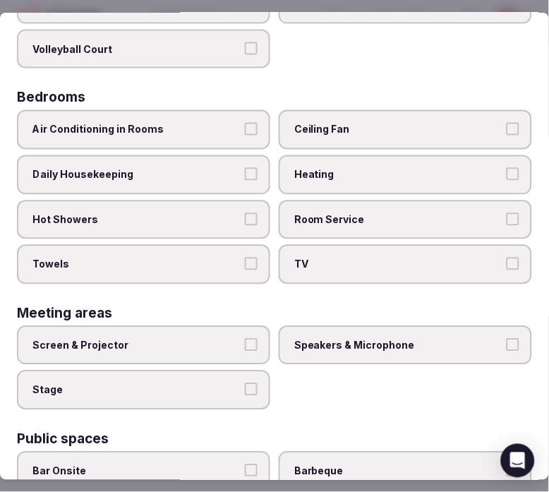
click at [210, 126] on span "Air Conditioning in Rooms" at bounding box center [136, 130] width 208 height 14
click at [245, 126] on button "Air Conditioning in Rooms" at bounding box center [251, 129] width 13 height 13
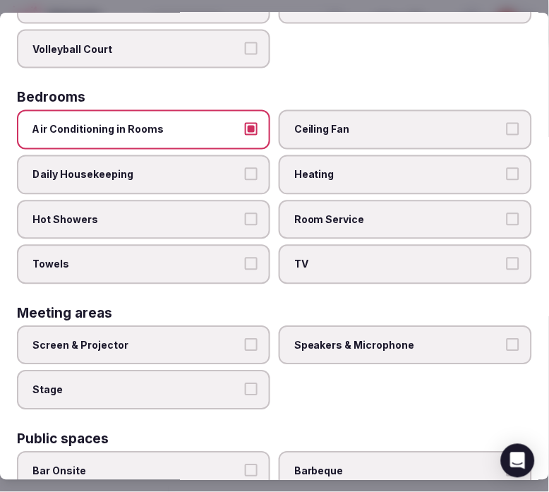
drag, startPoint x: 234, startPoint y: 167, endPoint x: 244, endPoint y: 165, distance: 10.7
click at [236, 166] on label "Daily Housekeeping" at bounding box center [143, 175] width 253 height 40
click at [245, 168] on button "Daily Housekeeping" at bounding box center [251, 174] width 13 height 13
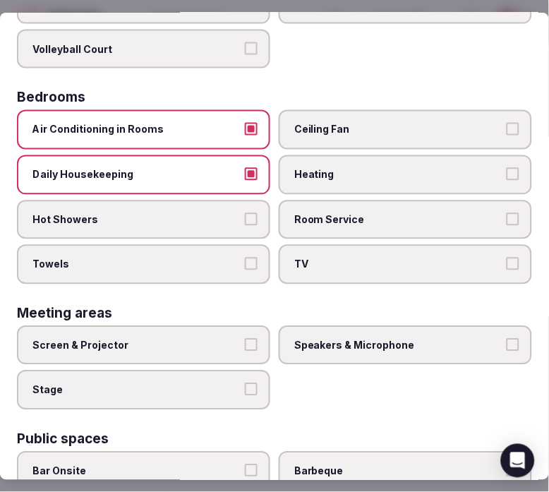
click at [297, 217] on span "Room Service" at bounding box center [398, 220] width 208 height 14
click at [507, 217] on button "Room Service" at bounding box center [513, 219] width 13 height 13
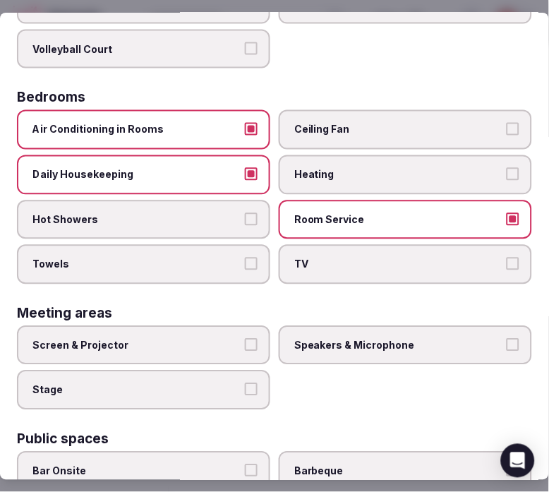
click at [245, 215] on button "Hot Showers" at bounding box center [251, 219] width 13 height 13
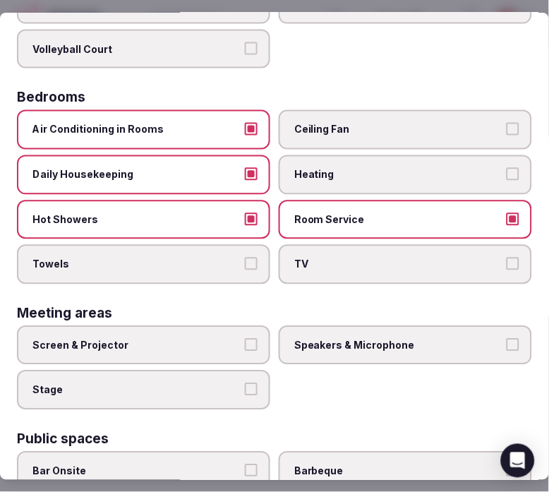
click at [254, 257] on label "Towels" at bounding box center [143, 265] width 253 height 40
click at [254, 258] on button "Towels" at bounding box center [251, 264] width 13 height 13
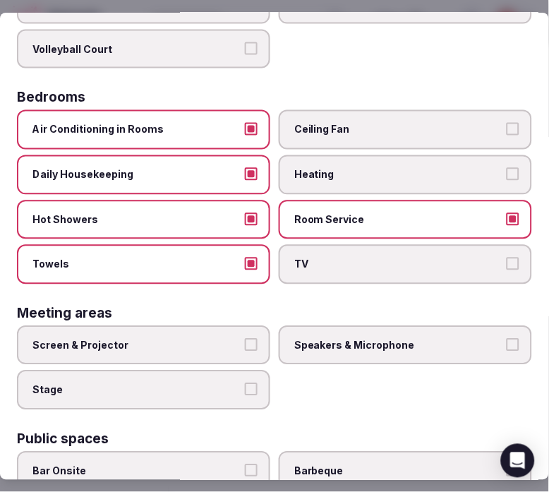
click at [357, 258] on span "TV" at bounding box center [398, 265] width 208 height 14
click at [507, 258] on button "TV" at bounding box center [513, 264] width 13 height 13
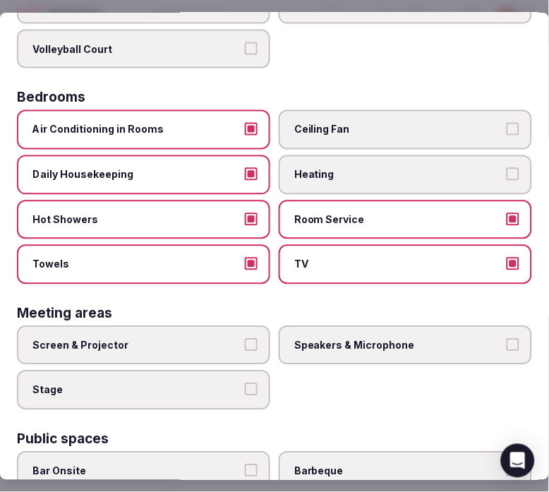
drag, startPoint x: 342, startPoint y: 313, endPoint x: 287, endPoint y: 341, distance: 61.5
click at [342, 313] on div "Meeting areas Screen & Projector Speakers & Microphone Stage" at bounding box center [274, 358] width 515 height 103
drag, startPoint x: 312, startPoint y: 330, endPoint x: 236, endPoint y: 336, distance: 75.8
click at [309, 339] on span "Speakers & Microphone" at bounding box center [398, 346] width 208 height 14
click at [507, 339] on button "Speakers & Microphone" at bounding box center [513, 345] width 13 height 13
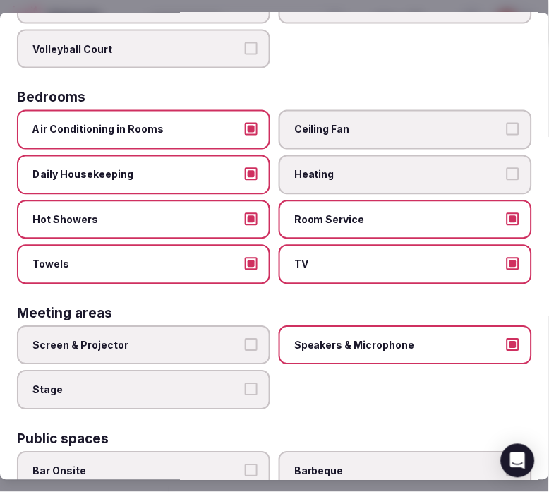
click at [216, 339] on span "Screen & Projector" at bounding box center [136, 346] width 208 height 14
click at [245, 339] on button "Screen & Projector" at bounding box center [251, 345] width 13 height 13
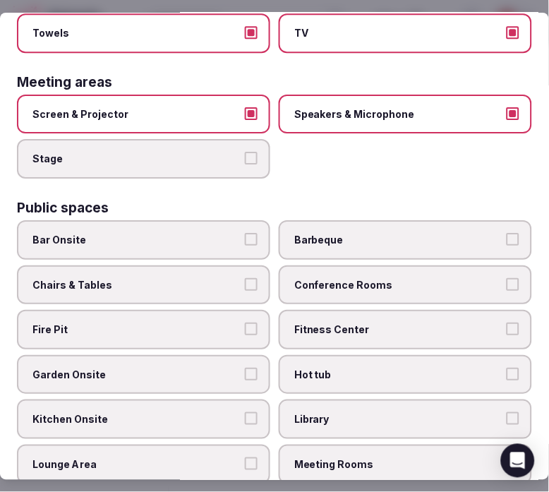
scroll to position [470, 0]
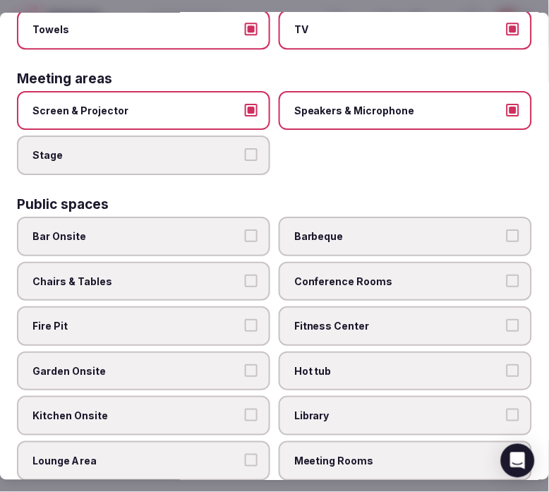
click at [224, 229] on span "Bar Onsite" at bounding box center [136, 236] width 208 height 14
click at [245, 229] on button "Bar Onsite" at bounding box center [251, 235] width 13 height 13
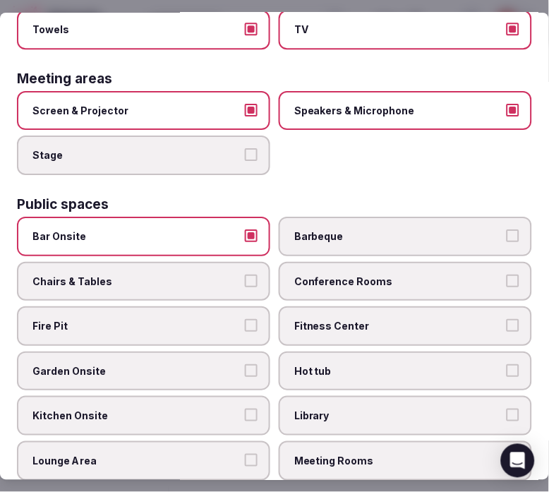
click at [424, 274] on span "Conference Rooms" at bounding box center [398, 281] width 208 height 14
click at [507, 274] on button "Conference Rooms" at bounding box center [513, 280] width 13 height 13
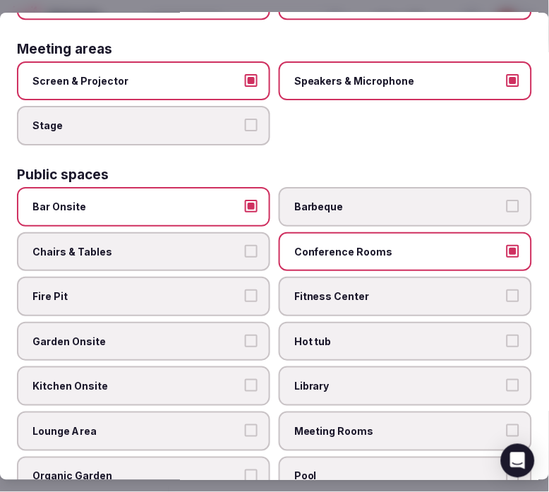
scroll to position [548, 0]
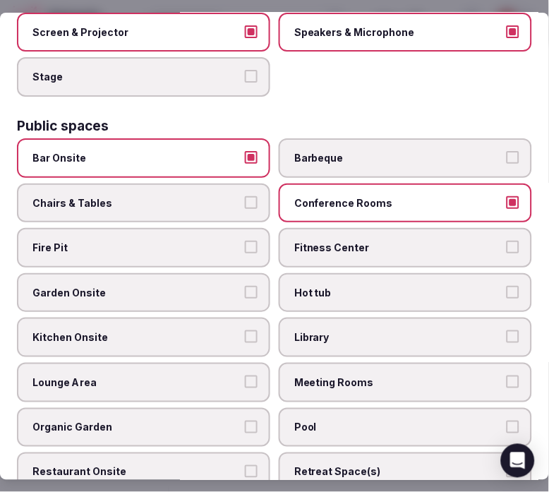
click at [245, 196] on button "Chairs & Tables" at bounding box center [251, 202] width 13 height 13
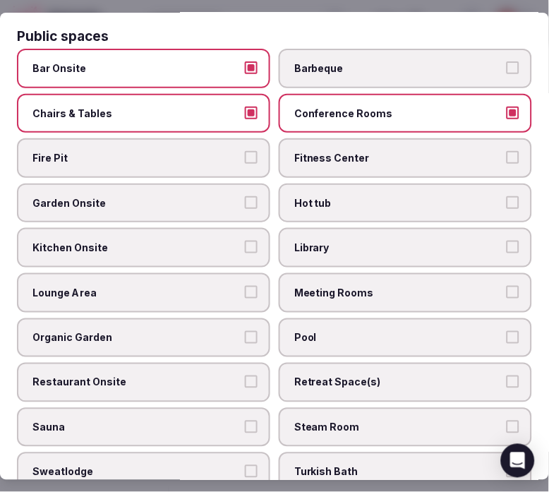
scroll to position [706, 0]
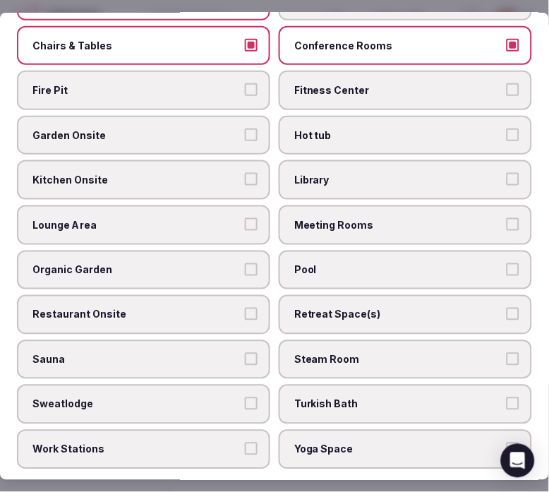
click at [356, 83] on span "Fitness Center" at bounding box center [398, 90] width 208 height 14
click at [507, 83] on button "Fitness Center" at bounding box center [513, 89] width 13 height 13
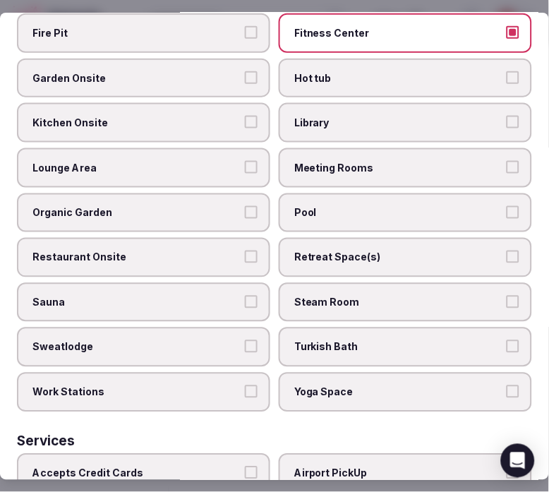
scroll to position [784, 0]
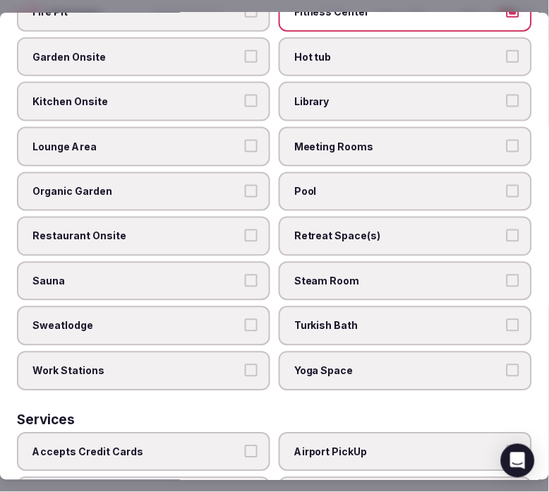
click at [327, 185] on span "Pool" at bounding box center [398, 192] width 208 height 14
click at [507, 185] on button "Pool" at bounding box center [513, 191] width 13 height 13
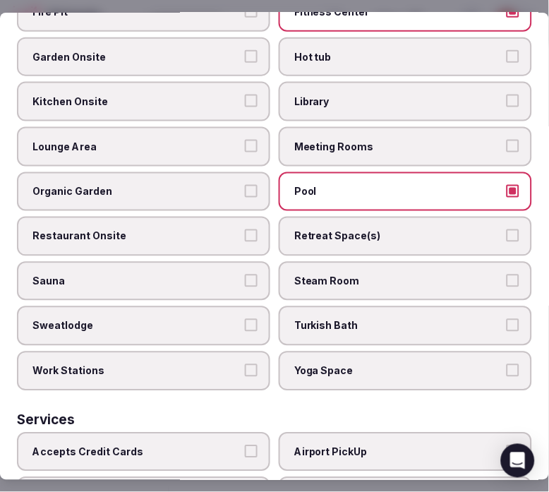
click at [342, 140] on span "Meeting Rooms" at bounding box center [398, 147] width 208 height 14
click at [507, 140] on button "Meeting Rooms" at bounding box center [513, 146] width 13 height 13
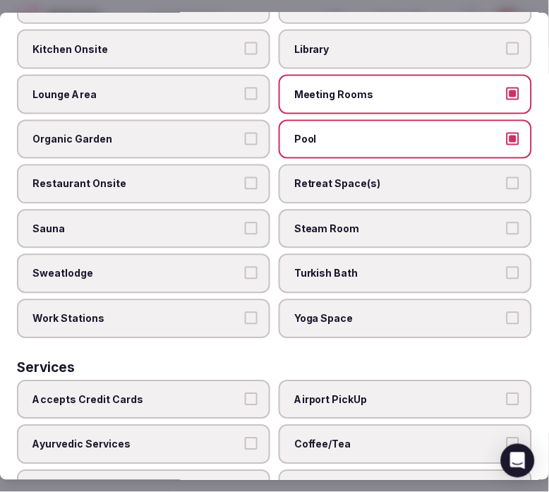
scroll to position [862, 0]
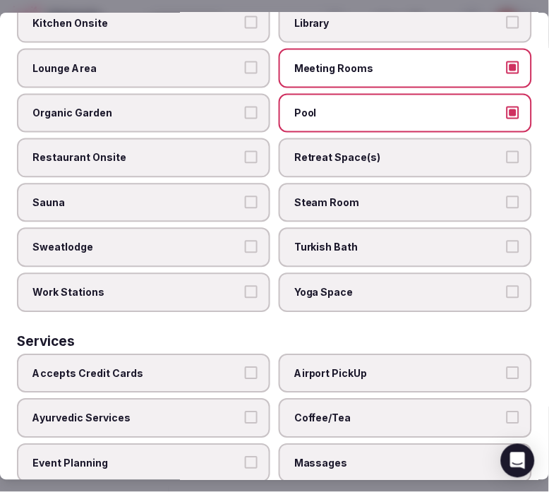
click at [208, 151] on span "Restaurant Onsite" at bounding box center [136, 158] width 208 height 14
click at [245, 151] on button "Restaurant Onsite" at bounding box center [251, 157] width 13 height 13
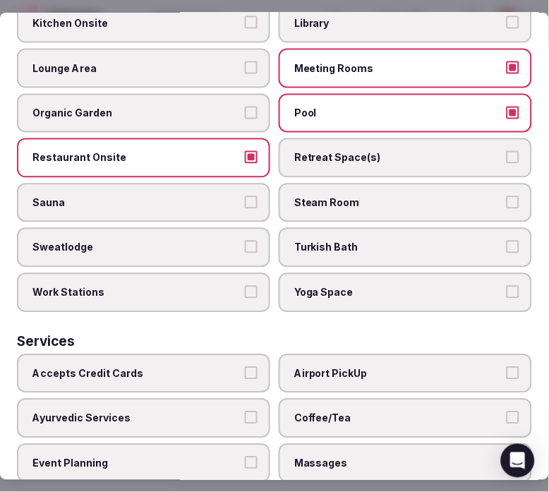
scroll to position [941, 0]
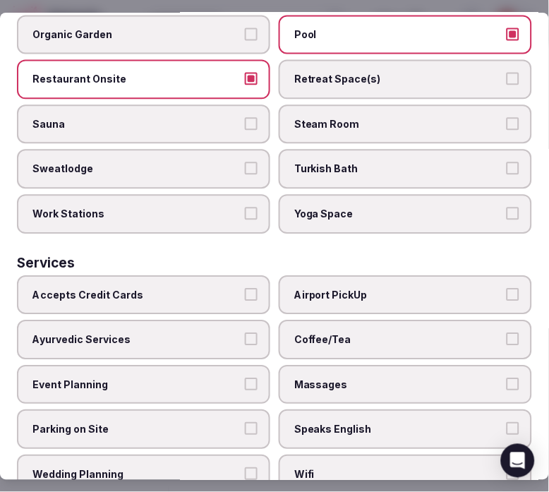
click at [263, 256] on div "Services" at bounding box center [274, 262] width 515 height 13
click at [357, 105] on label "Steam Room" at bounding box center [405, 125] width 253 height 40
click at [507, 118] on button "Steam Room" at bounding box center [513, 124] width 13 height 13
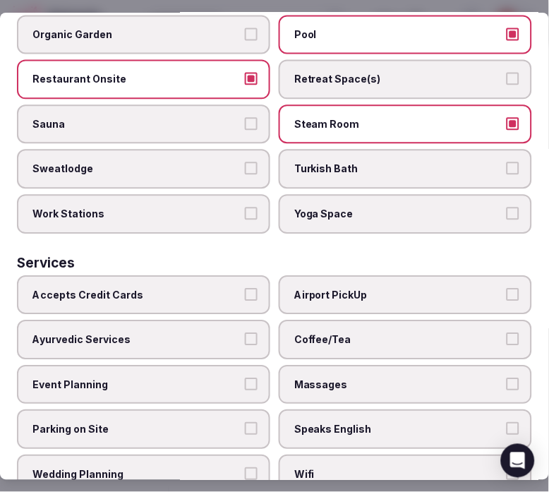
click at [375, 60] on label "Retreat Space(s)" at bounding box center [405, 80] width 253 height 40
click at [507, 73] on button "Retreat Space(s)" at bounding box center [513, 79] width 13 height 13
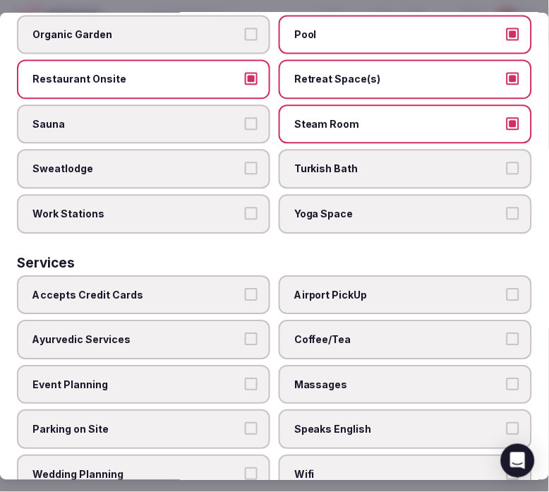
click at [374, 73] on span "Retreat Space(s)" at bounding box center [398, 80] width 208 height 14
click at [507, 73] on button "Retreat Space(s)" at bounding box center [513, 79] width 13 height 13
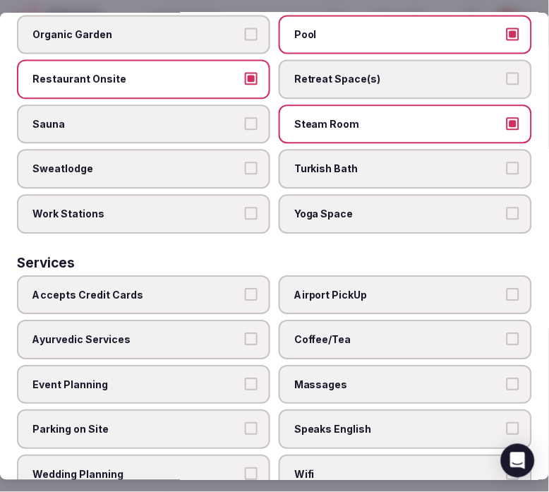
click at [381, 118] on span "Steam Room" at bounding box center [398, 125] width 208 height 14
click at [507, 118] on button "Steam Room" at bounding box center [513, 124] width 13 height 13
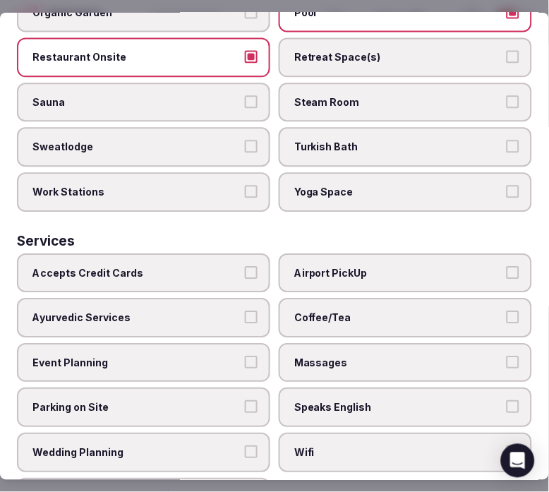
scroll to position [981, 0]
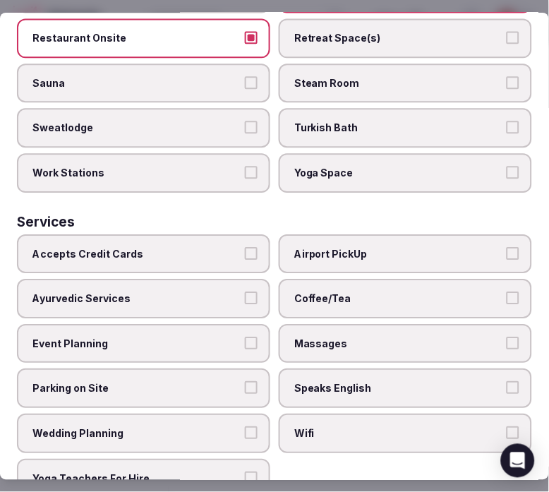
drag, startPoint x: 241, startPoint y: 237, endPoint x: 310, endPoint y: 237, distance: 69.1
click at [246, 236] on label "Accepts Credit Cards" at bounding box center [143, 254] width 253 height 40
click at [246, 247] on button "Accepts Credit Cards" at bounding box center [251, 253] width 13 height 13
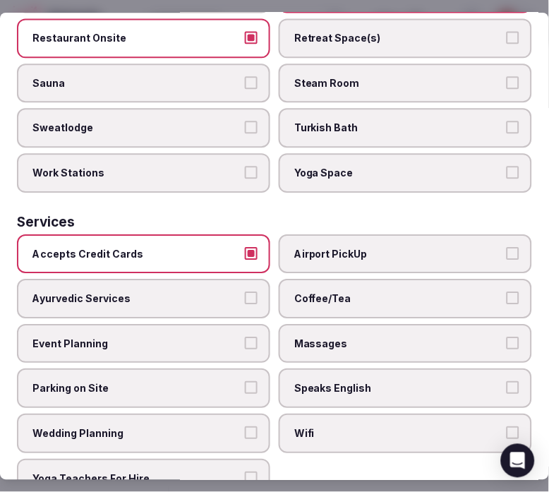
click at [337, 247] on span "Airport PickUp" at bounding box center [398, 254] width 208 height 14
click at [507, 247] on button "Airport PickUp" at bounding box center [513, 253] width 13 height 13
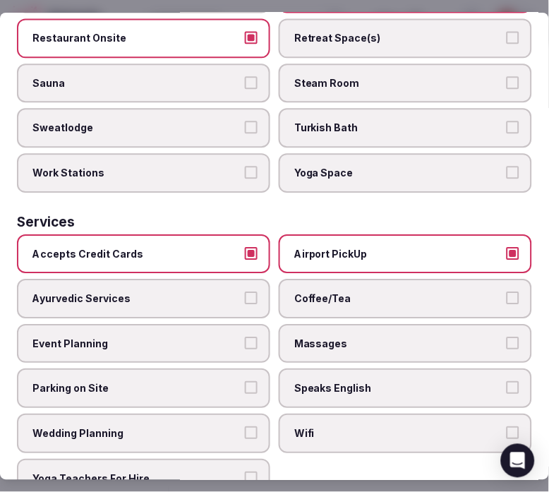
drag, startPoint x: 344, startPoint y: 236, endPoint x: 343, endPoint y: 255, distance: 18.4
click at [344, 236] on label "Airport PickUp" at bounding box center [405, 254] width 253 height 40
click at [507, 247] on button "Airport PickUp" at bounding box center [513, 253] width 13 height 13
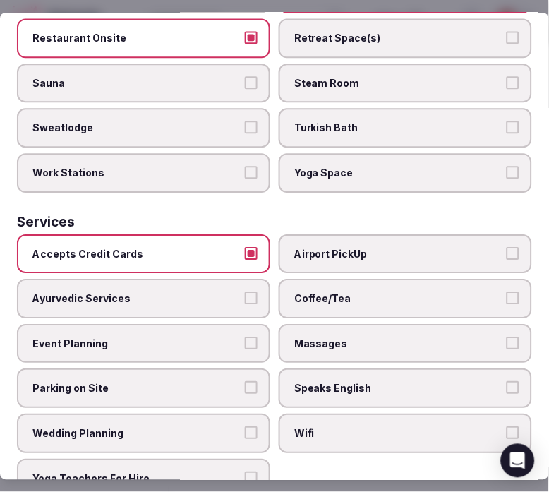
click at [336, 279] on label "Coffee/Tea" at bounding box center [405, 299] width 253 height 40
click at [507, 292] on button "Coffee/Tea" at bounding box center [513, 298] width 13 height 13
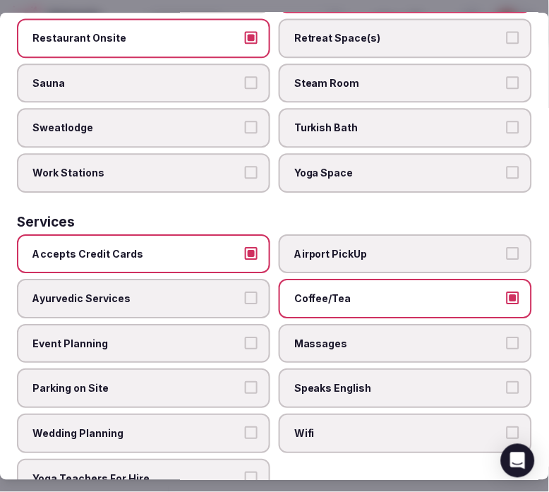
drag, startPoint x: 333, startPoint y: 321, endPoint x: 339, endPoint y: 336, distance: 16.1
click at [333, 325] on label "Massages" at bounding box center [405, 345] width 253 height 40
click at [507, 337] on button "Massages" at bounding box center [513, 343] width 13 height 13
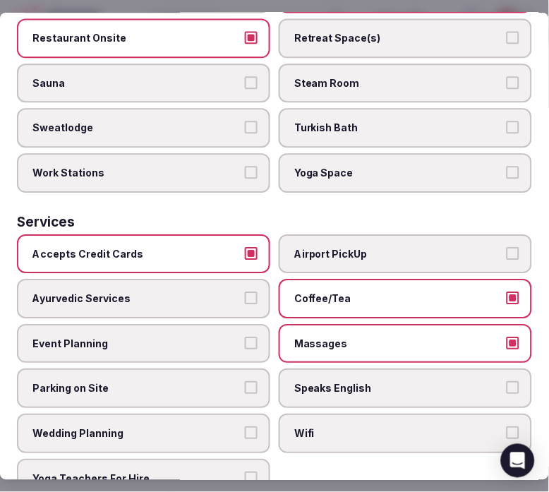
click at [351, 337] on span "Massages" at bounding box center [398, 344] width 208 height 14
click at [507, 337] on button "Massages" at bounding box center [513, 343] width 13 height 13
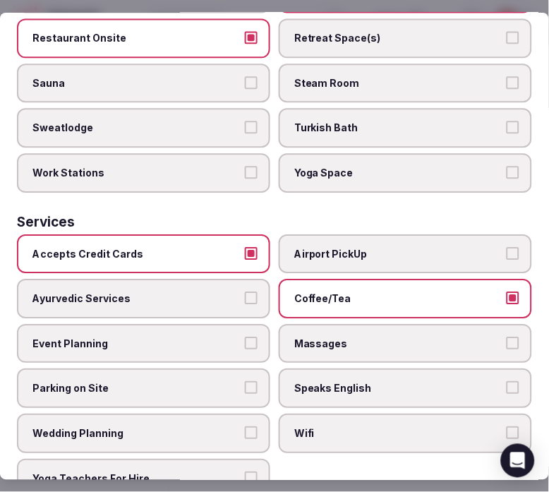
click at [362, 382] on span "Speaks English" at bounding box center [398, 389] width 208 height 14
click at [507, 382] on button "Speaks English" at bounding box center [513, 388] width 13 height 13
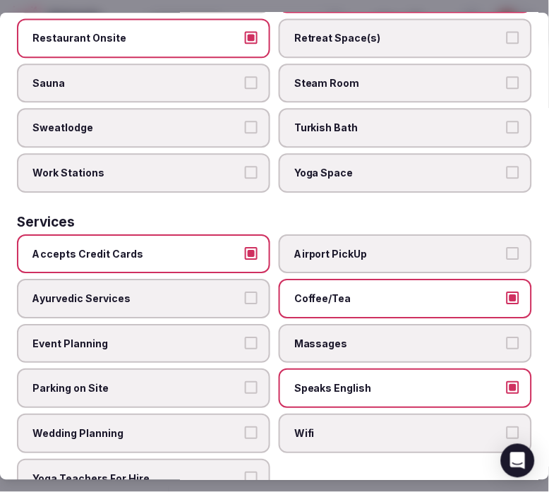
click at [385, 414] on label "Wifi" at bounding box center [405, 434] width 253 height 40
click at [507, 427] on button "Wifi" at bounding box center [513, 433] width 13 height 13
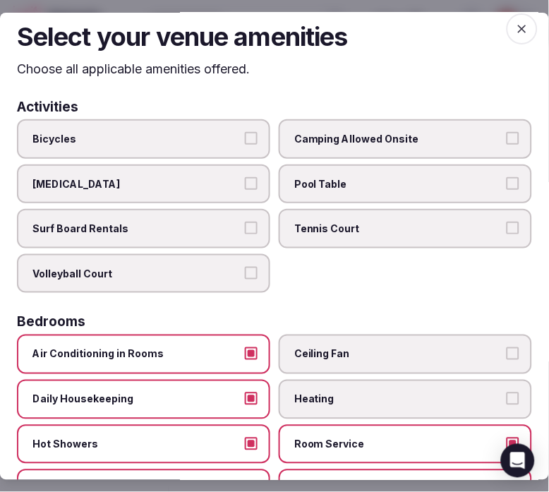
scroll to position [0, 0]
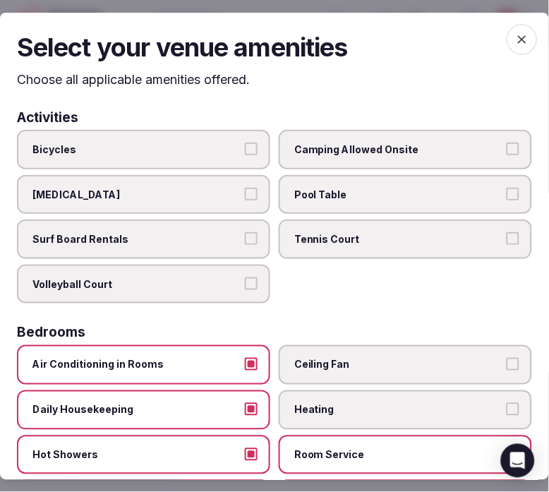
click at [515, 37] on icon "button" at bounding box center [522, 39] width 14 height 14
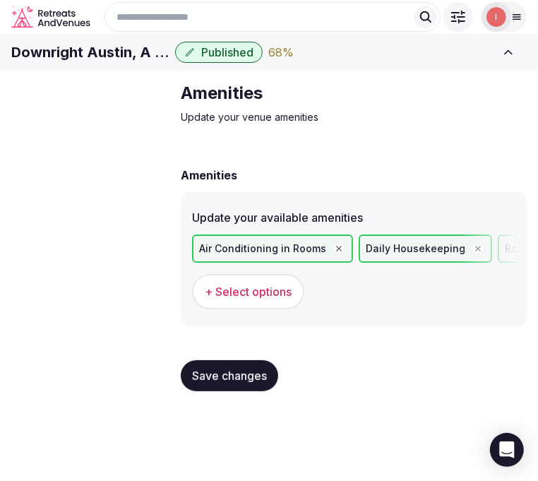
click at [234, 382] on span "Save changes" at bounding box center [229, 375] width 75 height 14
click at [0, 0] on span "Food & dining" at bounding box center [0, 0] width 0 height 0
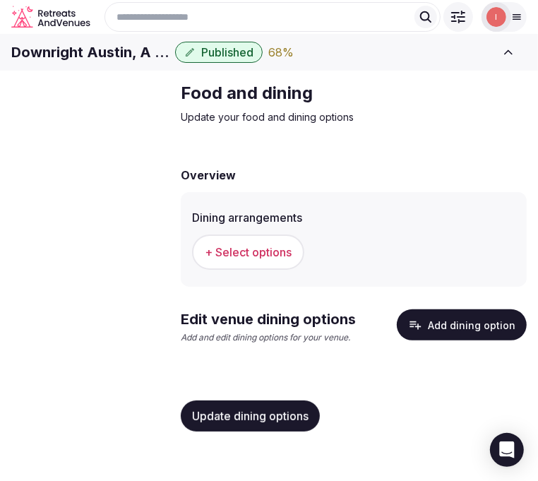
click at [219, 275] on div "+ Select options" at bounding box center [353, 252] width 323 height 47
click at [251, 260] on span "+ Select options" at bounding box center [248, 252] width 87 height 16
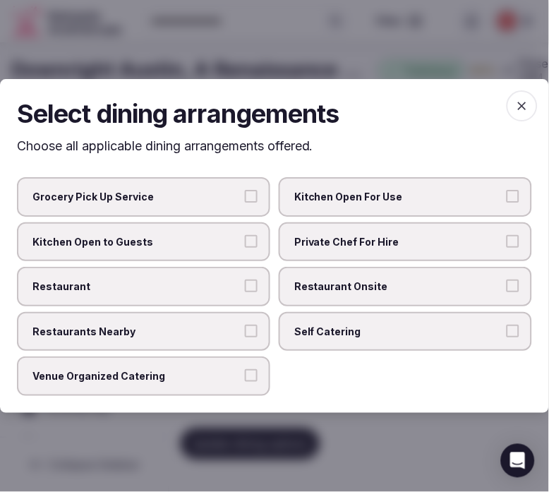
drag, startPoint x: 236, startPoint y: 286, endPoint x: 255, endPoint y: 290, distance: 19.4
click at [235, 286] on span "Restaurant" at bounding box center [136, 286] width 208 height 14
click at [245, 286] on button "Restaurant" at bounding box center [251, 285] width 13 height 13
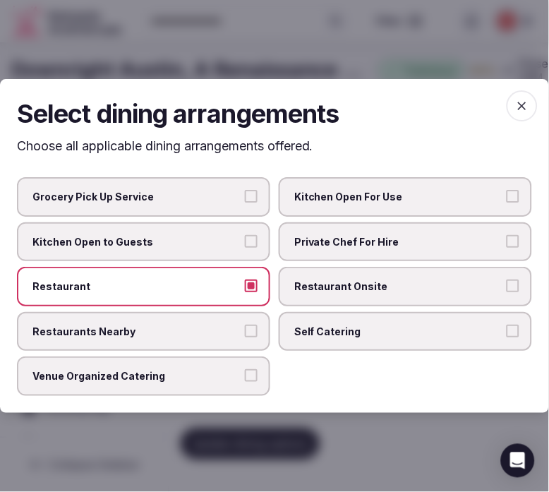
click at [354, 291] on span "Restaurant Onsite" at bounding box center [398, 286] width 208 height 14
click at [507, 291] on button "Restaurant Onsite" at bounding box center [513, 285] width 13 height 13
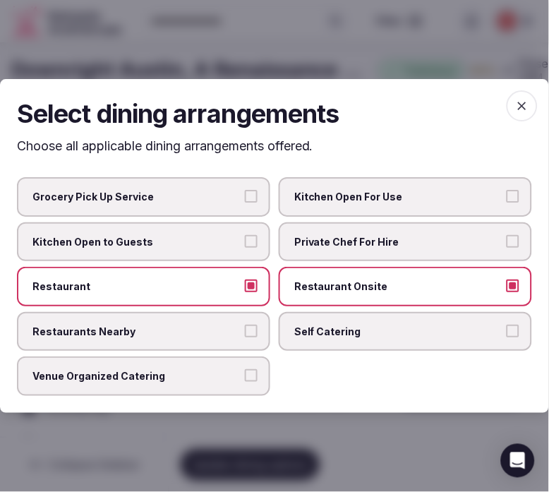
click at [524, 100] on span "button" at bounding box center [522, 105] width 31 height 31
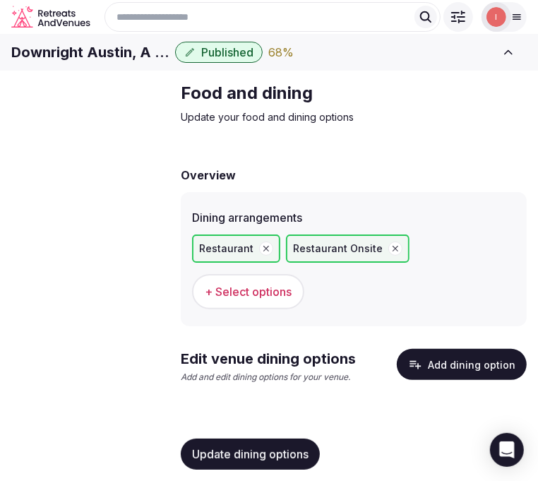
click at [252, 299] on span "+ Select options" at bounding box center [248, 292] width 87 height 16
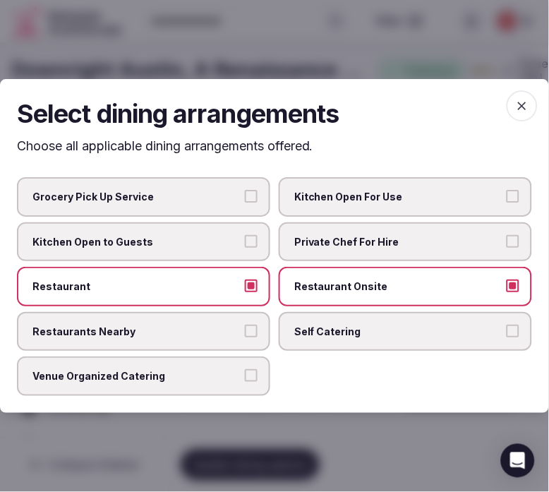
click at [227, 376] on span "Venue Organized Catering" at bounding box center [136, 377] width 208 height 14
click at [245, 376] on button "Venue Organized Catering" at bounding box center [251, 376] width 13 height 13
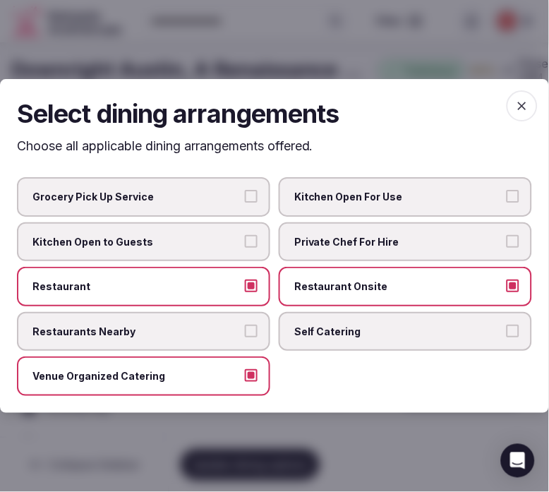
click at [248, 339] on label "Restaurants Nearby" at bounding box center [143, 332] width 253 height 40
click at [248, 337] on button "Restaurants Nearby" at bounding box center [251, 331] width 13 height 13
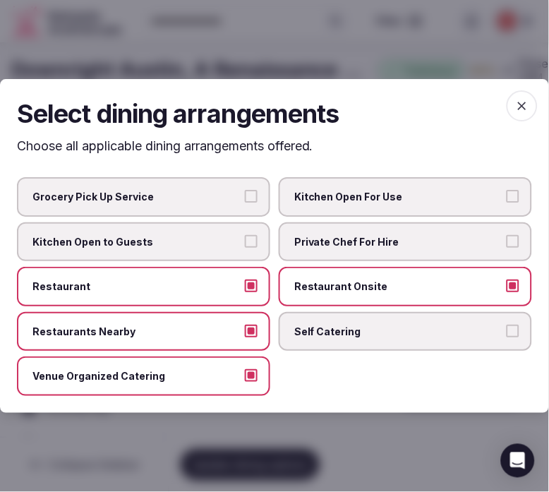
click at [518, 104] on icon "button" at bounding box center [522, 106] width 14 height 14
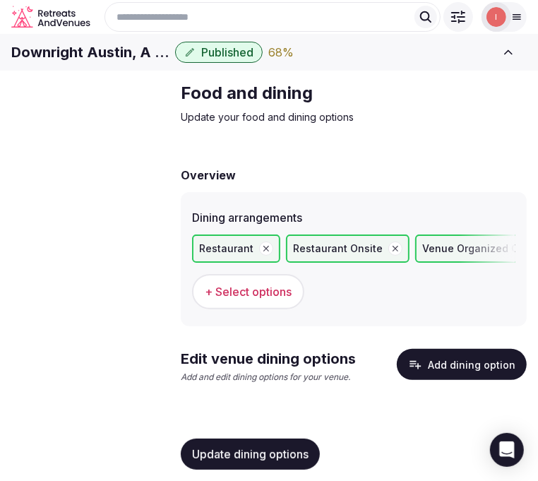
click at [189, 461] on button "Update dining options" at bounding box center [250, 453] width 139 height 31
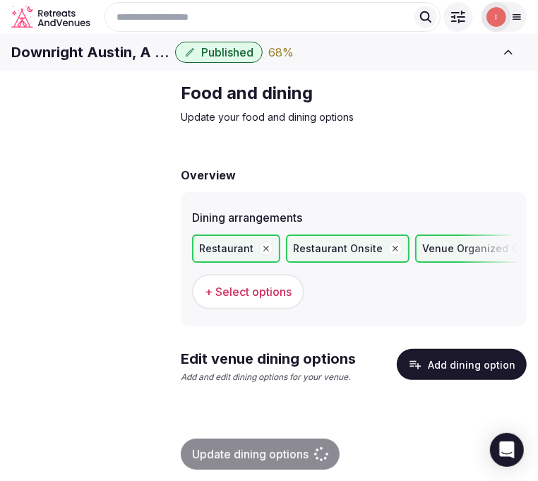
click at [466, 380] on button "Add dining option" at bounding box center [462, 364] width 130 height 31
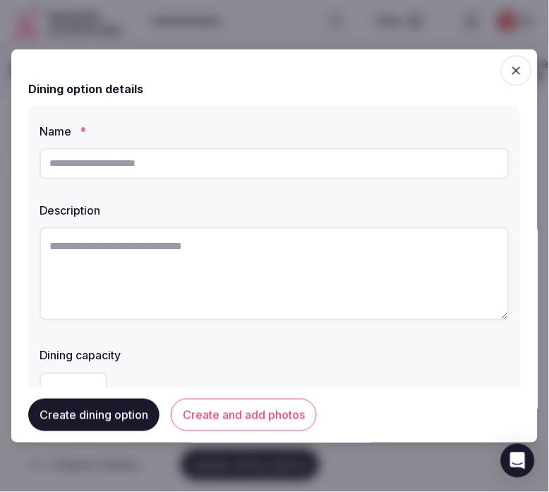
click at [330, 166] on input "text" at bounding box center [275, 163] width 470 height 31
paste input "*********"
type input "*********"
click at [332, 251] on textarea at bounding box center [275, 273] width 470 height 93
paste textarea "**********"
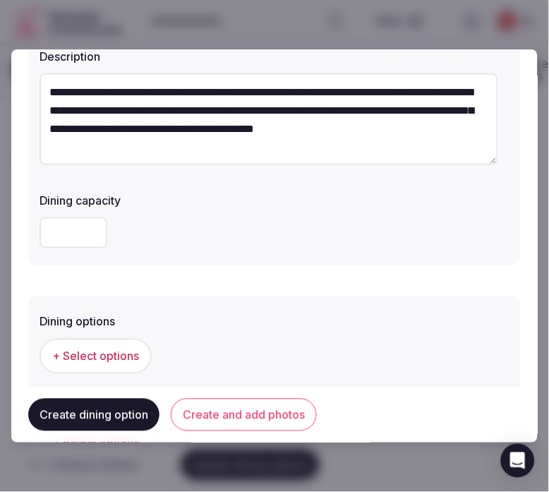
scroll to position [235, 0]
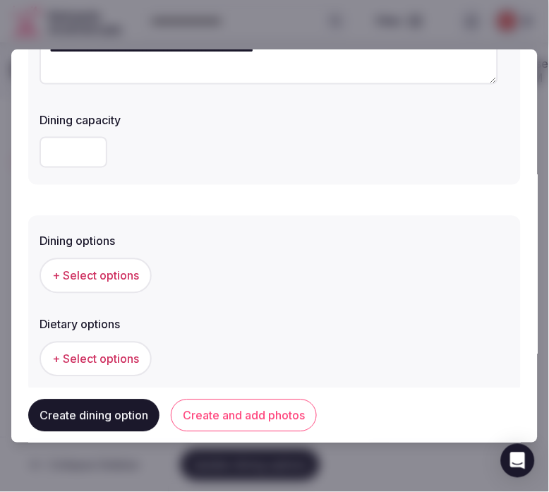
type textarea "**********"
click at [106, 276] on span "+ Select options" at bounding box center [95, 275] width 87 height 16
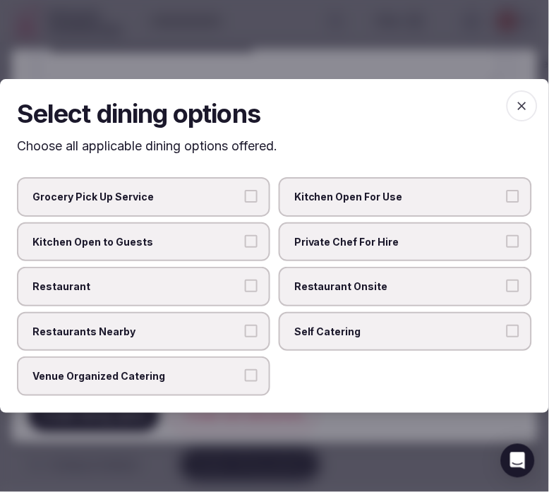
click at [315, 279] on span "Restaurant Onsite" at bounding box center [398, 286] width 208 height 14
click at [507, 279] on button "Restaurant Onsite" at bounding box center [513, 285] width 13 height 13
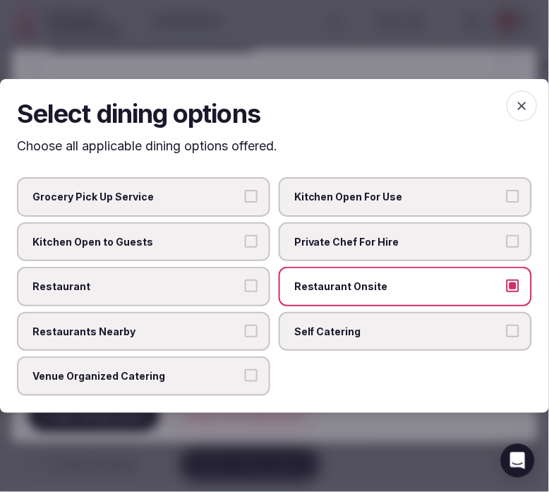
click at [262, 284] on label "Restaurant" at bounding box center [143, 287] width 253 height 40
click at [258, 284] on button "Restaurant" at bounding box center [251, 285] width 13 height 13
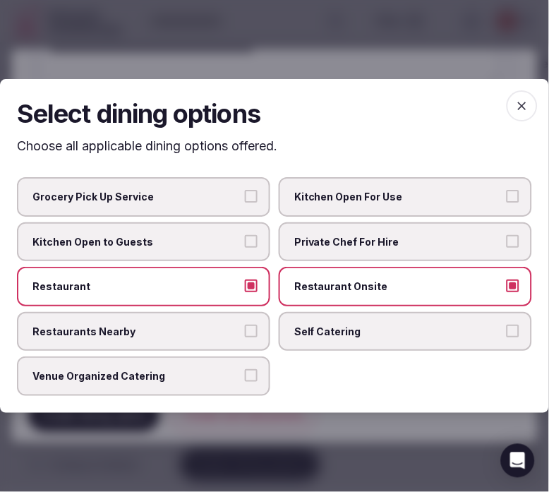
click at [511, 114] on span "button" at bounding box center [522, 105] width 31 height 31
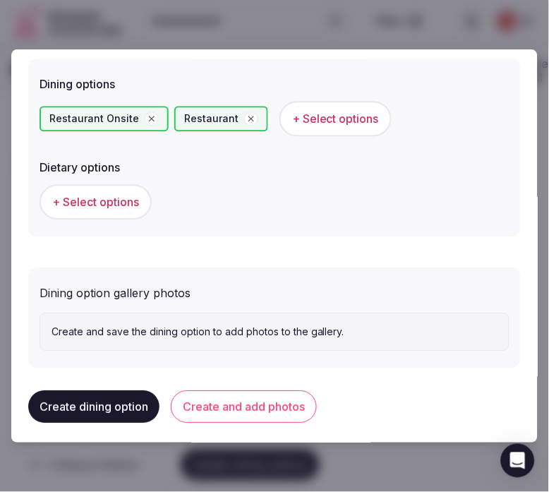
scroll to position [397, 0]
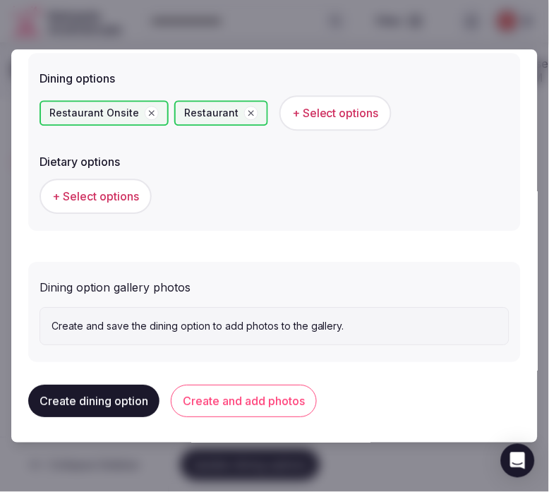
click at [238, 409] on button "Create and add photos" at bounding box center [244, 401] width 146 height 32
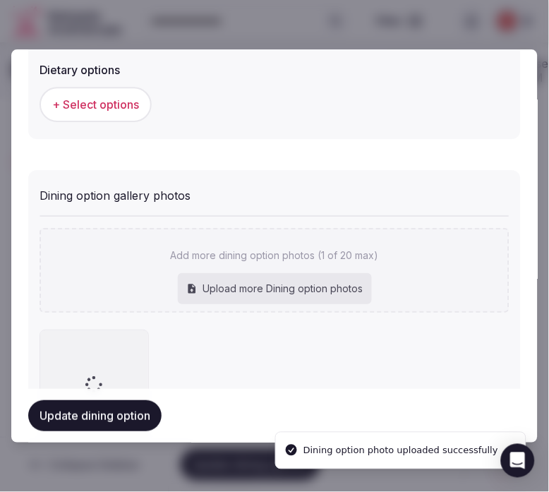
scroll to position [526, 0]
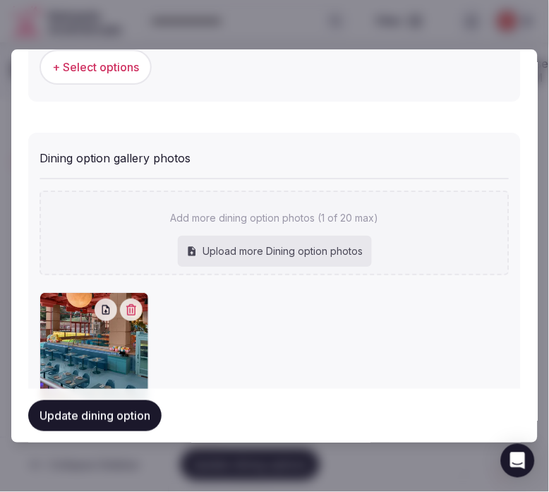
click at [117, 414] on button "Update dining option" at bounding box center [94, 415] width 133 height 31
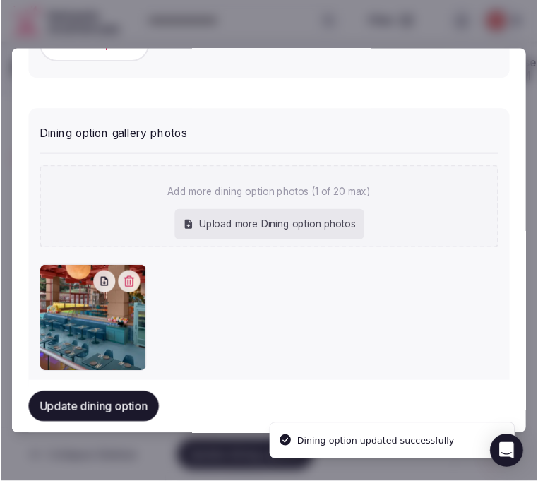
scroll to position [579, 0]
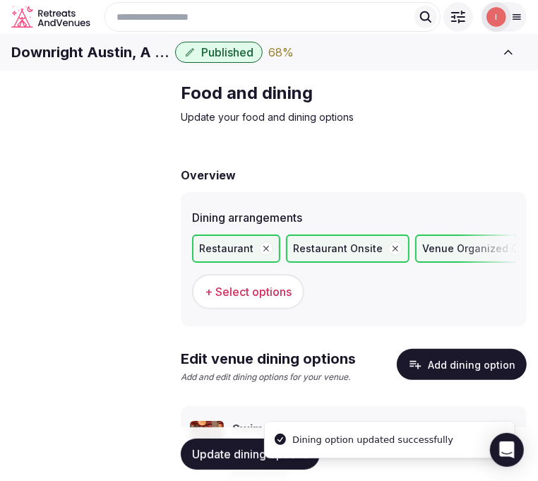
click at [0, 0] on span "Activities & experiences" at bounding box center [0, 0] width 0 height 0
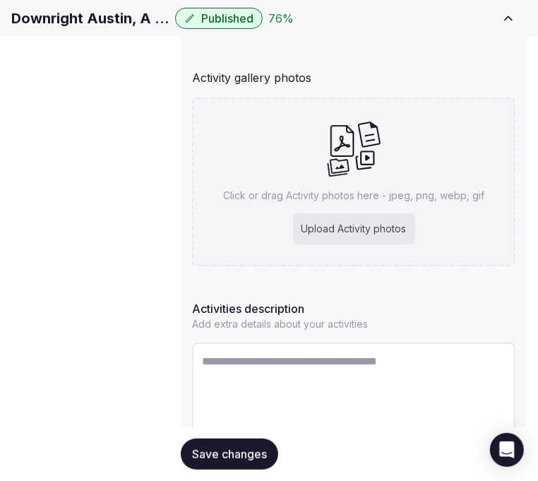
scroll to position [235, 0]
click at [276, 380] on textarea at bounding box center [353, 388] width 323 height 93
paste textarea "**********"
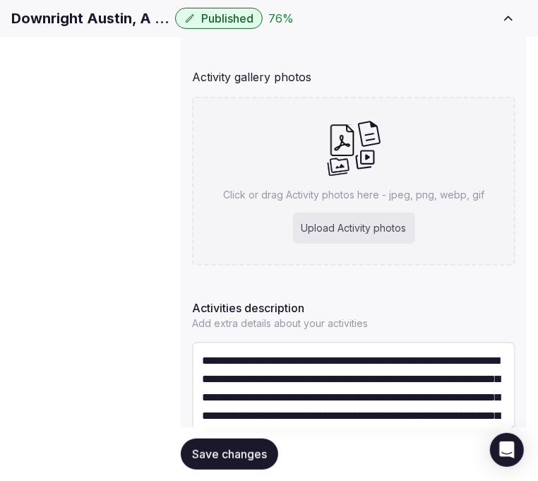
scroll to position [228, 0]
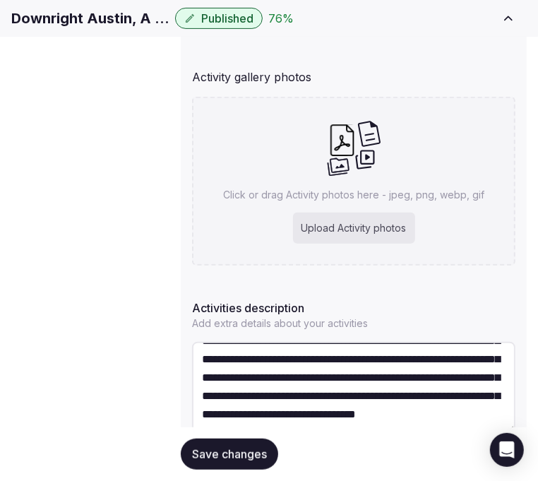
type textarea "**********"
drag, startPoint x: 224, startPoint y: 454, endPoint x: 336, endPoint y: 389, distance: 129.6
click at [226, 452] on span "Save changes" at bounding box center [229, 454] width 75 height 14
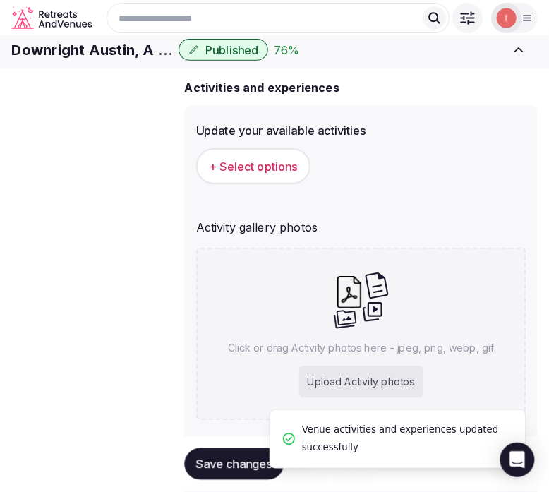
scroll to position [78, 0]
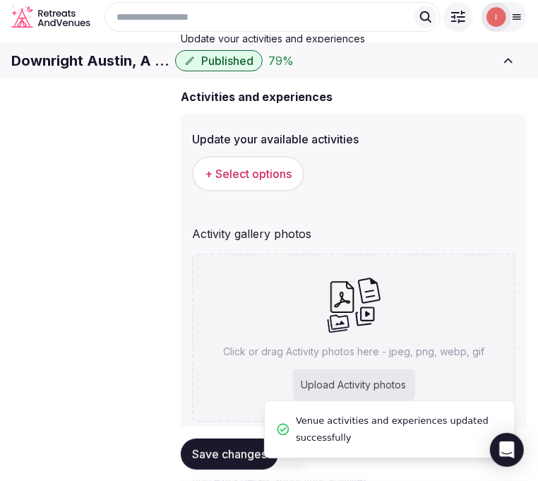
click at [283, 181] on span "+ Select options" at bounding box center [248, 174] width 87 height 16
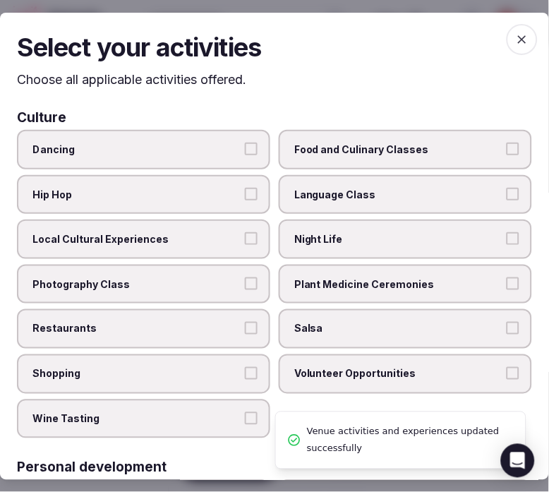
click at [262, 229] on label "Local Cultural Experiences" at bounding box center [143, 239] width 253 height 40
click at [258, 232] on button "Local Cultural Experiences" at bounding box center [251, 238] width 13 height 13
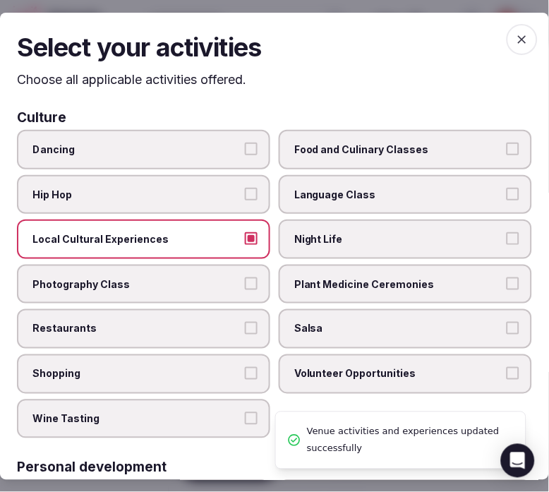
click at [320, 240] on span "Night Life" at bounding box center [398, 239] width 208 height 14
click at [507, 240] on button "Night Life" at bounding box center [513, 238] width 13 height 13
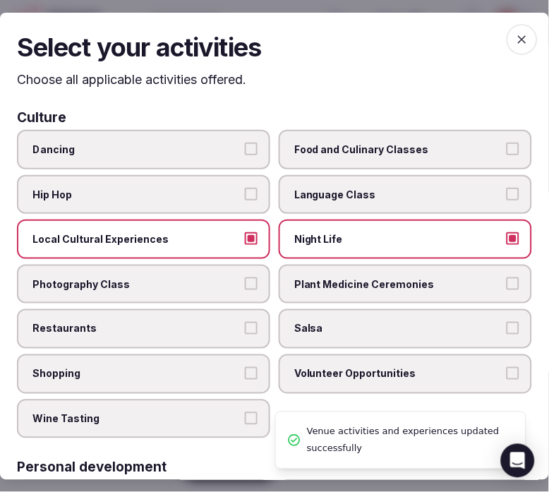
click at [212, 315] on label "Restaurants" at bounding box center [143, 329] width 253 height 40
click at [245, 322] on button "Restaurants" at bounding box center [251, 328] width 13 height 13
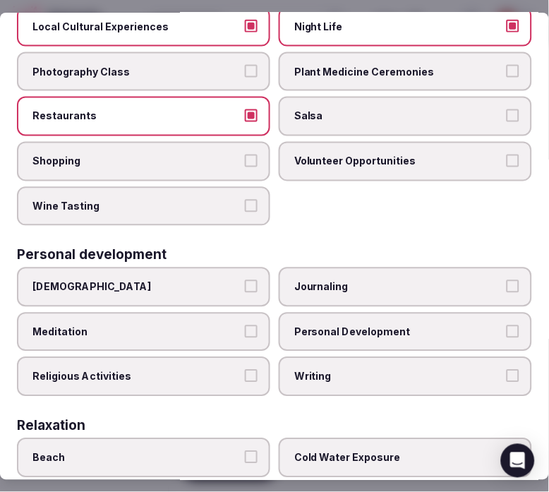
scroll to position [235, 0]
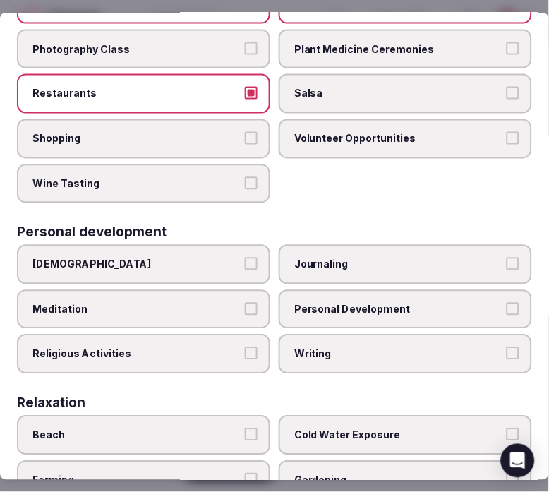
click at [295, 305] on span "Personal Development" at bounding box center [398, 310] width 208 height 14
click at [507, 305] on button "Personal Development" at bounding box center [513, 309] width 13 height 13
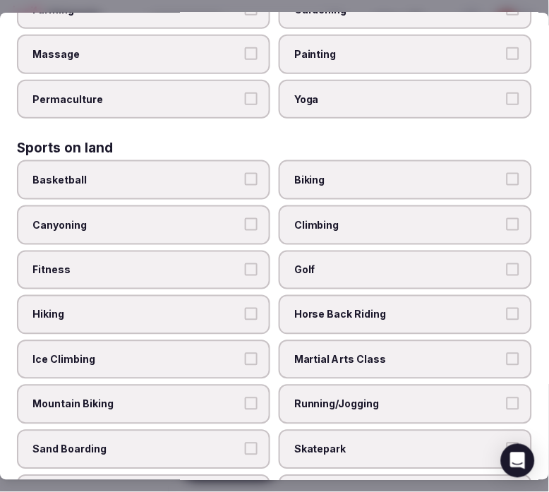
click at [216, 263] on span "Fitness" at bounding box center [136, 270] width 208 height 14
click at [245, 263] on button "Fitness" at bounding box center [251, 269] width 13 height 13
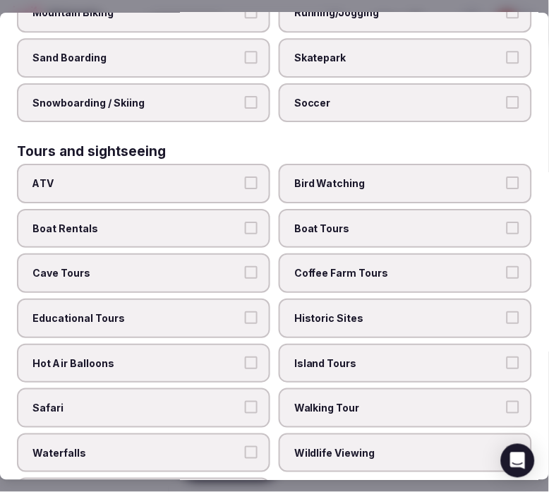
scroll to position [1176, 0]
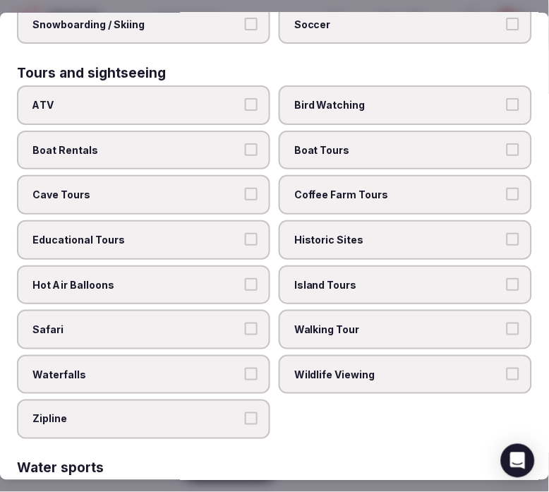
click at [320, 322] on span "Walking Tour" at bounding box center [398, 329] width 208 height 14
click at [507, 322] on button "Walking Tour" at bounding box center [513, 328] width 13 height 13
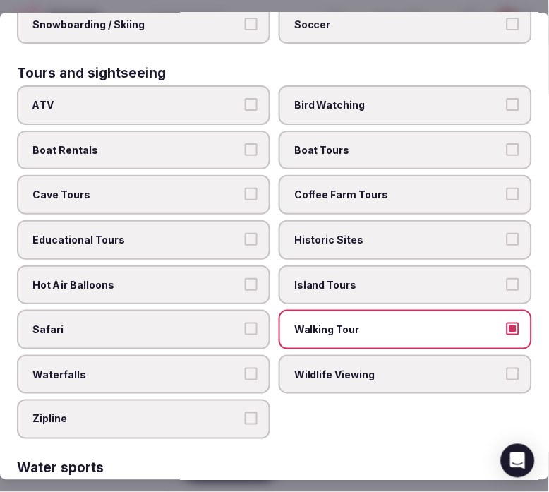
click at [346, 233] on span "Historic Sites" at bounding box center [398, 240] width 208 height 14
click at [507, 233] on button "Historic Sites" at bounding box center [513, 239] width 13 height 13
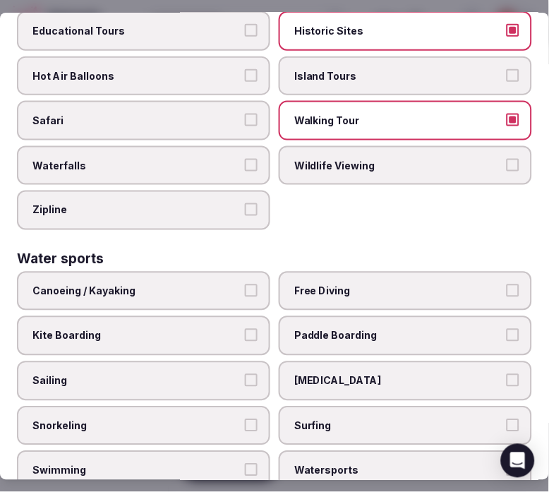
scroll to position [1409, 0]
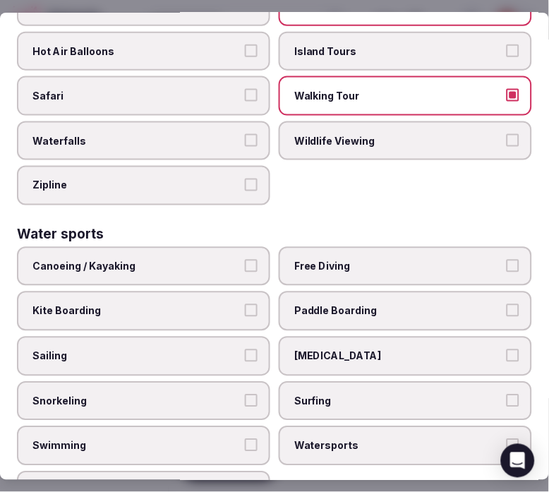
drag, startPoint x: 182, startPoint y: 411, endPoint x: 192, endPoint y: 402, distance: 13.0
click at [187, 426] on label "Swimming" at bounding box center [143, 446] width 253 height 40
click at [245, 439] on button "Swimming" at bounding box center [251, 445] width 13 height 13
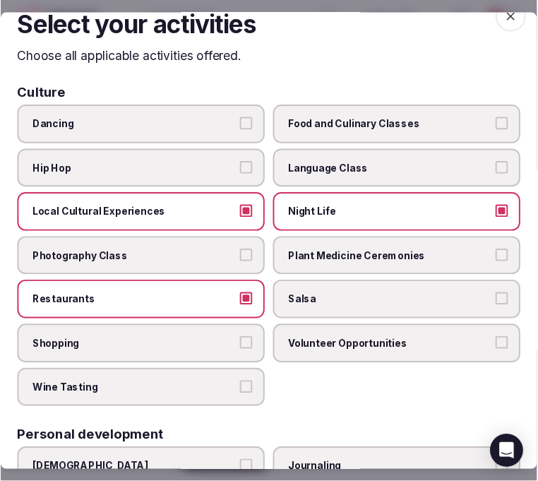
scroll to position [0, 0]
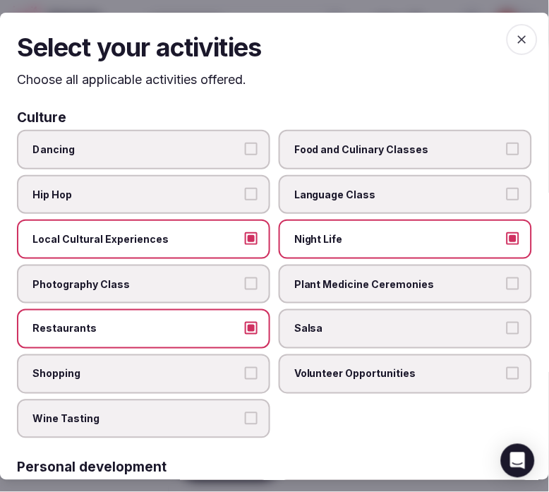
drag, startPoint x: 520, startPoint y: 41, endPoint x: 497, endPoint y: 51, distance: 24.6
click at [519, 41] on span "button" at bounding box center [522, 38] width 31 height 31
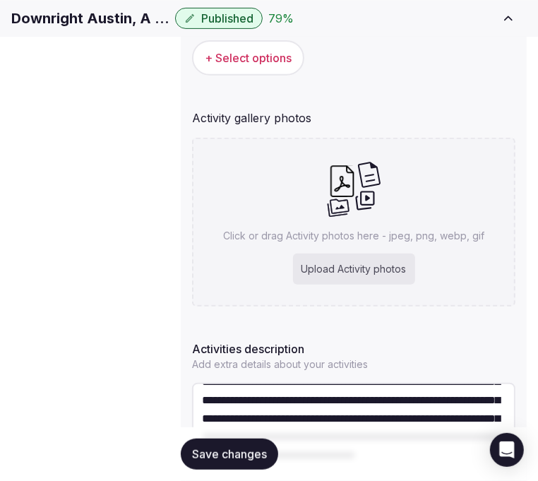
scroll to position [235, 0]
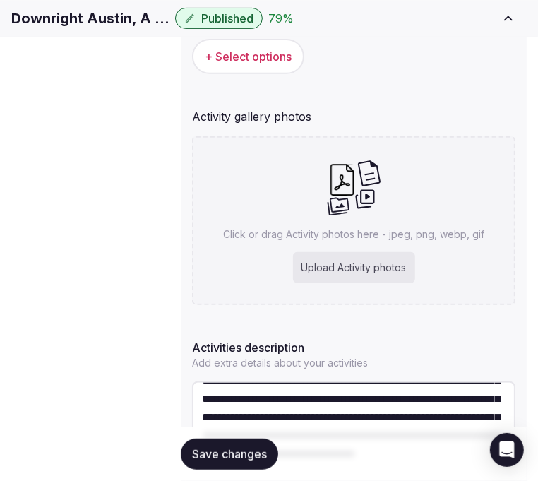
click at [219, 452] on span "Save changes" at bounding box center [229, 454] width 75 height 14
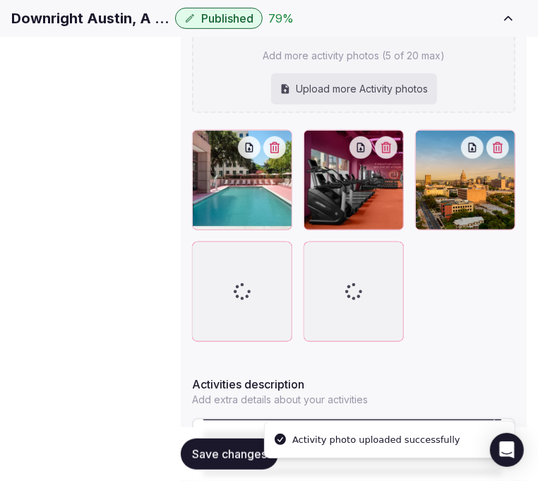
scroll to position [433, 0]
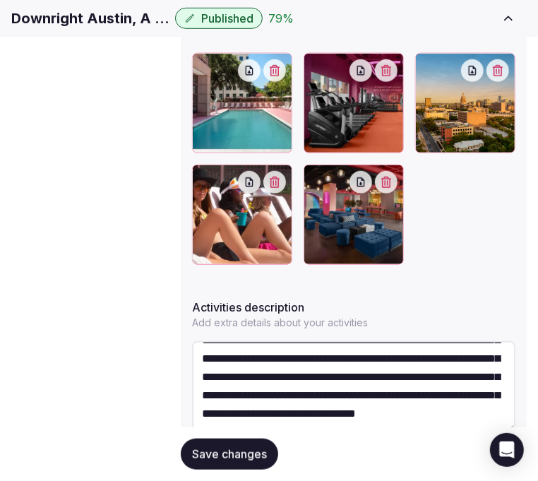
click at [213, 447] on span "Save changes" at bounding box center [229, 454] width 75 height 14
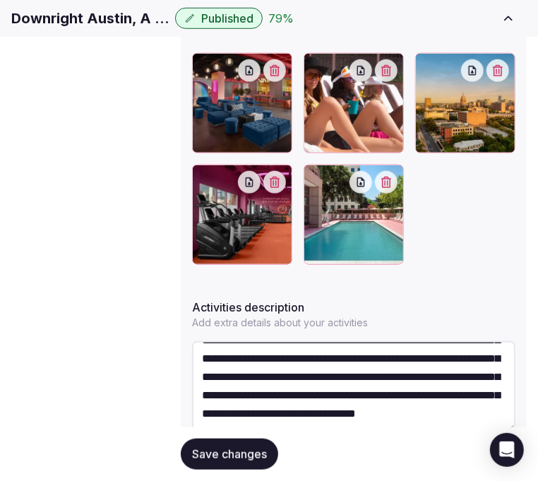
click at [187, 405] on form "Activities and experiences Update your available activities Local Cultural Expe…" at bounding box center [354, 132] width 346 height 796
click at [212, 457] on button "Save changes" at bounding box center [229, 453] width 97 height 31
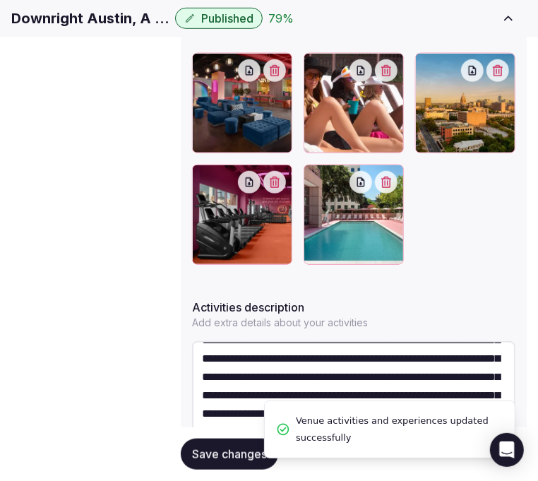
click at [0, 0] on link "Location" at bounding box center [0, 0] width 0 height 0
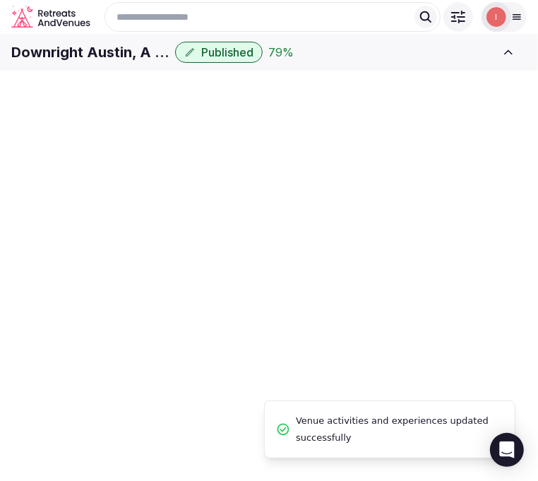
scroll to position [433, 0]
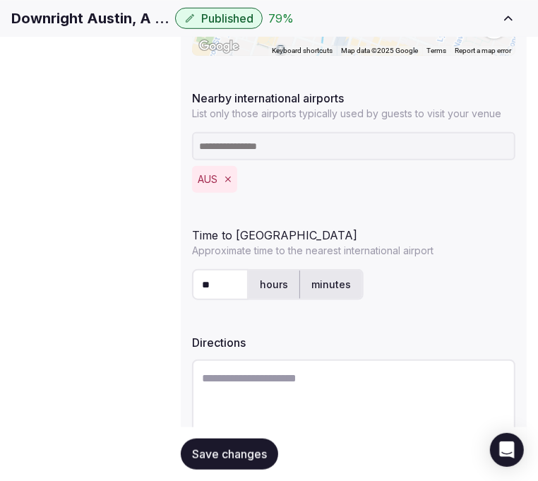
click at [249, 454] on span "Save changes" at bounding box center [229, 454] width 75 height 14
click at [0, 0] on span "Environment" at bounding box center [0, 0] width 0 height 0
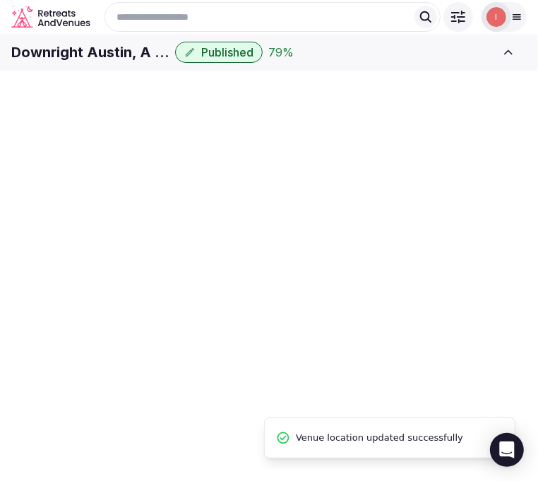
scroll to position [81, 0]
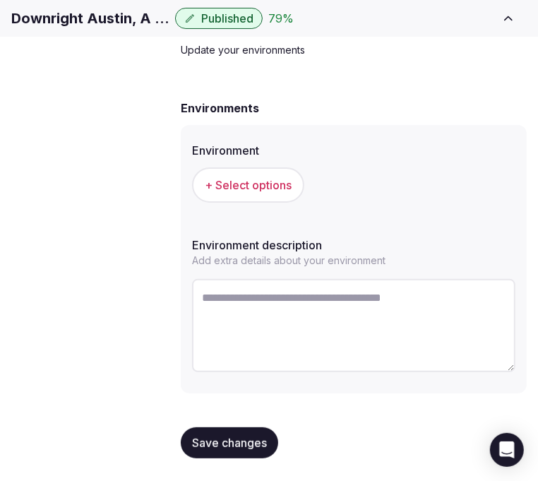
click at [290, 191] on span "+ Select options" at bounding box center [248, 185] width 87 height 16
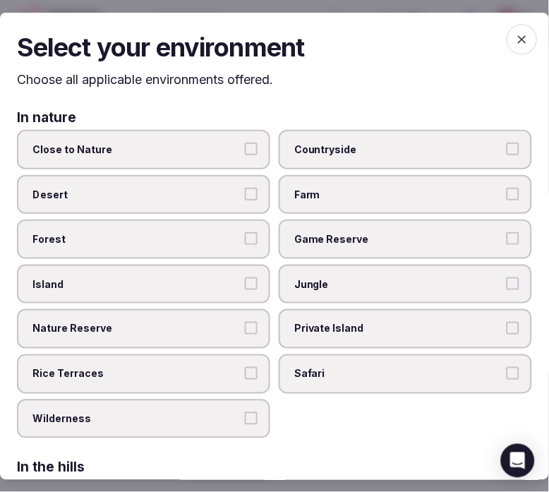
scroll to position [143, 0]
click at [214, 193] on span "Desert" at bounding box center [136, 195] width 208 height 14
click at [245, 193] on button "Desert" at bounding box center [251, 194] width 13 height 13
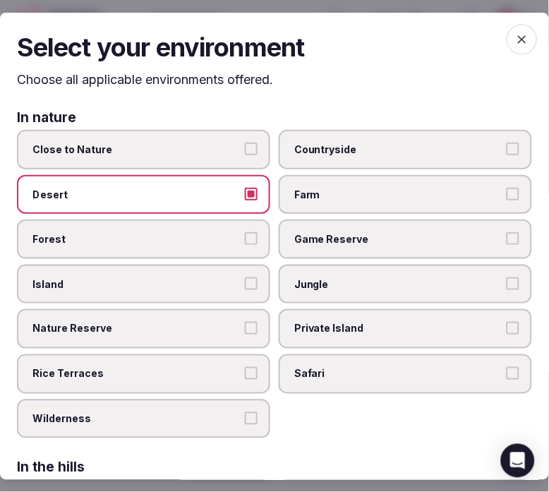
click at [238, 195] on label "Desert" at bounding box center [143, 195] width 253 height 40
click at [245, 195] on button "Desert" at bounding box center [251, 194] width 13 height 13
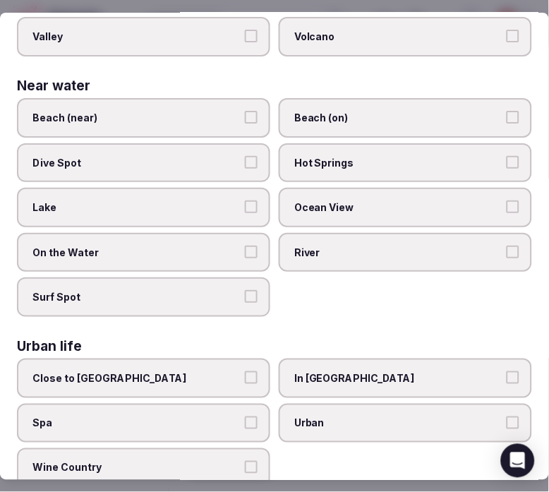
scroll to position [553, 0]
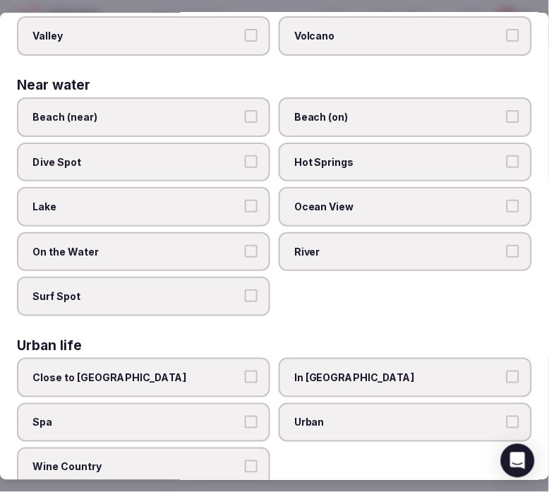
click at [330, 403] on label "Urban" at bounding box center [405, 423] width 253 height 40
click at [507, 416] on button "Urban" at bounding box center [513, 422] width 13 height 13
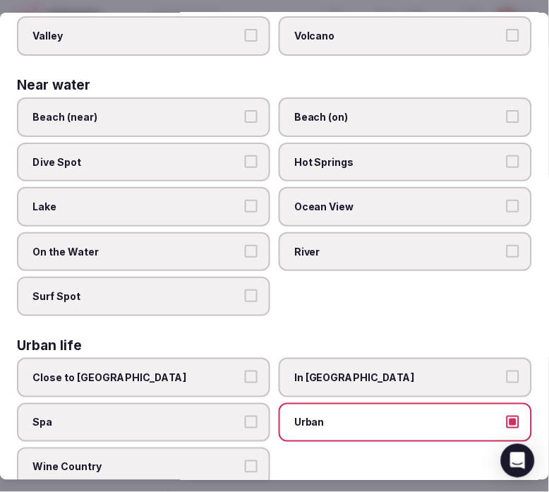
click at [318, 358] on label "In City Center" at bounding box center [405, 378] width 253 height 40
click at [507, 370] on button "In City Center" at bounding box center [513, 376] width 13 height 13
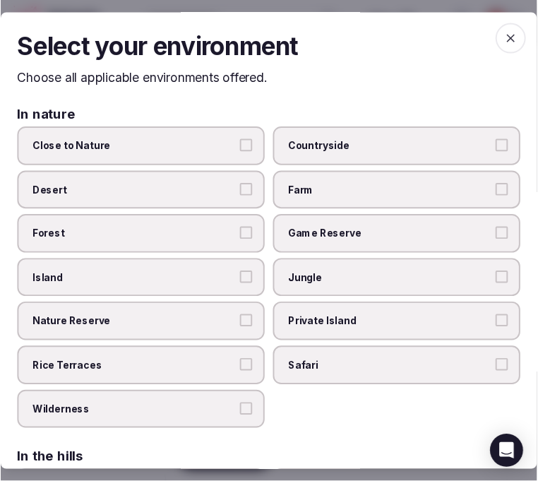
scroll to position [0, 0]
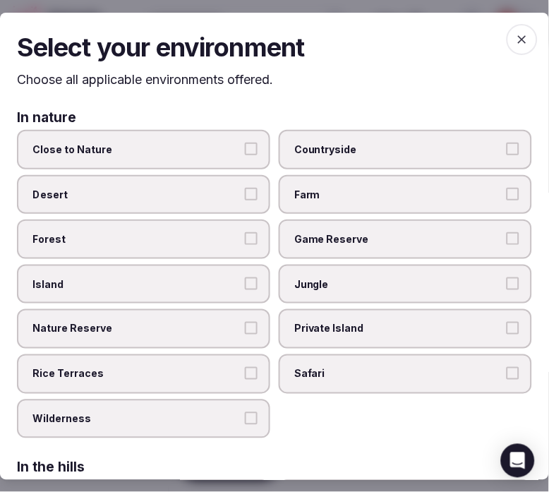
click at [515, 35] on icon "button" at bounding box center [522, 39] width 14 height 14
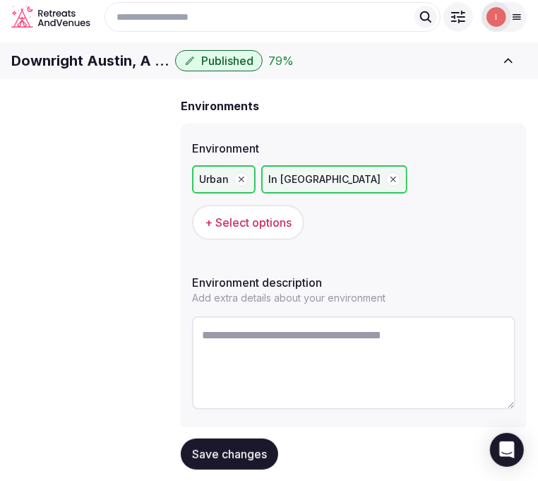
click at [249, 450] on span "Save changes" at bounding box center [229, 454] width 75 height 14
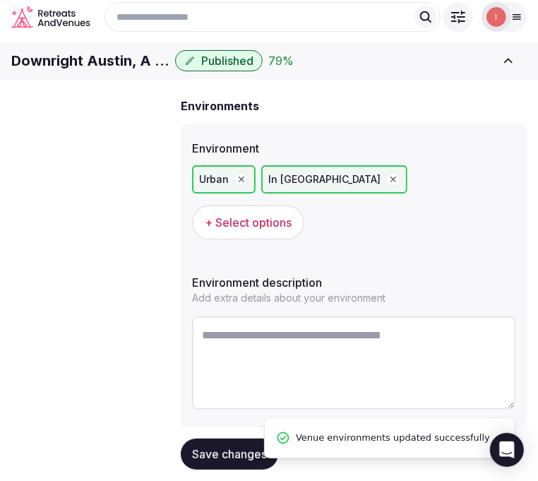
click at [0, 0] on span "Environment" at bounding box center [0, 0] width 0 height 0
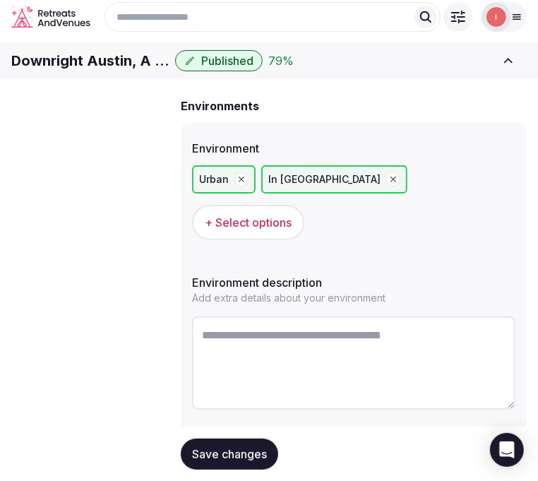
click at [0, 0] on span "Types of retreats" at bounding box center [0, 0] width 0 height 0
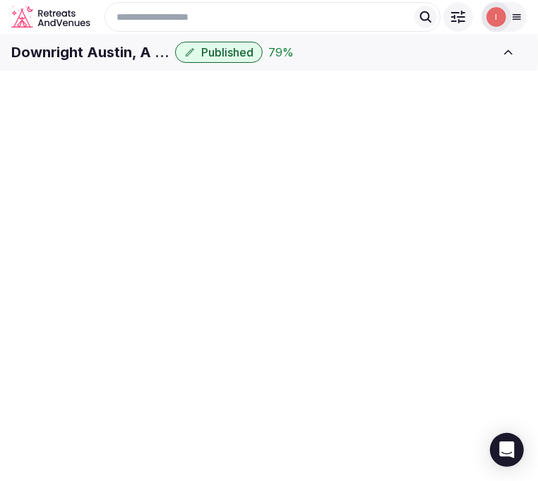
scroll to position [69, 0]
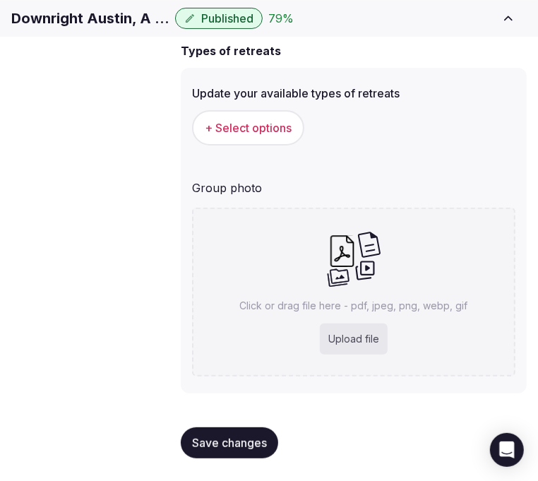
click at [266, 145] on button "+ Select options" at bounding box center [248, 127] width 112 height 35
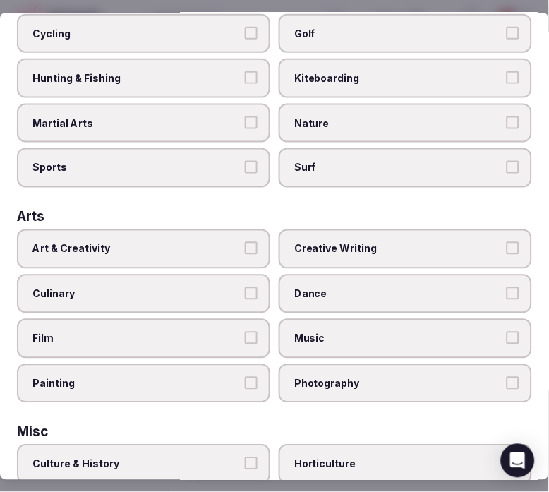
scroll to position [235, 0]
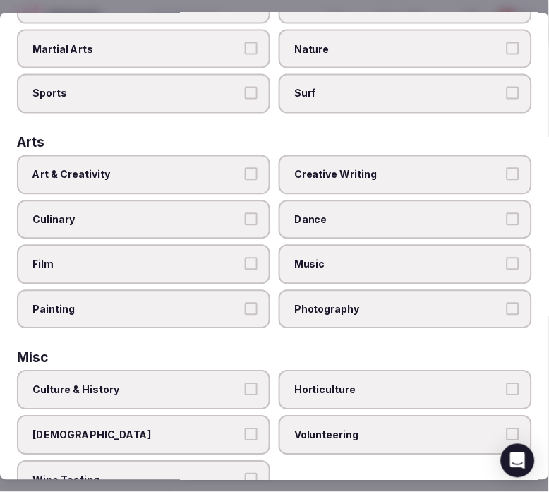
click at [205, 168] on span "Art & Creativity" at bounding box center [136, 175] width 208 height 14
click at [245, 168] on button "Art & Creativity" at bounding box center [251, 174] width 13 height 13
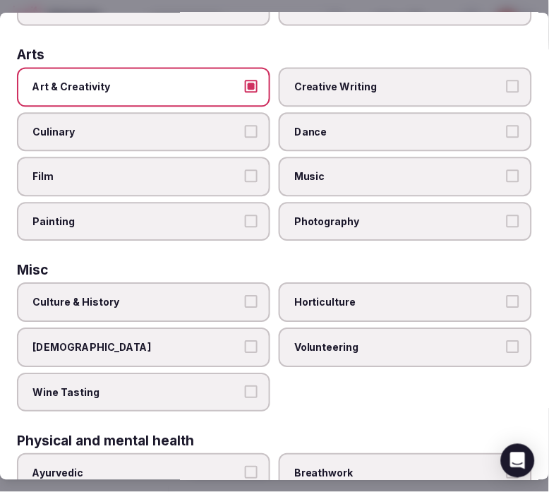
scroll to position [392, 0]
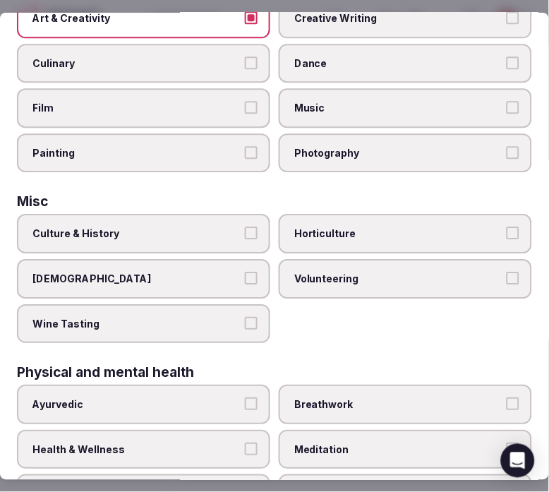
click at [230, 229] on label "Culture & History" at bounding box center [143, 234] width 253 height 40
click at [245, 229] on button "Culture & History" at bounding box center [251, 232] width 13 height 13
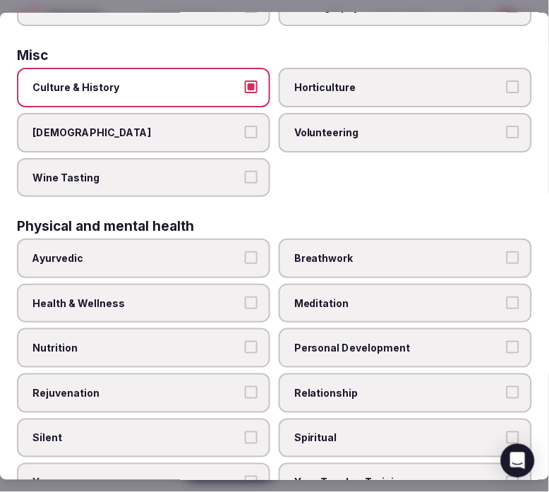
scroll to position [548, 0]
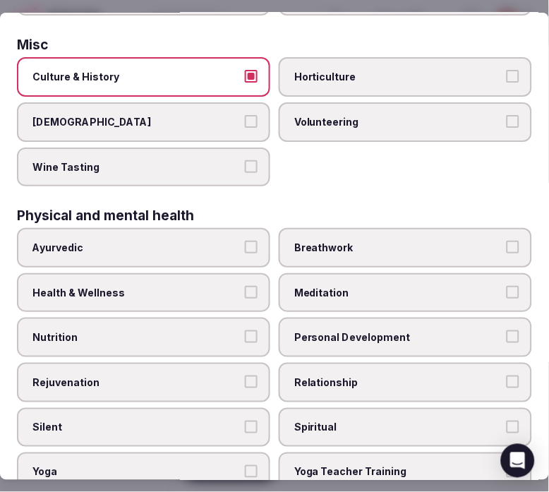
click at [235, 273] on label "Health & Wellness" at bounding box center [143, 293] width 253 height 40
click at [245, 286] on button "Health & Wellness" at bounding box center [251, 292] width 13 height 13
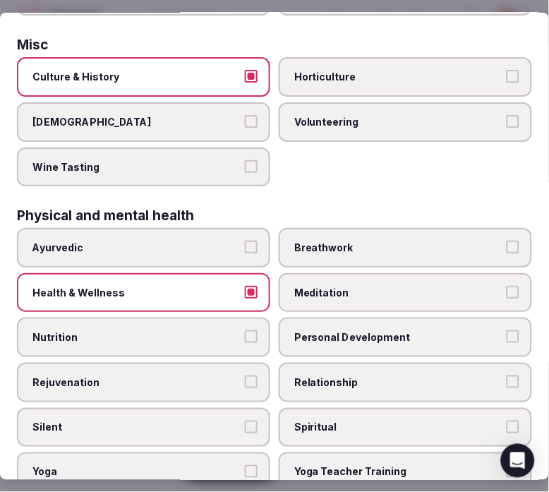
click at [311, 330] on span "Personal Development" at bounding box center [398, 337] width 208 height 14
click at [507, 330] on button "Personal Development" at bounding box center [513, 336] width 13 height 13
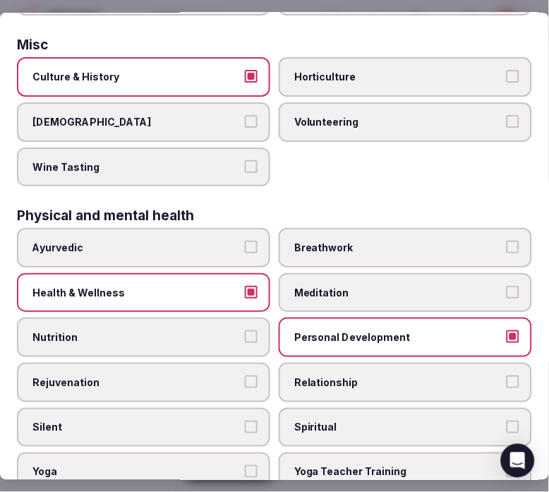
click at [309, 375] on span "Relationship" at bounding box center [398, 382] width 208 height 14
click at [507, 375] on button "Relationship" at bounding box center [513, 381] width 13 height 13
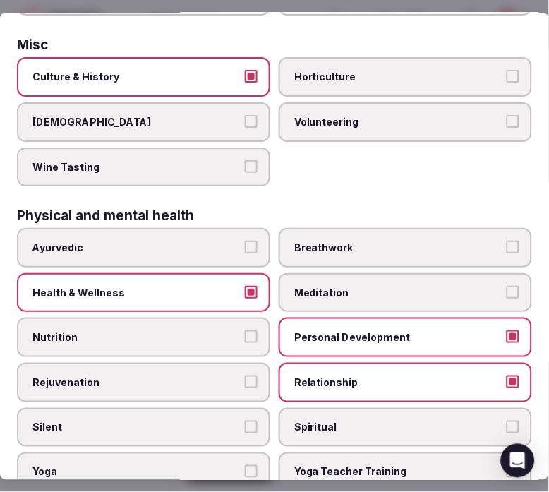
scroll to position [627, 0]
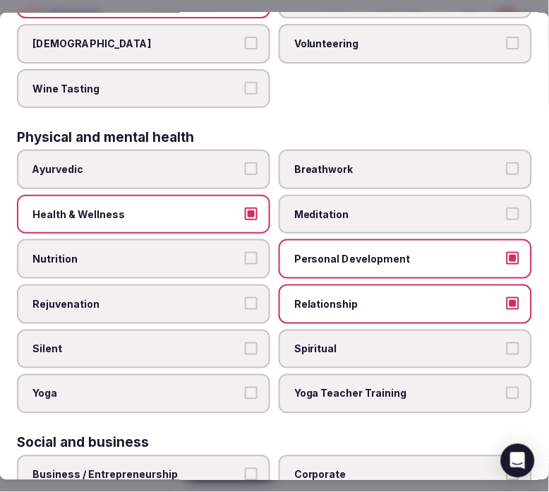
click at [332, 330] on label "Spiritual" at bounding box center [405, 350] width 253 height 40
click at [507, 342] on button "Spiritual" at bounding box center [513, 348] width 13 height 13
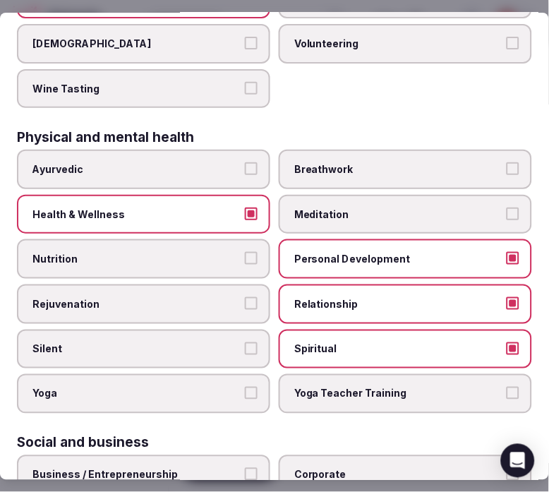
drag, startPoint x: 318, startPoint y: 326, endPoint x: 310, endPoint y: 322, distance: 8.5
click at [313, 342] on span "Spiritual" at bounding box center [398, 349] width 208 height 14
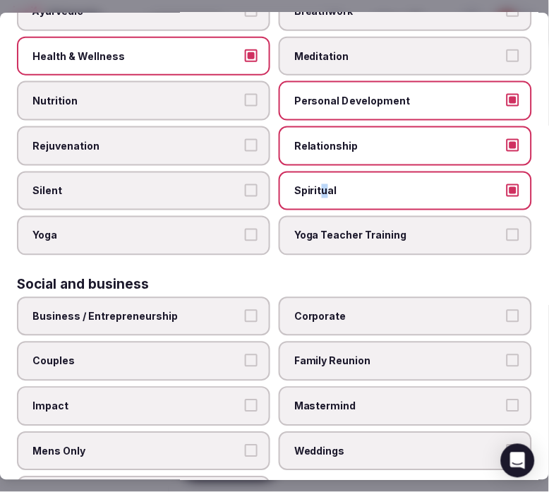
scroll to position [807, 0]
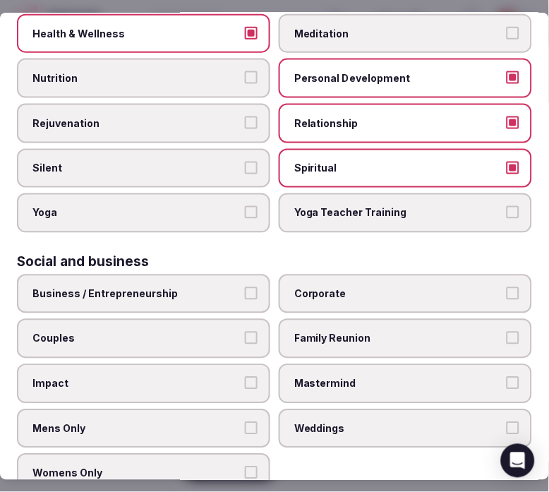
drag, startPoint x: 220, startPoint y: 272, endPoint x: 296, endPoint y: 281, distance: 76.7
click at [224, 287] on span "Business / Entrepreneurship" at bounding box center [136, 294] width 208 height 14
click at [245, 287] on button "Business / Entrepreneurship" at bounding box center [251, 293] width 13 height 13
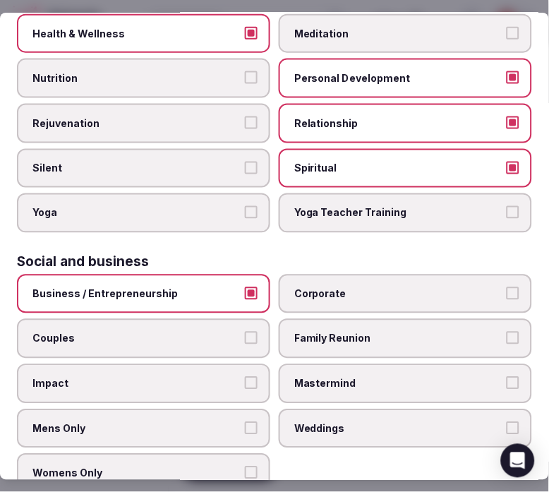
click at [326, 281] on label "Corporate" at bounding box center [405, 294] width 253 height 40
click at [507, 287] on button "Corporate" at bounding box center [513, 293] width 13 height 13
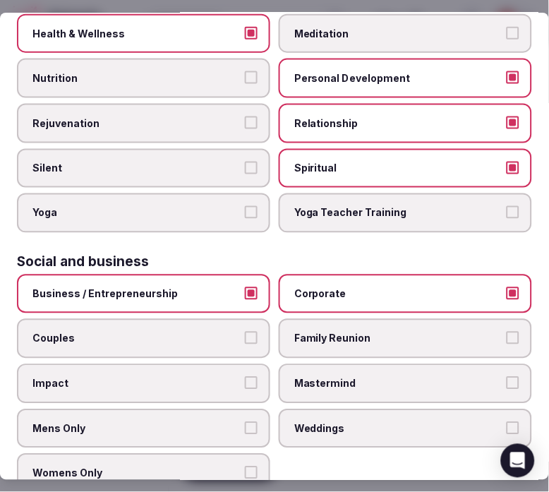
drag, startPoint x: 315, startPoint y: 397, endPoint x: 333, endPoint y: 361, distance: 40.1
click at [313, 421] on span "Weddings" at bounding box center [398, 428] width 208 height 14
click at [507, 421] on button "Weddings" at bounding box center [513, 427] width 13 height 13
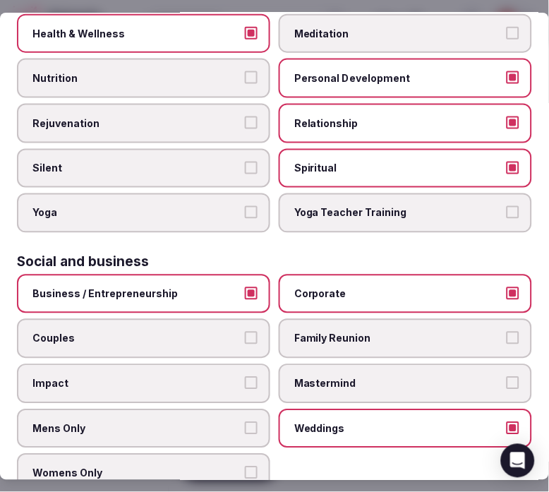
drag, startPoint x: 344, startPoint y: 320, endPoint x: 282, endPoint y: 311, distance: 62.8
click at [325, 319] on label "Family Reunion" at bounding box center [405, 339] width 253 height 40
click at [236, 319] on label "Couples" at bounding box center [143, 339] width 253 height 40
click at [245, 332] on button "Couples" at bounding box center [251, 338] width 13 height 13
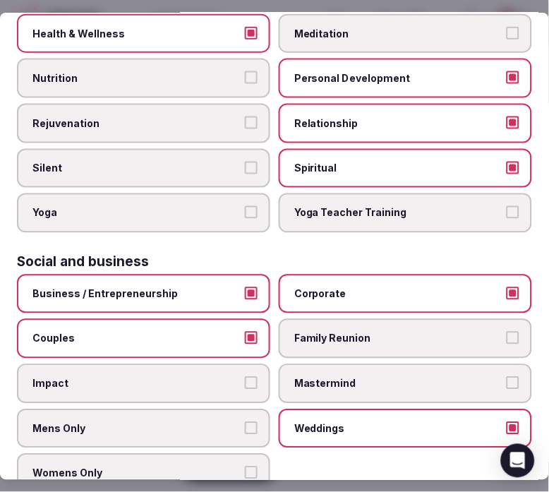
click at [354, 332] on span "Family Reunion" at bounding box center [398, 339] width 208 height 14
click at [507, 332] on button "Family Reunion" at bounding box center [513, 338] width 13 height 13
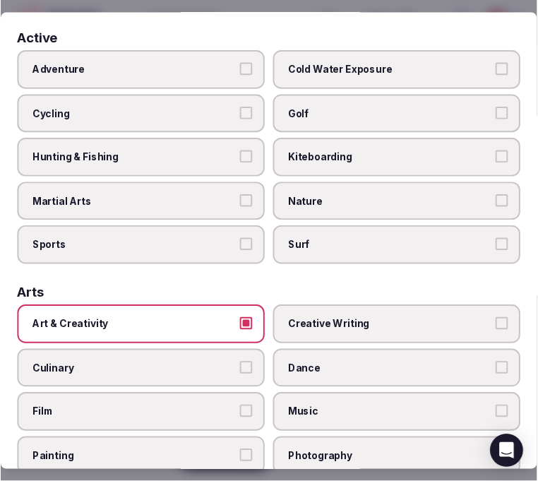
scroll to position [0, 0]
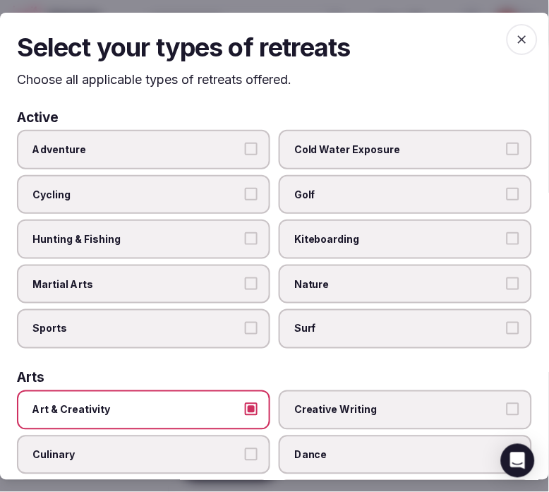
click at [518, 39] on icon "button" at bounding box center [522, 39] width 14 height 14
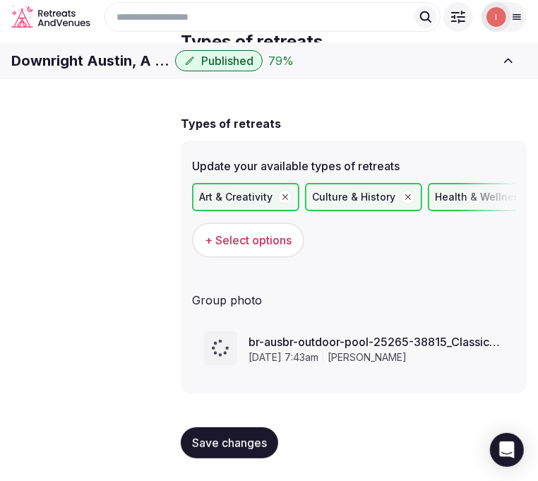
scroll to position [73, 0]
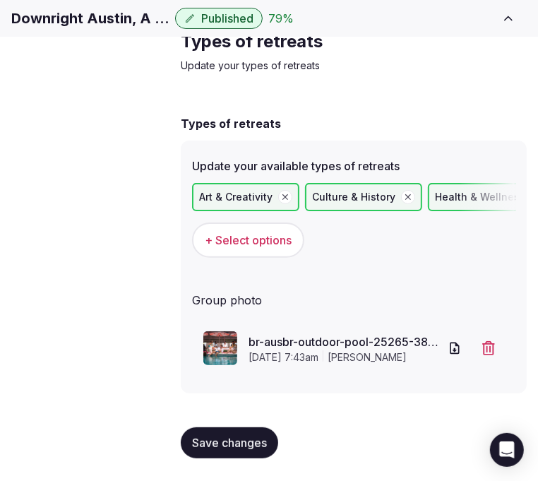
click at [250, 443] on span "Save changes" at bounding box center [229, 442] width 75 height 14
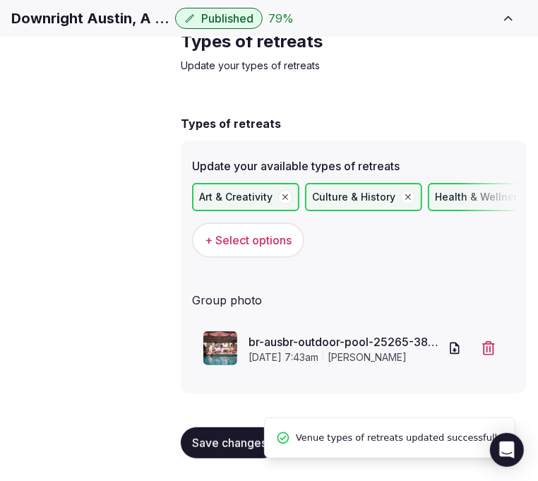
click at [250, 428] on button "Save changes" at bounding box center [229, 442] width 97 height 31
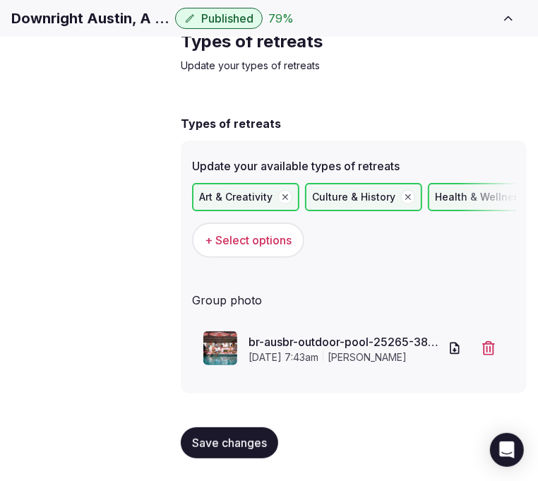
click at [254, 431] on button "Save changes" at bounding box center [229, 442] width 97 height 31
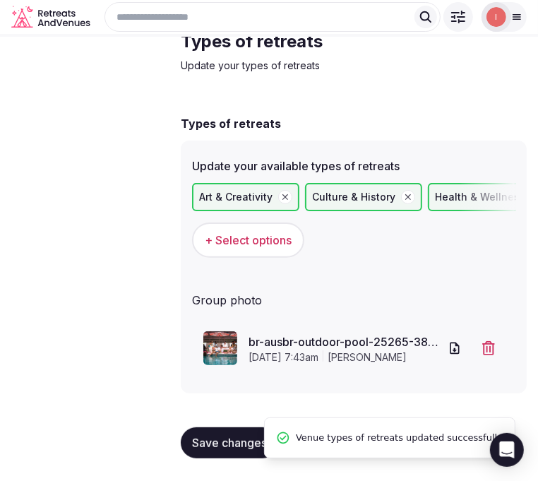
scroll to position [0, 0]
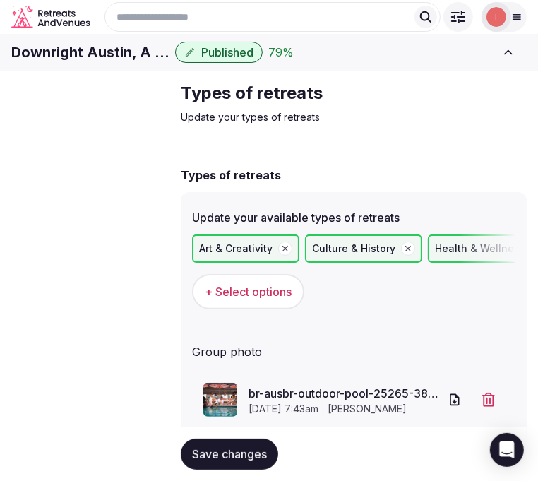
click at [229, 449] on span "Save changes" at bounding box center [229, 454] width 75 height 14
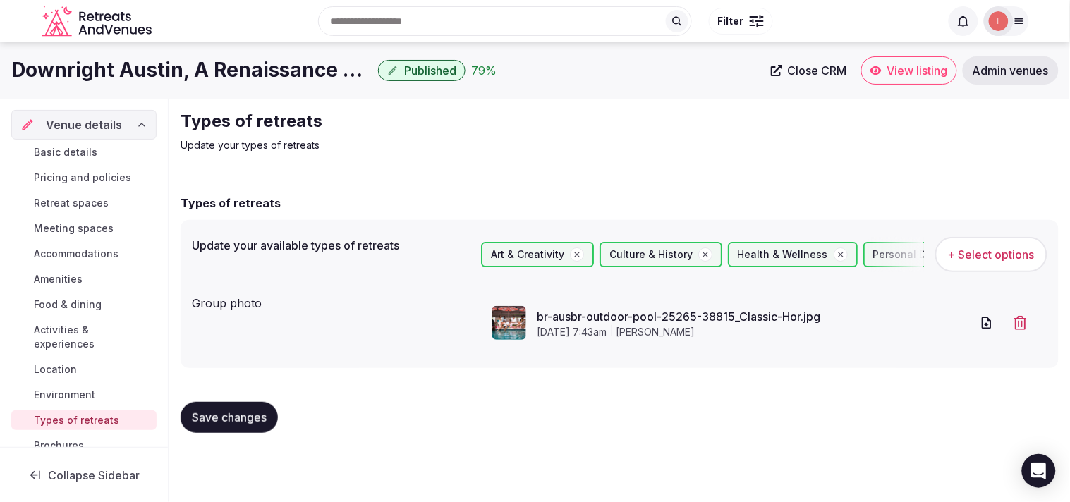
click at [798, 76] on span "Close CRM" at bounding box center [817, 71] width 59 height 14
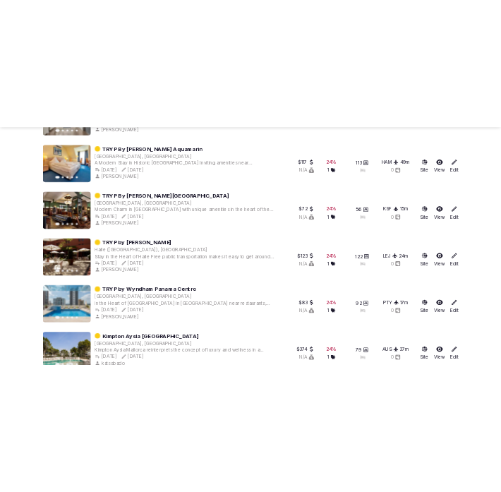
scroll to position [6474, 0]
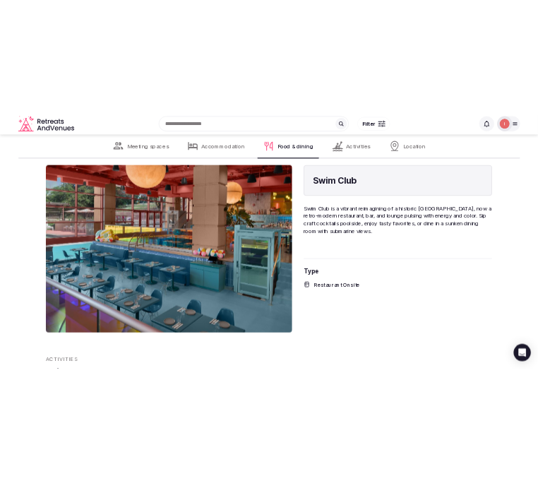
scroll to position [2901, 0]
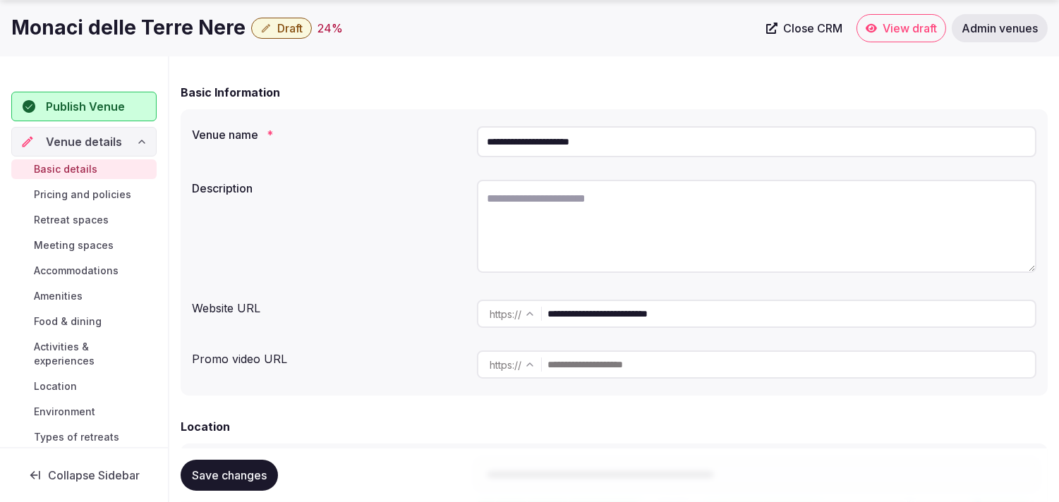
scroll to position [157, 0]
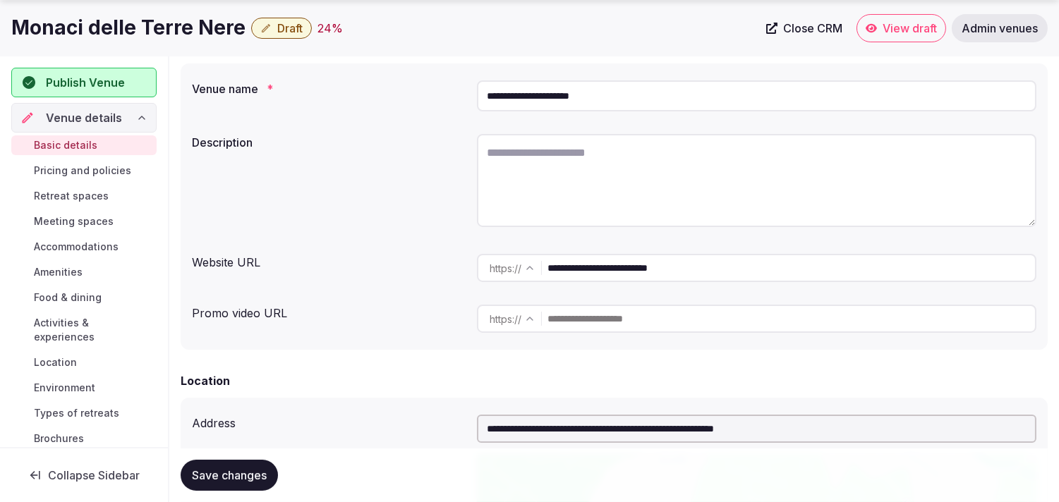
click at [500, 268] on input "**********" at bounding box center [792, 268] width 488 height 28
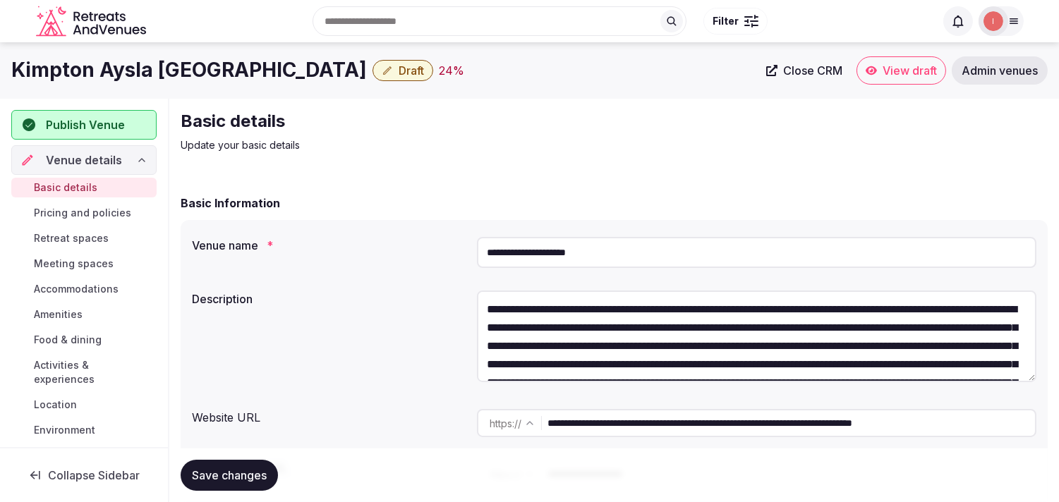
click at [182, 68] on h1 "Kimpton Aysla [GEOGRAPHIC_DATA]" at bounding box center [189, 70] width 356 height 28
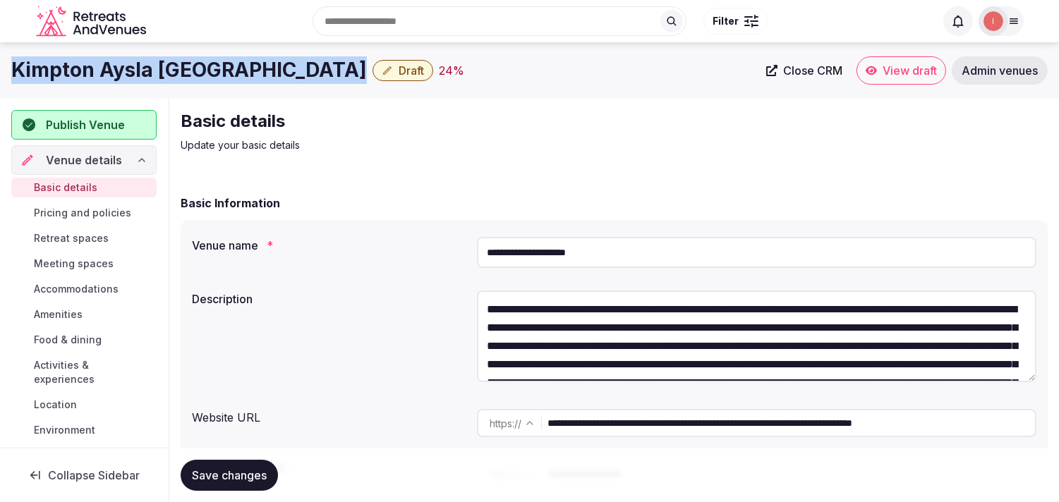
click at [182, 68] on h1 "Kimpton Aysla [GEOGRAPHIC_DATA]" at bounding box center [189, 70] width 356 height 28
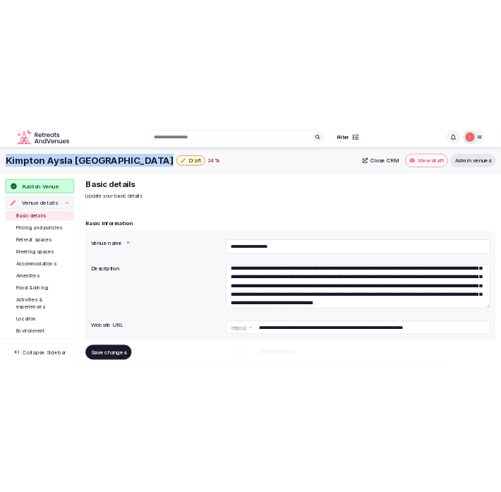
scroll to position [54, 0]
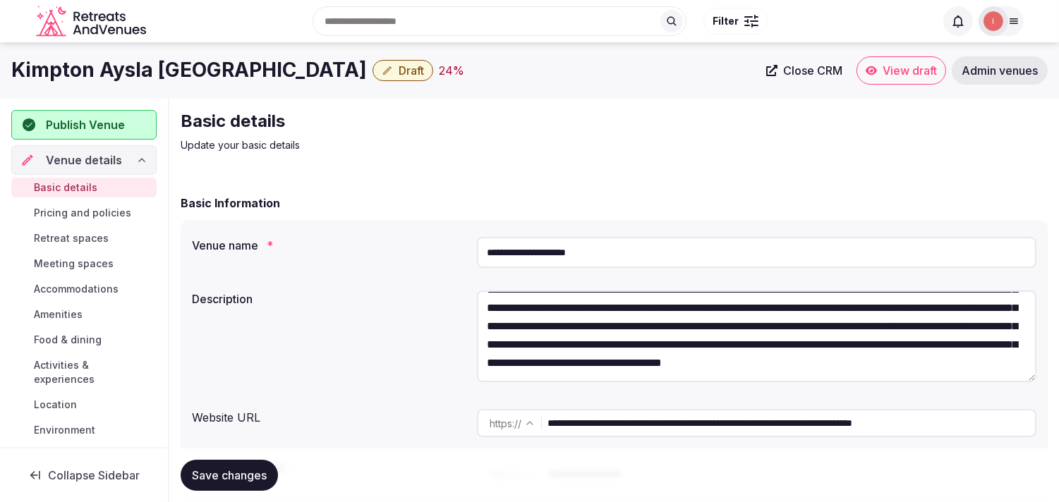
click at [710, 428] on input "**********" at bounding box center [792, 423] width 488 height 28
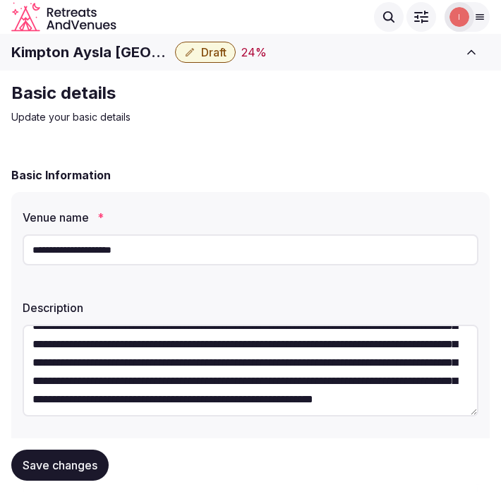
click at [224, 238] on input "**********" at bounding box center [251, 249] width 456 height 31
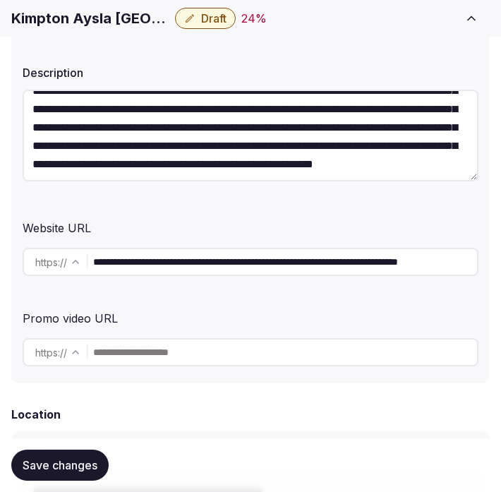
scroll to position [392, 0]
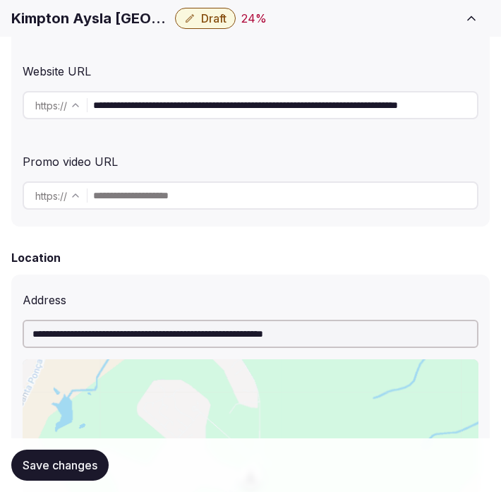
drag, startPoint x: 244, startPoint y: 107, endPoint x: 81, endPoint y: 127, distance: 164.3
click at [81, 127] on div "**********" at bounding box center [250, 13] width 478 height 426
drag, startPoint x: 250, startPoint y: 97, endPoint x: 774, endPoint y: 66, distance: 525.2
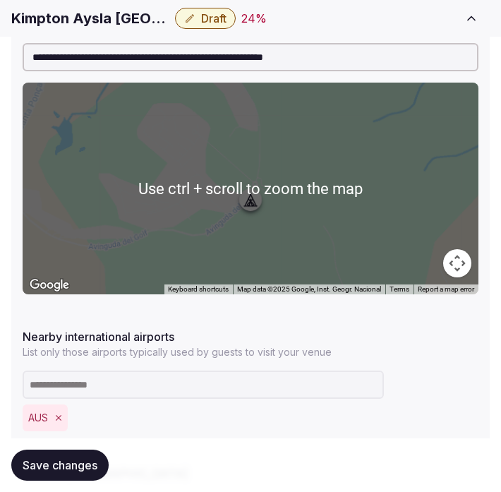
scroll to position [862, 0]
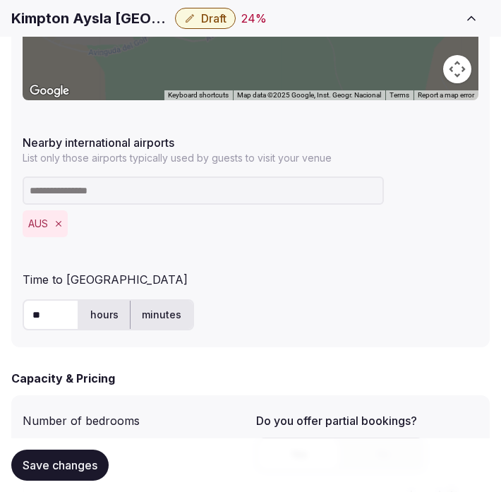
type input "**********"
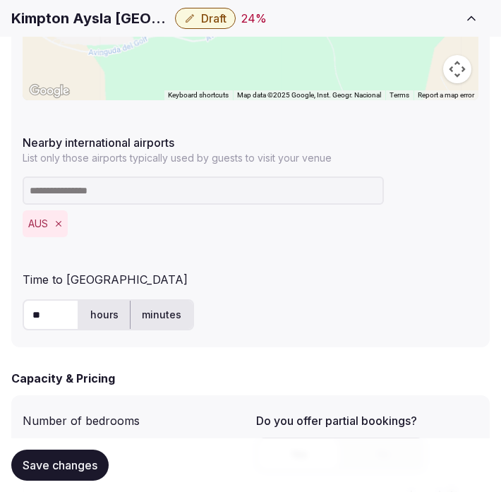
click at [243, 262] on div "**********" at bounding box center [250, 75] width 478 height 543
click at [250, 262] on div "**********" at bounding box center [250, 75] width 478 height 543
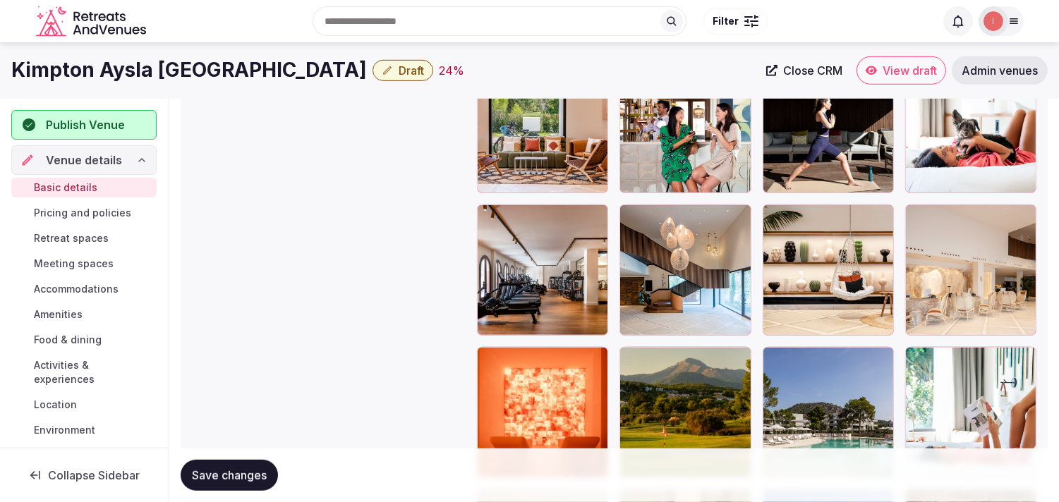
scroll to position [1676, 0]
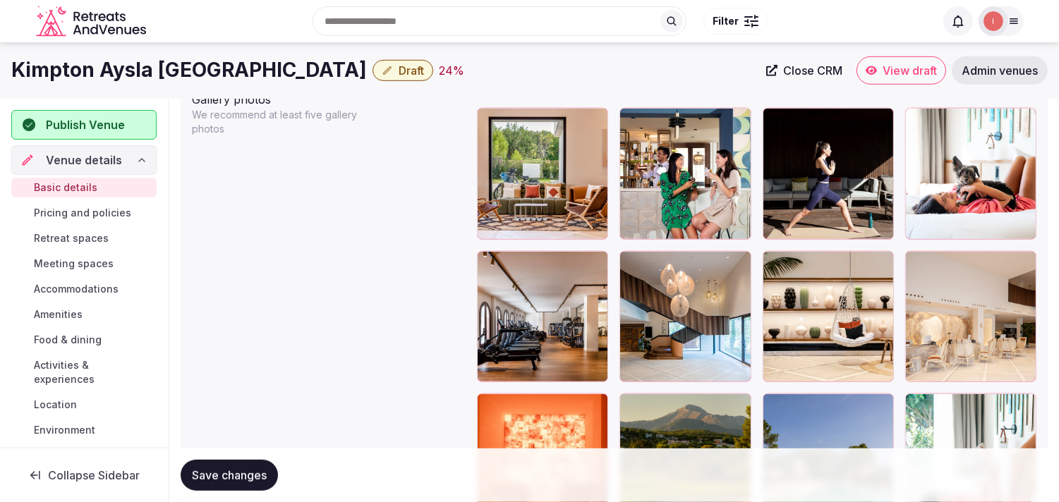
click at [919, 261] on icon at bounding box center [916, 262] width 17 height 17
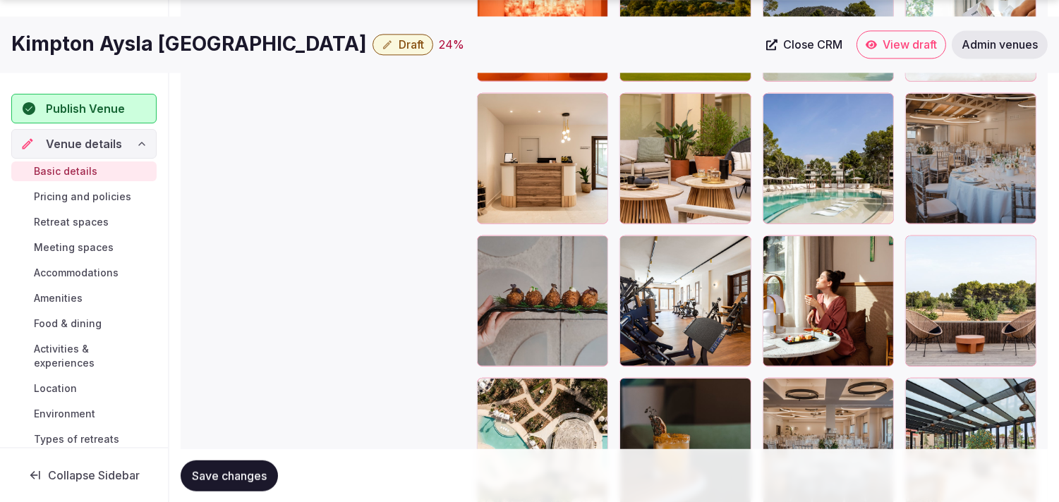
scroll to position [2147, 0]
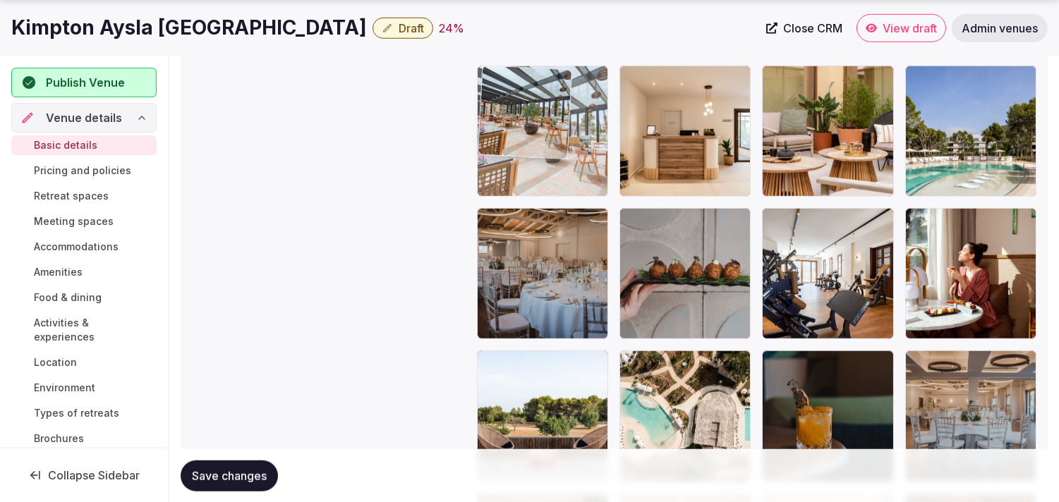
drag, startPoint x: 910, startPoint y: 358, endPoint x: 526, endPoint y: 136, distance: 443.8
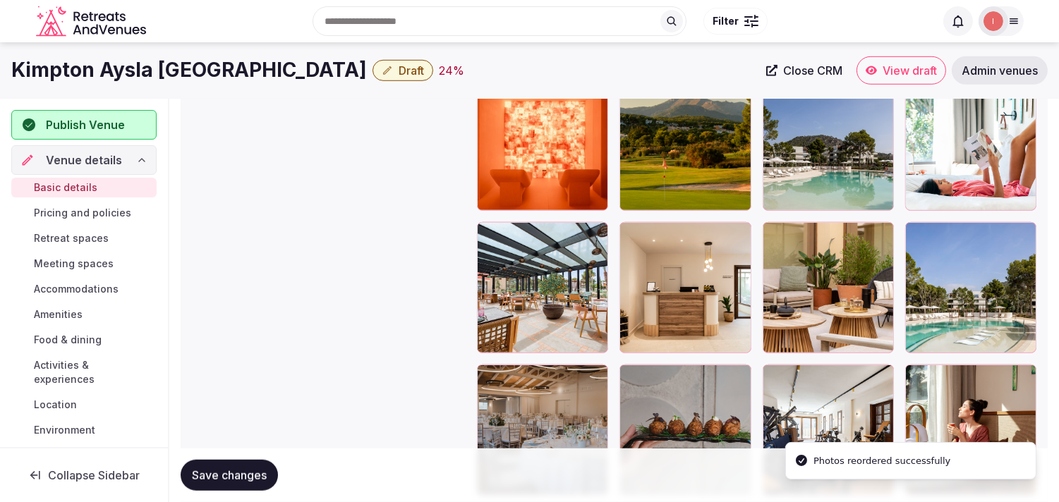
scroll to position [1833, 0]
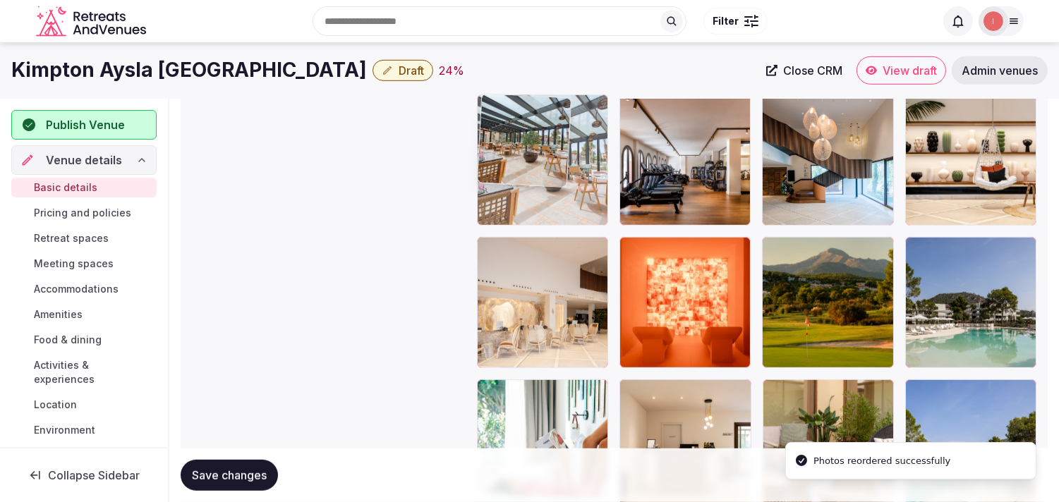
drag, startPoint x: 491, startPoint y: 394, endPoint x: 537, endPoint y: 97, distance: 299.9
click at [537, 97] on body "**********" at bounding box center [529, 33] width 1059 height 3733
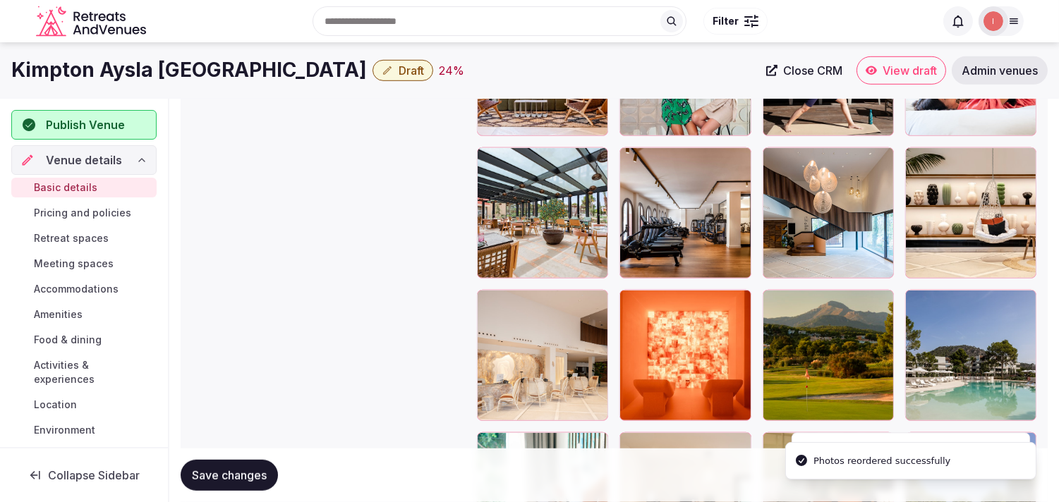
scroll to position [1676, 0]
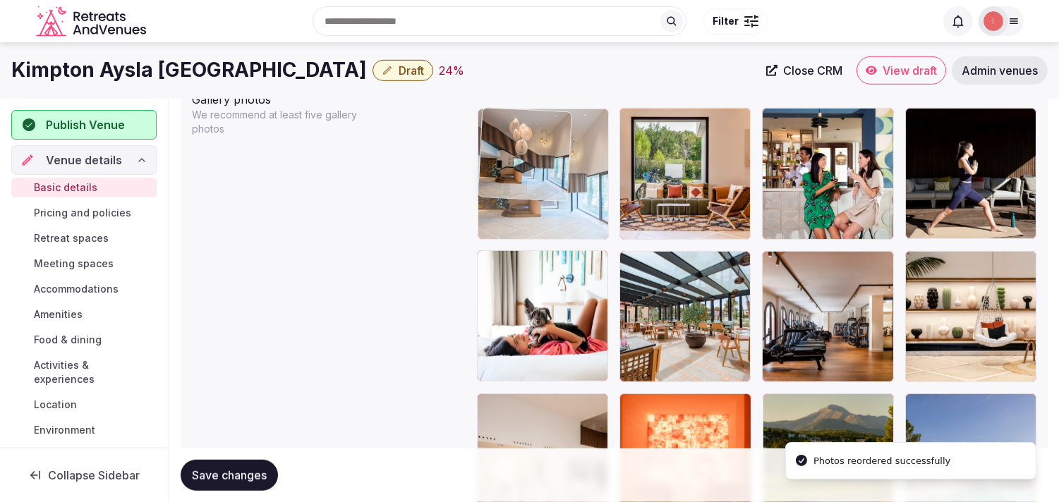
drag, startPoint x: 778, startPoint y: 261, endPoint x: 474, endPoint y: 171, distance: 317.0
click at [474, 171] on body "**********" at bounding box center [529, 190] width 1059 height 3733
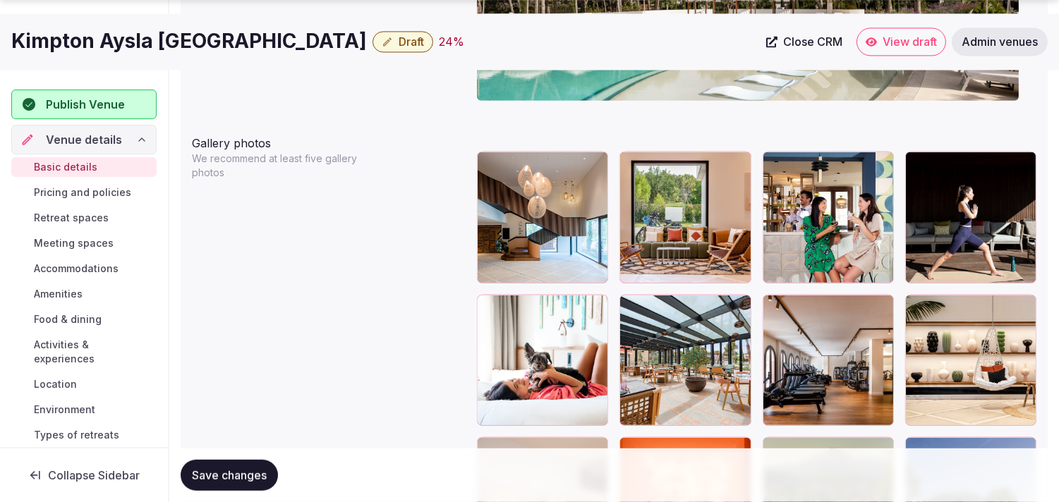
scroll to position [1661, 0]
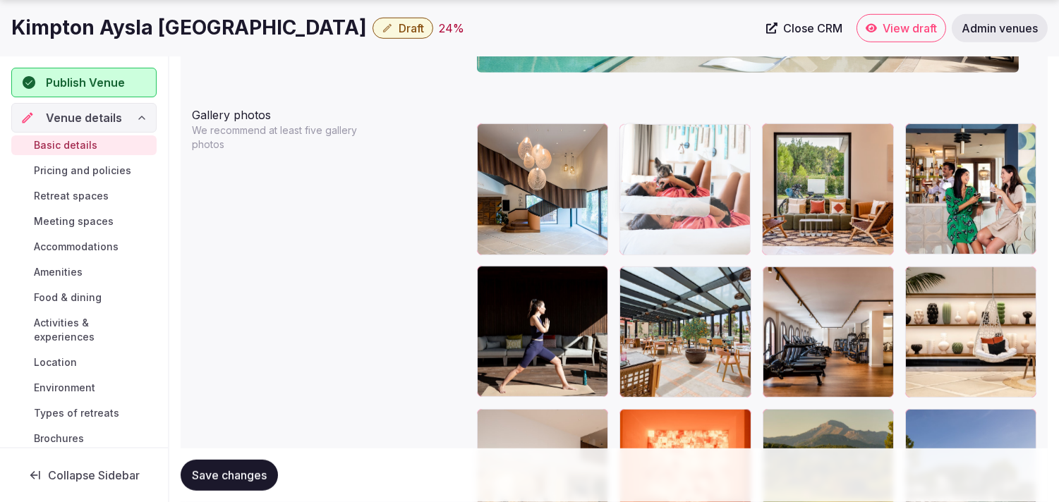
drag, startPoint x: 495, startPoint y: 274, endPoint x: 658, endPoint y: 177, distance: 188.9
click at [658, 177] on body "**********" at bounding box center [529, 205] width 1059 height 3733
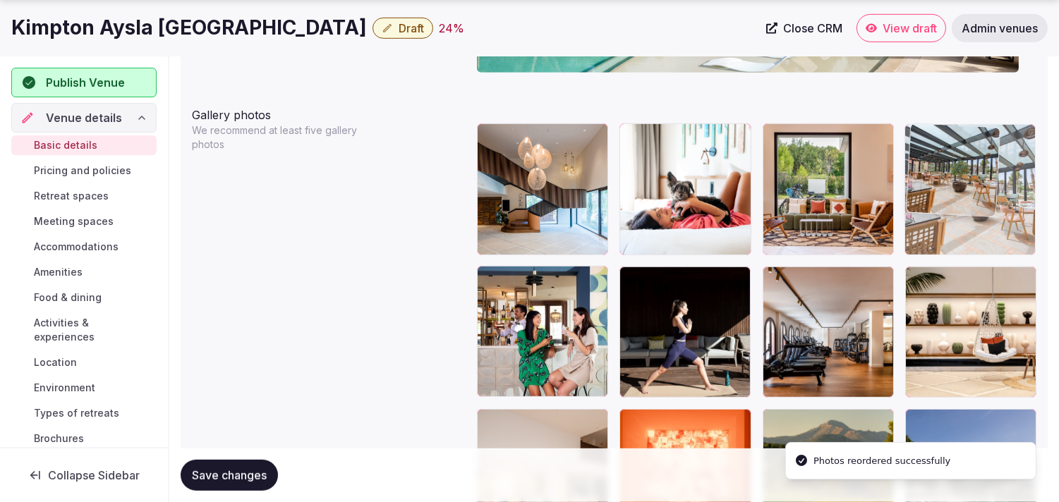
drag, startPoint x: 637, startPoint y: 279, endPoint x: 910, endPoint y: 186, distance: 288.7
click at [910, 186] on body "**********" at bounding box center [529, 205] width 1059 height 3733
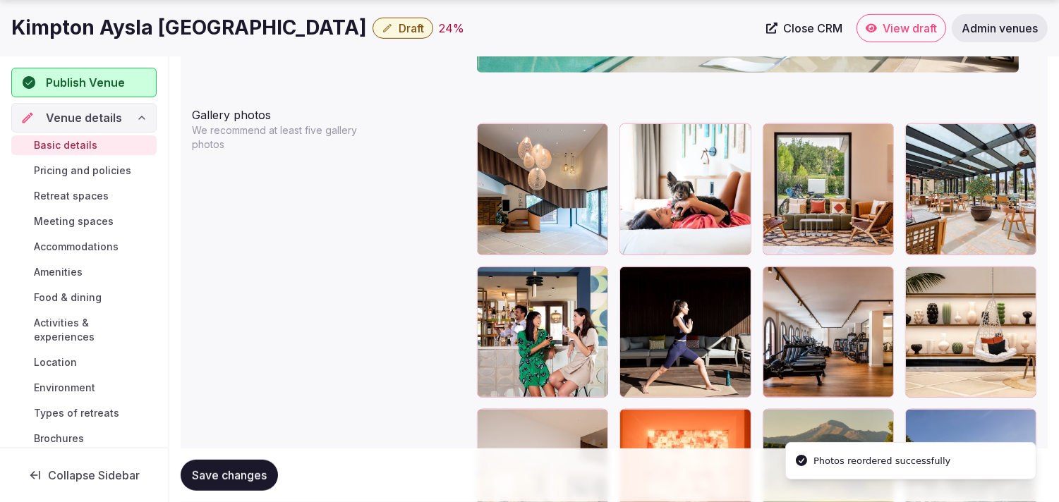
scroll to position [1739, 0]
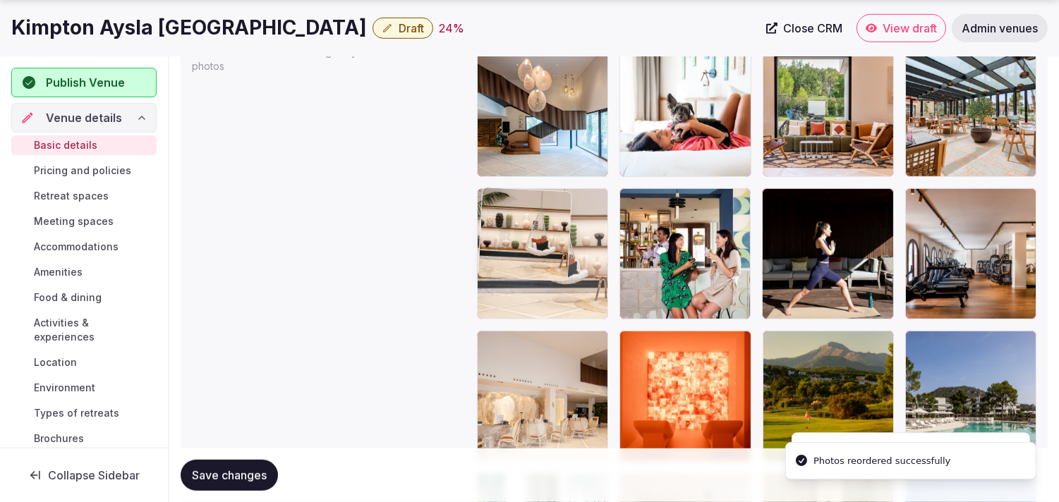
drag, startPoint x: 922, startPoint y: 195, endPoint x: 489, endPoint y: 246, distance: 435.4
click at [516, 214] on body "**********" at bounding box center [529, 127] width 1059 height 3733
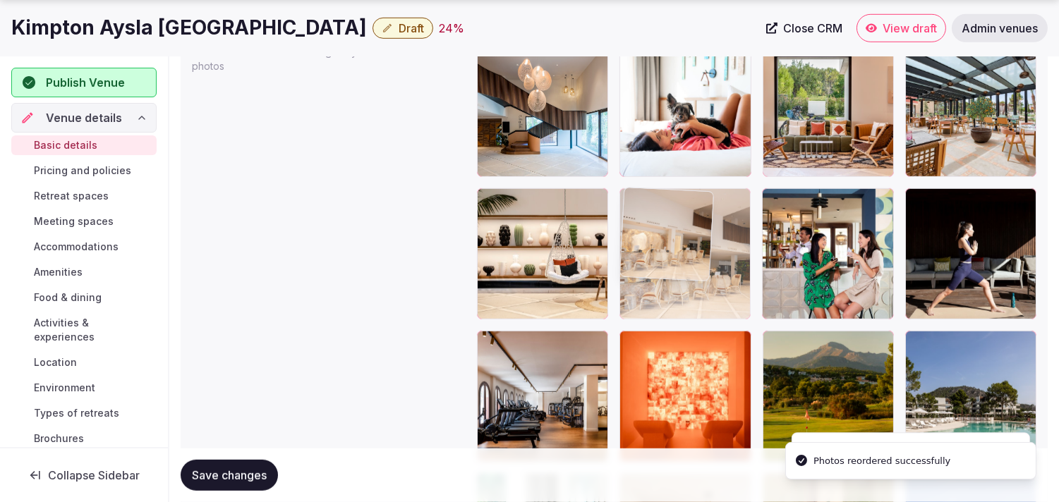
drag, startPoint x: 493, startPoint y: 348, endPoint x: 878, endPoint y: 304, distance: 388.4
click at [693, 237] on body "**********" at bounding box center [529, 127] width 1059 height 3733
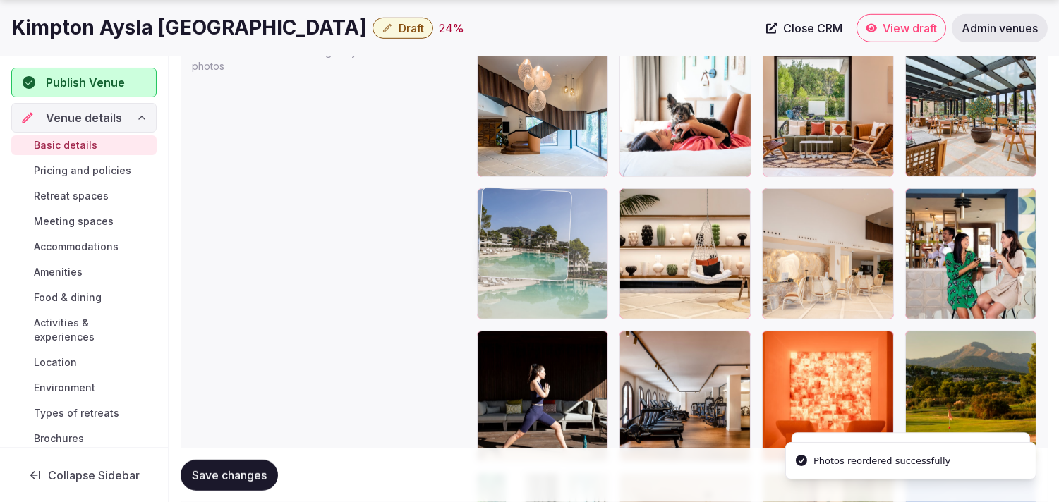
drag, startPoint x: 675, startPoint y: 279, endPoint x: 526, endPoint y: 234, distance: 155.4
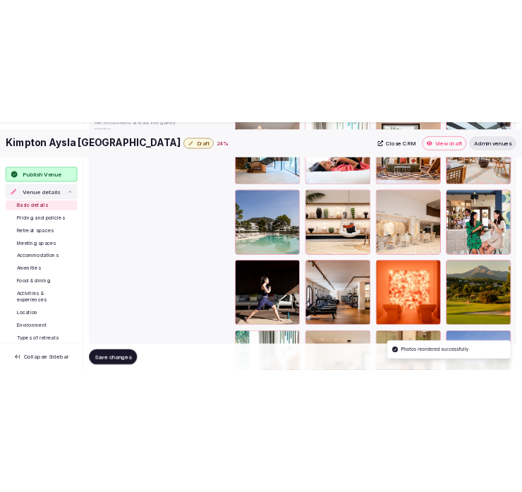
scroll to position [1818, 0]
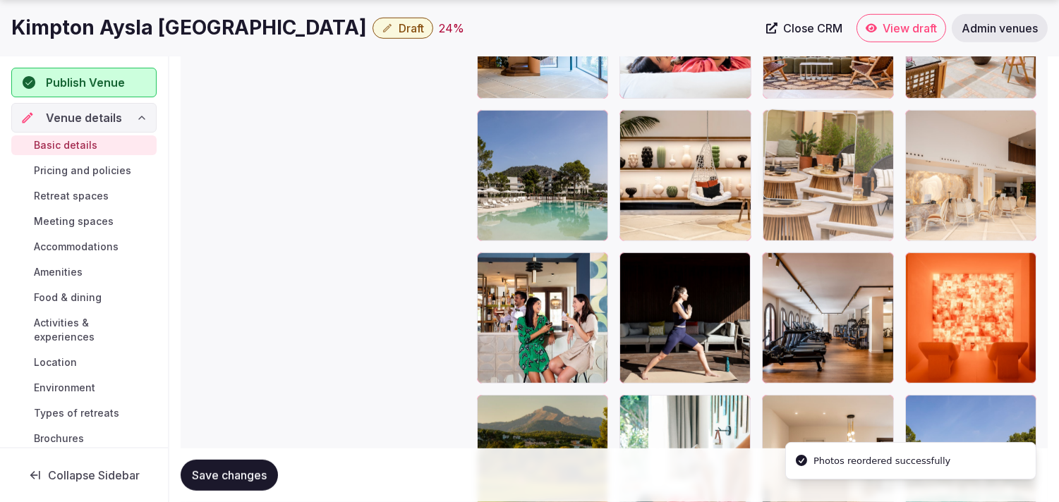
drag, startPoint x: 768, startPoint y: 400, endPoint x: 783, endPoint y: 156, distance: 244.6
click at [783, 156] on body "**********" at bounding box center [529, 48] width 1059 height 3733
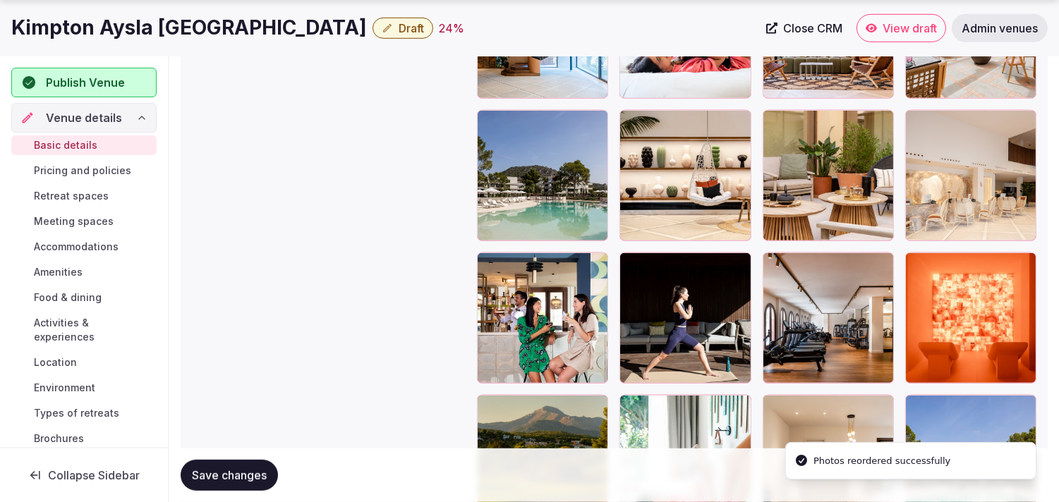
drag, startPoint x: 207, startPoint y: 478, endPoint x: 214, endPoint y: 474, distance: 8.2
click at [207, 478] on span "Save changes" at bounding box center [229, 476] width 75 height 14
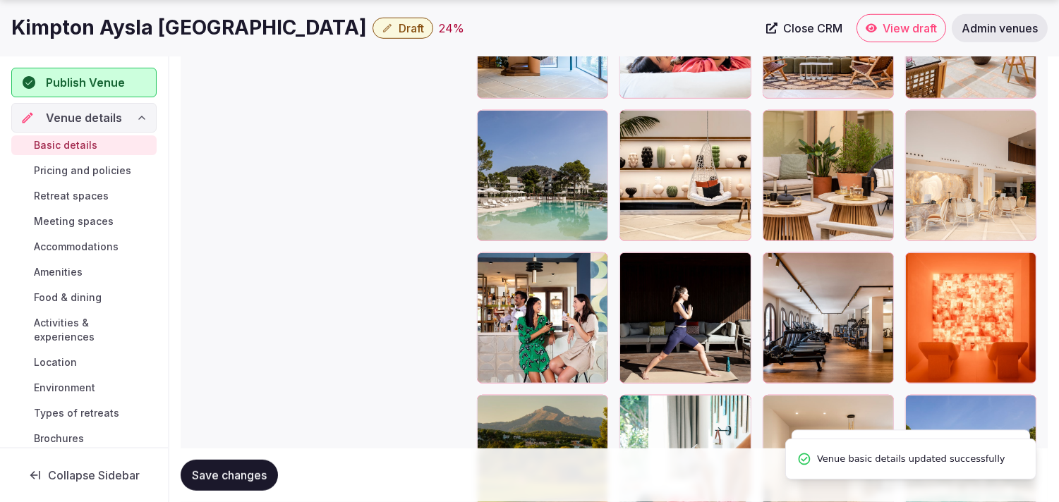
click at [399, 32] on span "Draft" at bounding box center [411, 28] width 25 height 14
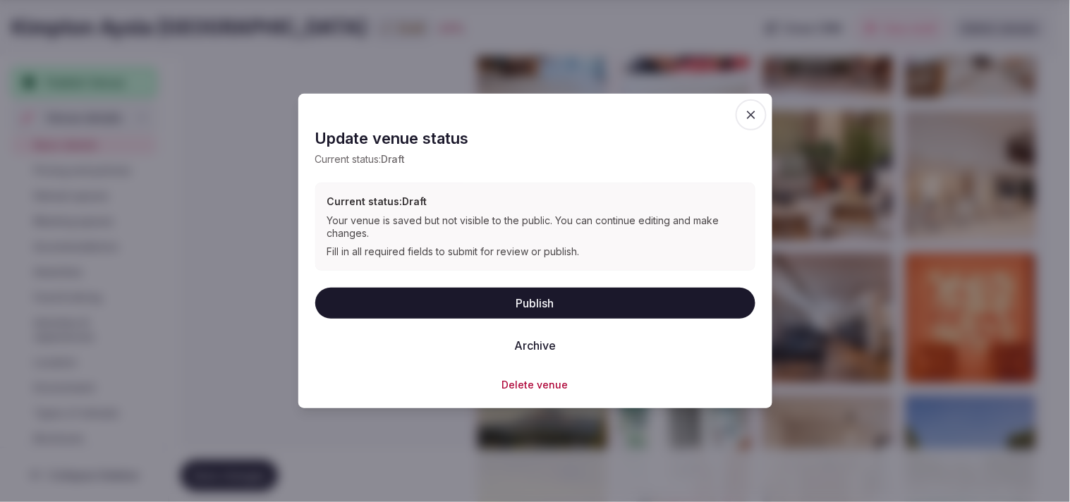
click at [620, 308] on button "Publish" at bounding box center [535, 302] width 440 height 31
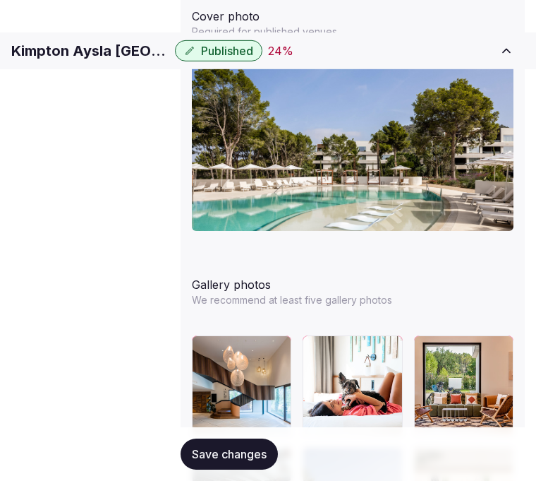
scroll to position [1843, 0]
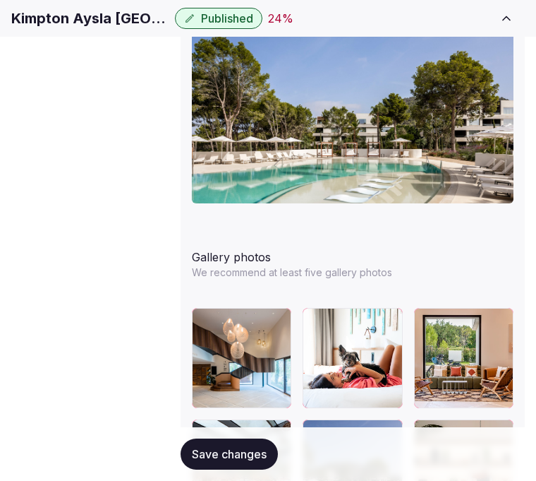
click at [0, 0] on span "Pricing and policies" at bounding box center [0, 0] width 0 height 0
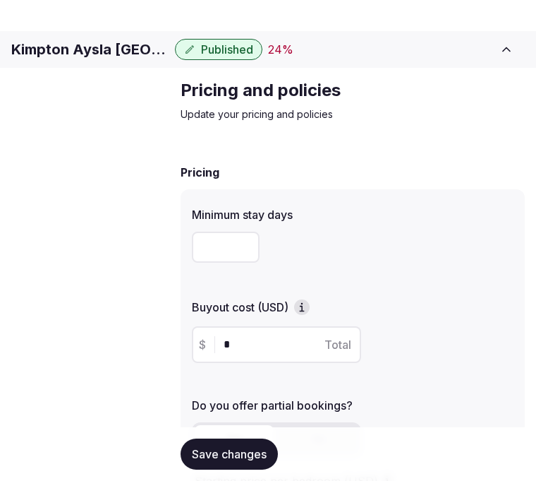
scroll to position [607, 0]
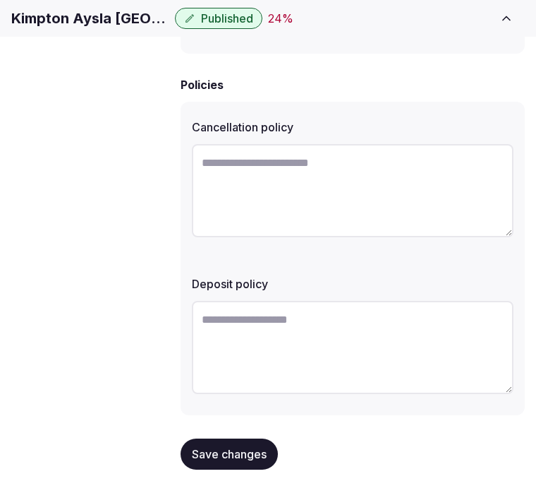
click at [321, 186] on textarea at bounding box center [353, 190] width 322 height 93
paste textarea "**********"
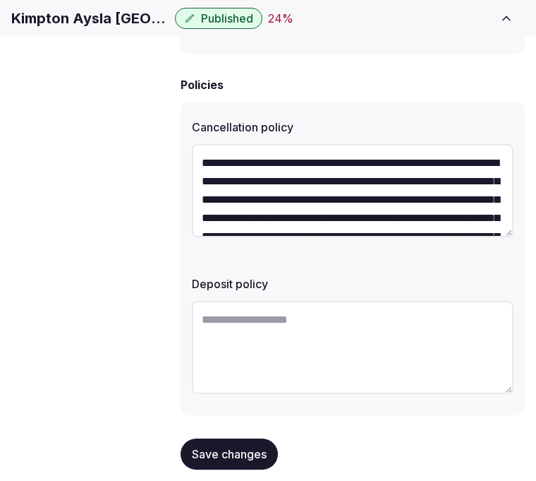
scroll to position [80, 0]
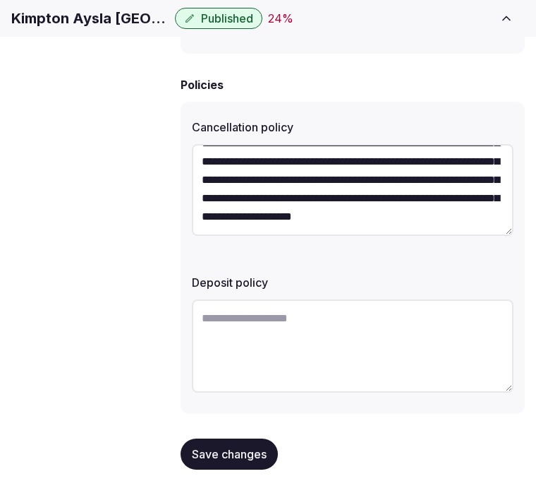
type textarea "**********"
click at [361, 308] on textarea at bounding box center [353, 345] width 322 height 93
paste textarea "**********"
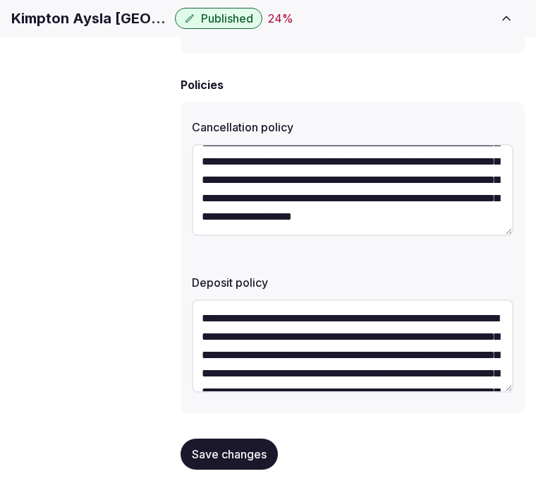
scroll to position [99, 0]
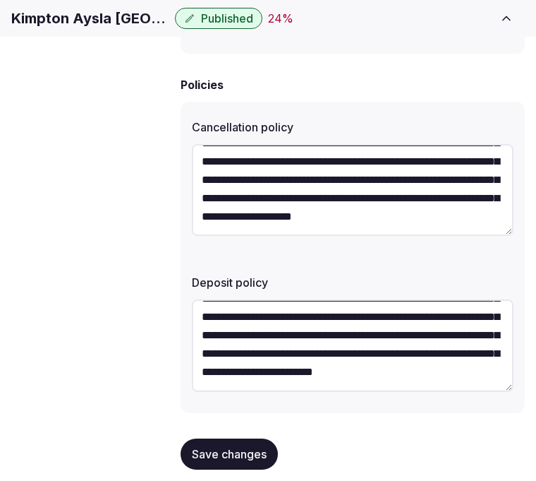
type textarea "**********"
click at [253, 447] on span "Save changes" at bounding box center [229, 454] width 75 height 14
click at [199, 447] on span "Save changes" at bounding box center [229, 454] width 75 height 14
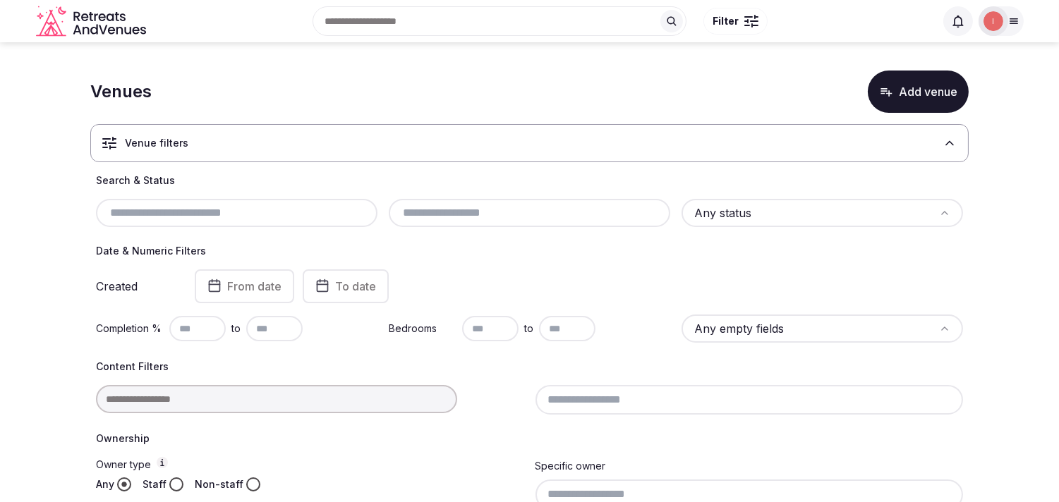
drag, startPoint x: 293, startPoint y: 198, endPoint x: 296, endPoint y: 207, distance: 9.8
click at [295, 207] on div at bounding box center [237, 213] width 282 height 28
click at [297, 213] on input "text" at bounding box center [237, 213] width 270 height 17
drag, startPoint x: 294, startPoint y: 215, endPoint x: 252, endPoint y: 212, distance: 42.4
click at [252, 212] on input "text" at bounding box center [237, 213] width 270 height 17
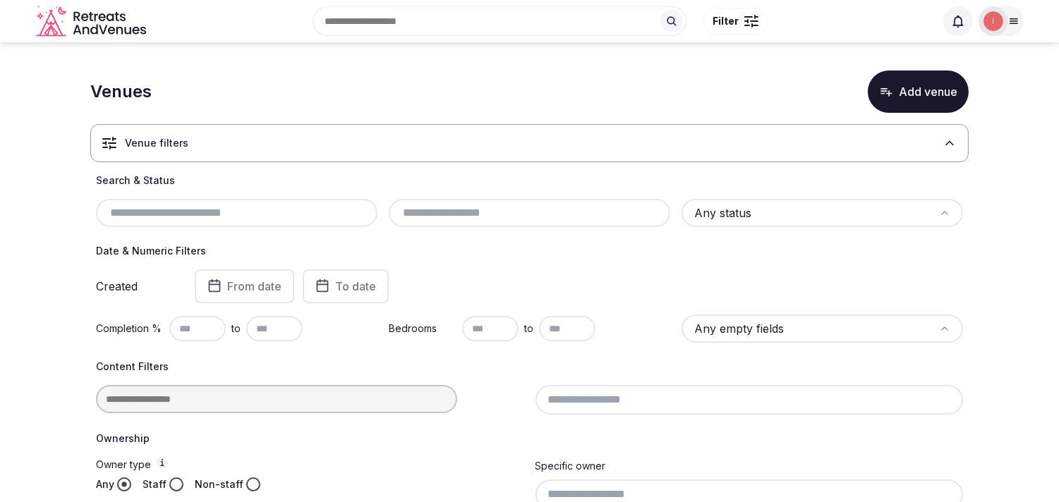
paste input "**********"
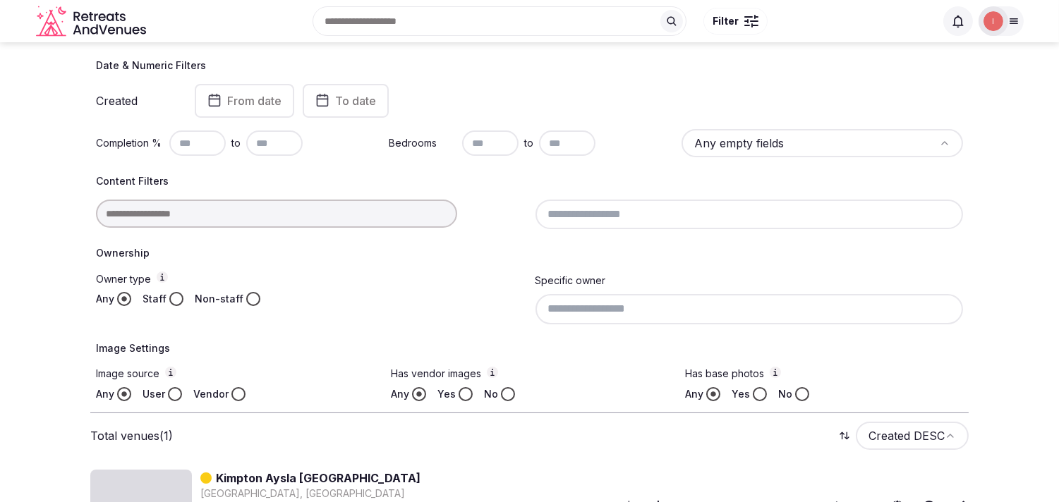
scroll to position [129, 0]
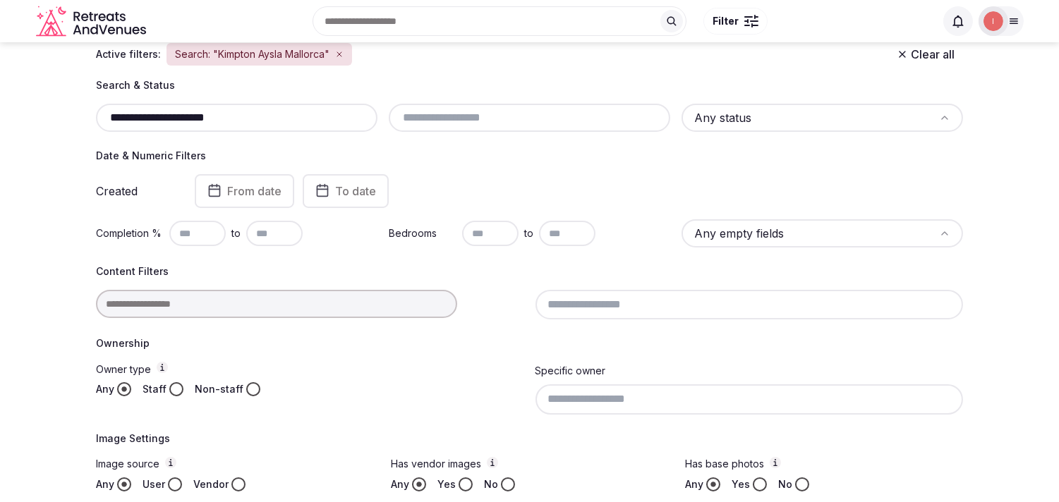
drag, startPoint x: 162, startPoint y: 113, endPoint x: 78, endPoint y: 123, distance: 84.5
click at [78, 123] on section "**********" at bounding box center [529, 287] width 1059 height 749
type input "**********"
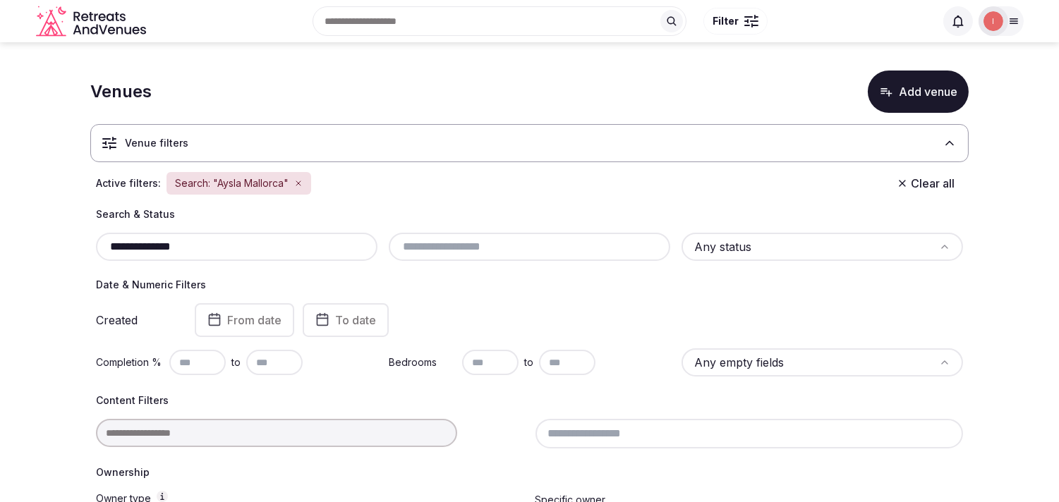
click at [322, 236] on div "**********" at bounding box center [237, 247] width 282 height 28
click at [312, 247] on input "**********" at bounding box center [237, 246] width 270 height 17
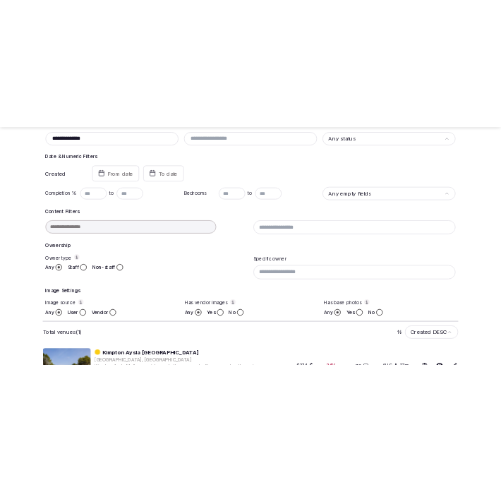
scroll to position [286, 0]
